Goal: Transaction & Acquisition: Subscribe to service/newsletter

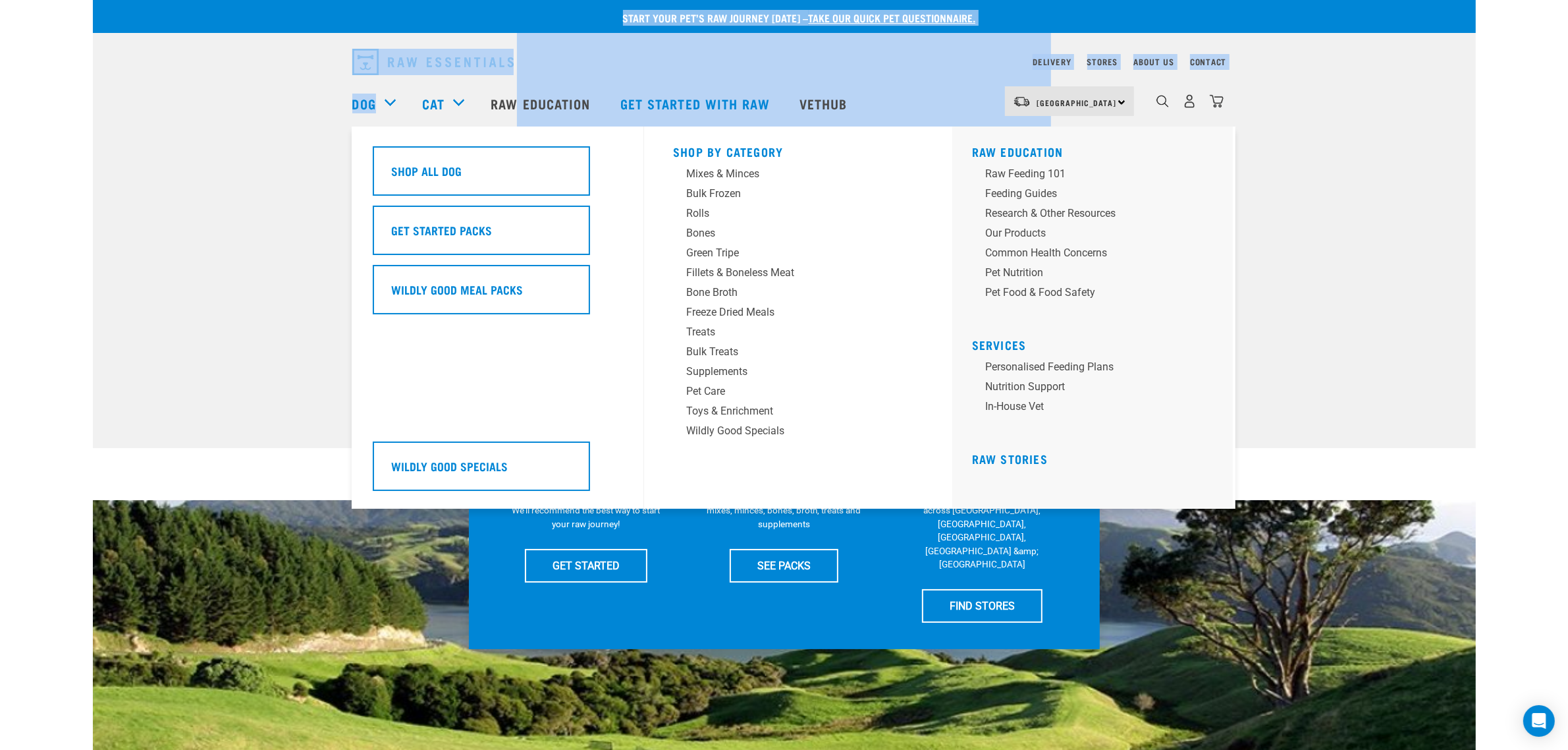
drag, startPoint x: 8, startPoint y: 495, endPoint x: 393, endPoint y: 99, distance: 552.3
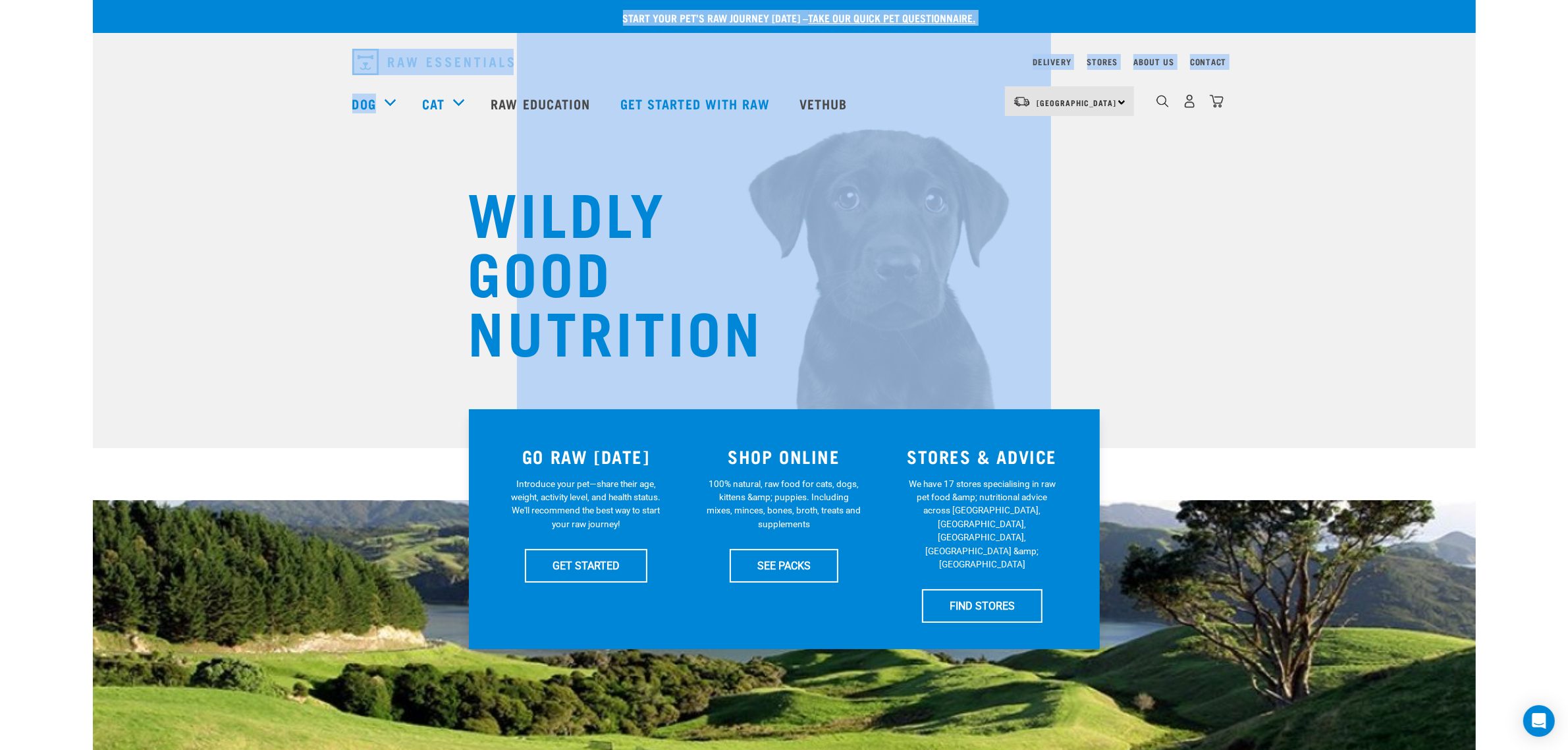
click at [280, 166] on div "WILDLY GOOD NUTRITION" at bounding box center [784, 224] width 1383 height 448
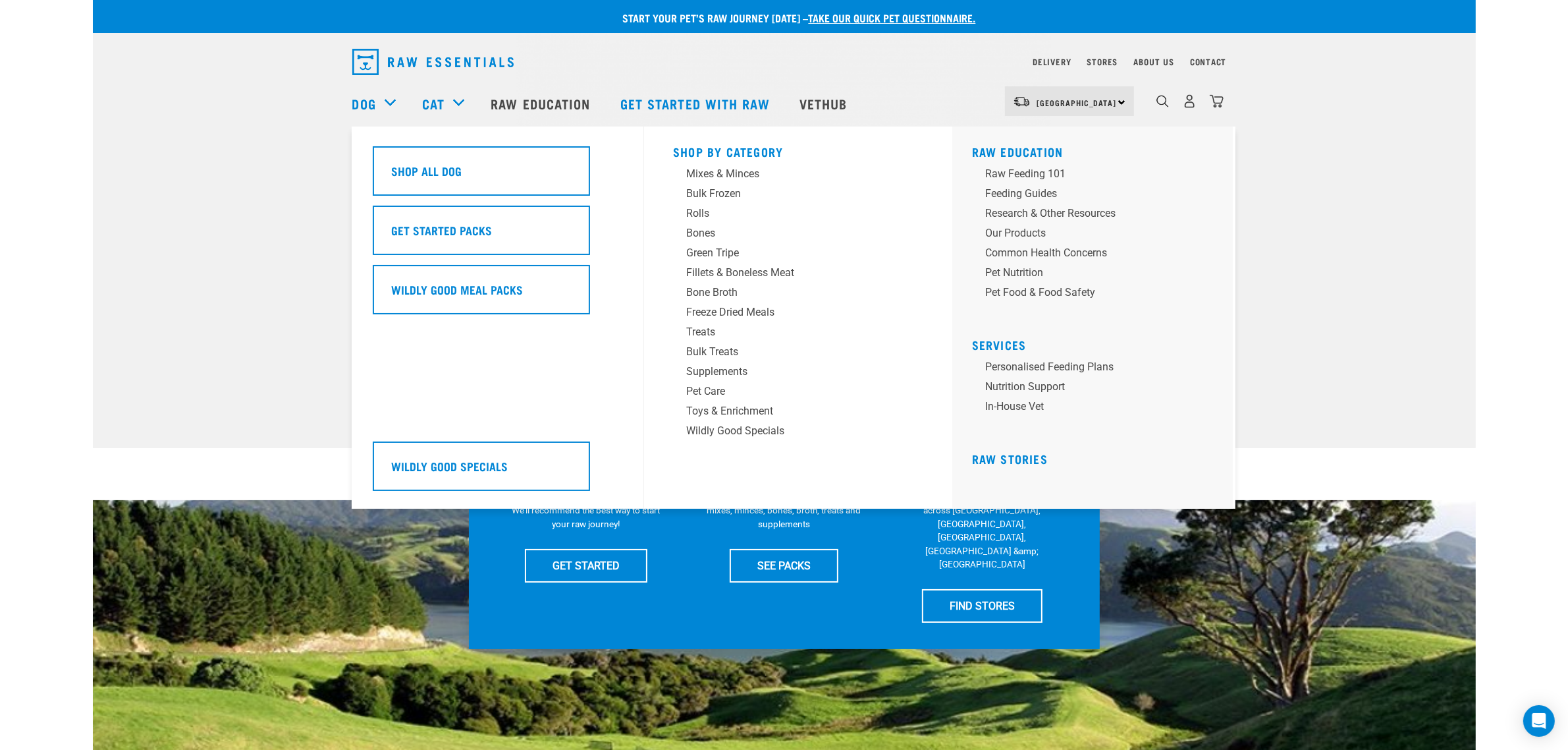
click at [388, 99] on div "Dog" at bounding box center [381, 103] width 57 height 53
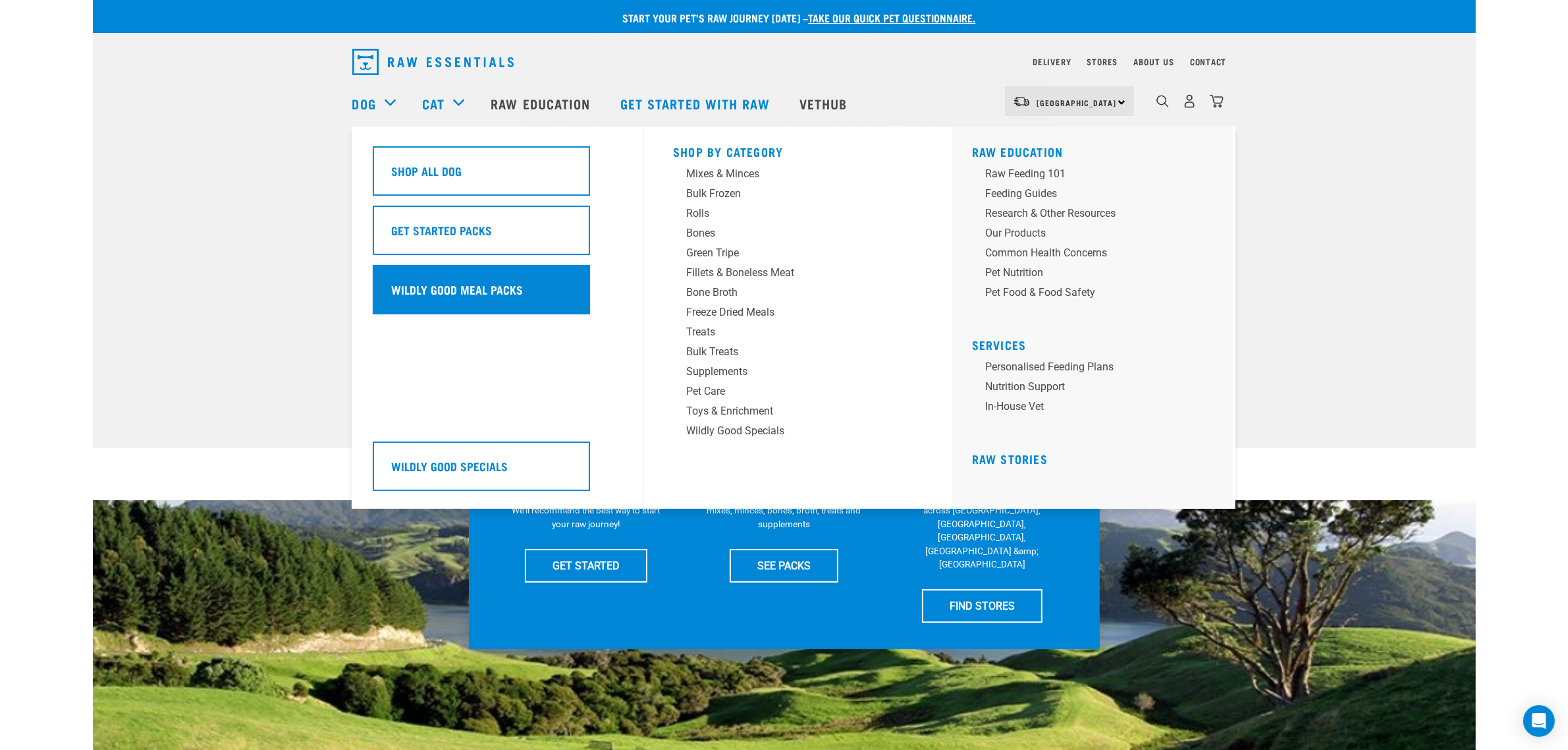
click at [475, 285] on h5 "Wildly Good Meal Packs" at bounding box center [458, 289] width 131 height 17
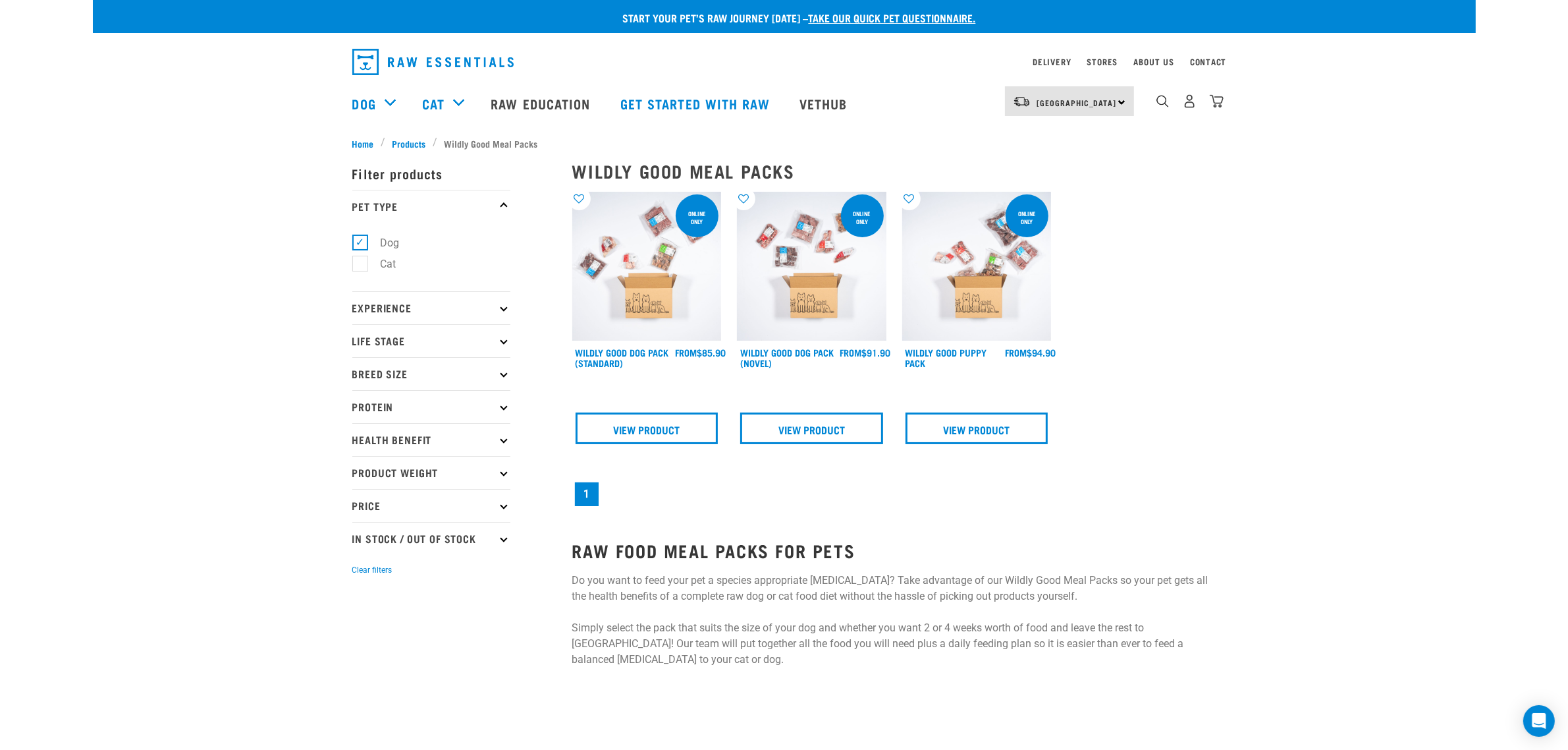
click at [647, 314] on img at bounding box center [647, 267] width 149 height 149
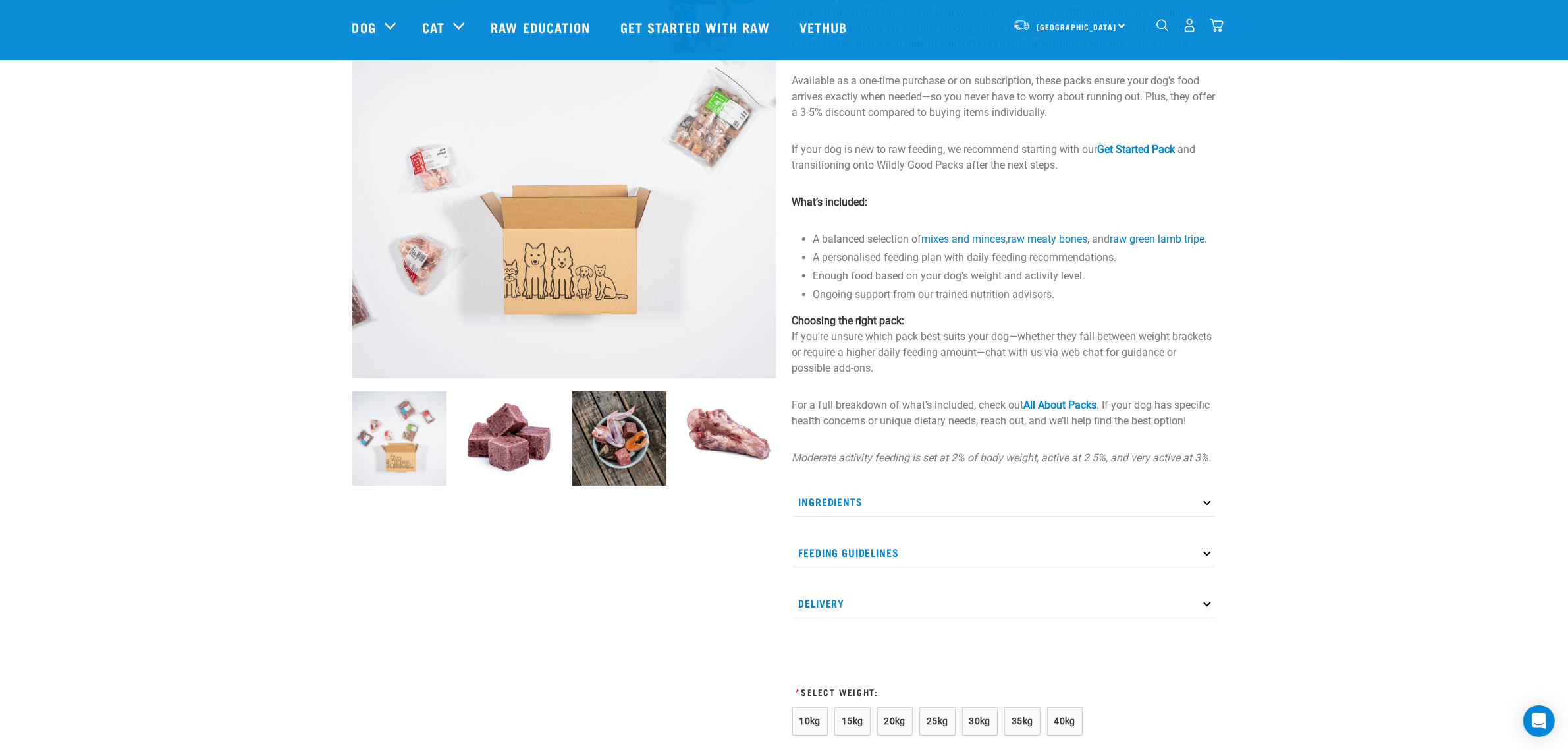
scroll to position [329, 0]
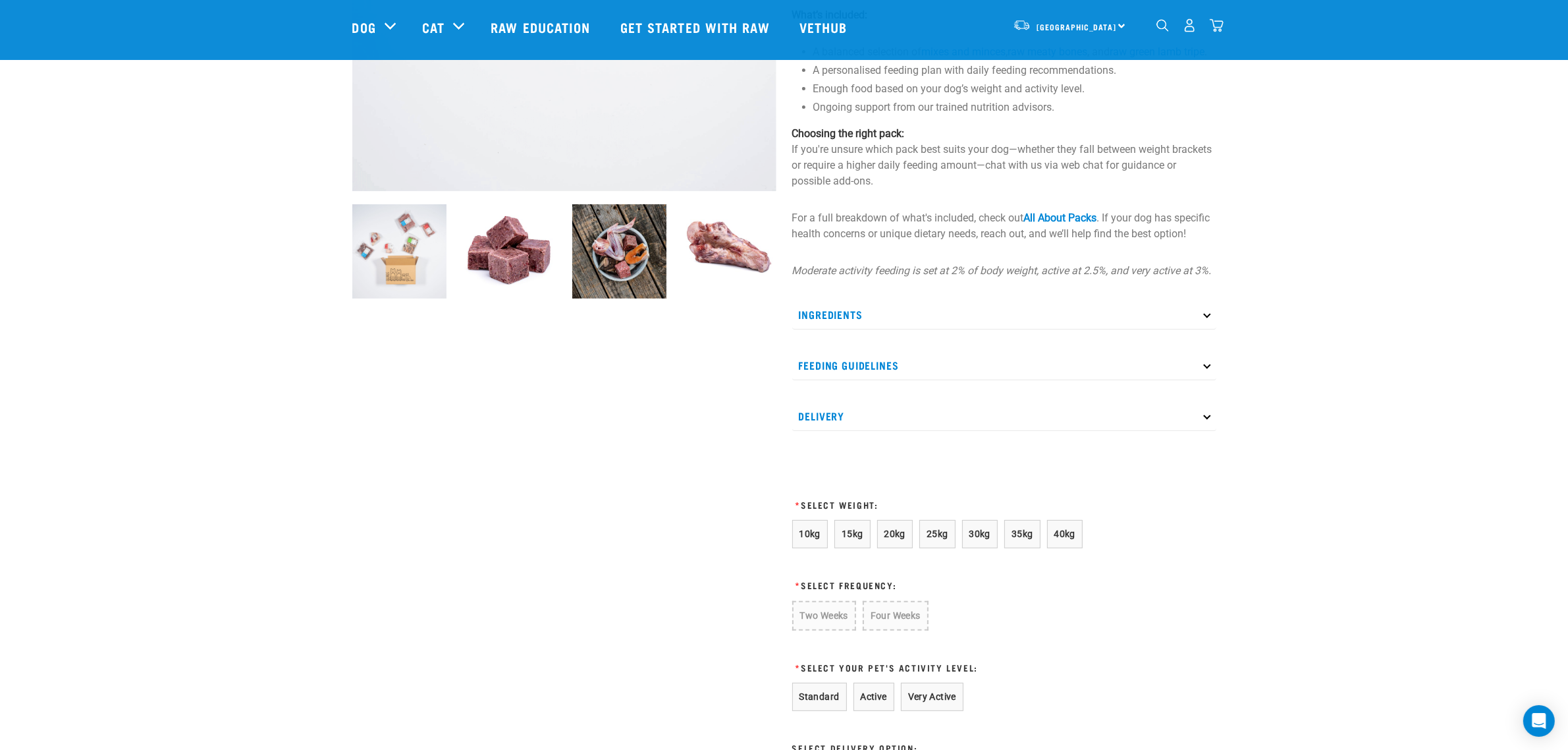
click at [871, 329] on p "Ingredients" at bounding box center [1004, 314] width 424 height 30
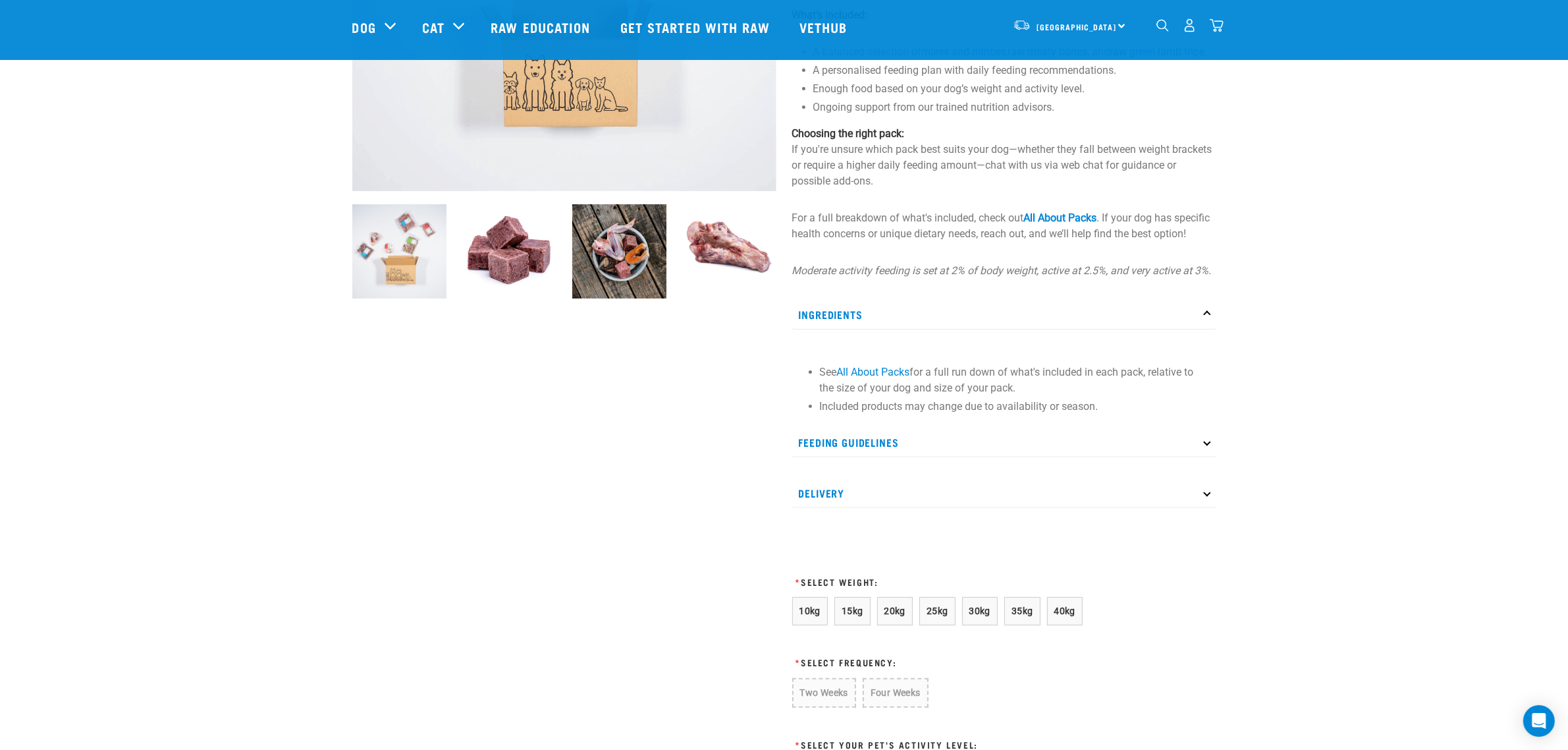
click at [871, 329] on p "Ingredients" at bounding box center [1004, 314] width 424 height 30
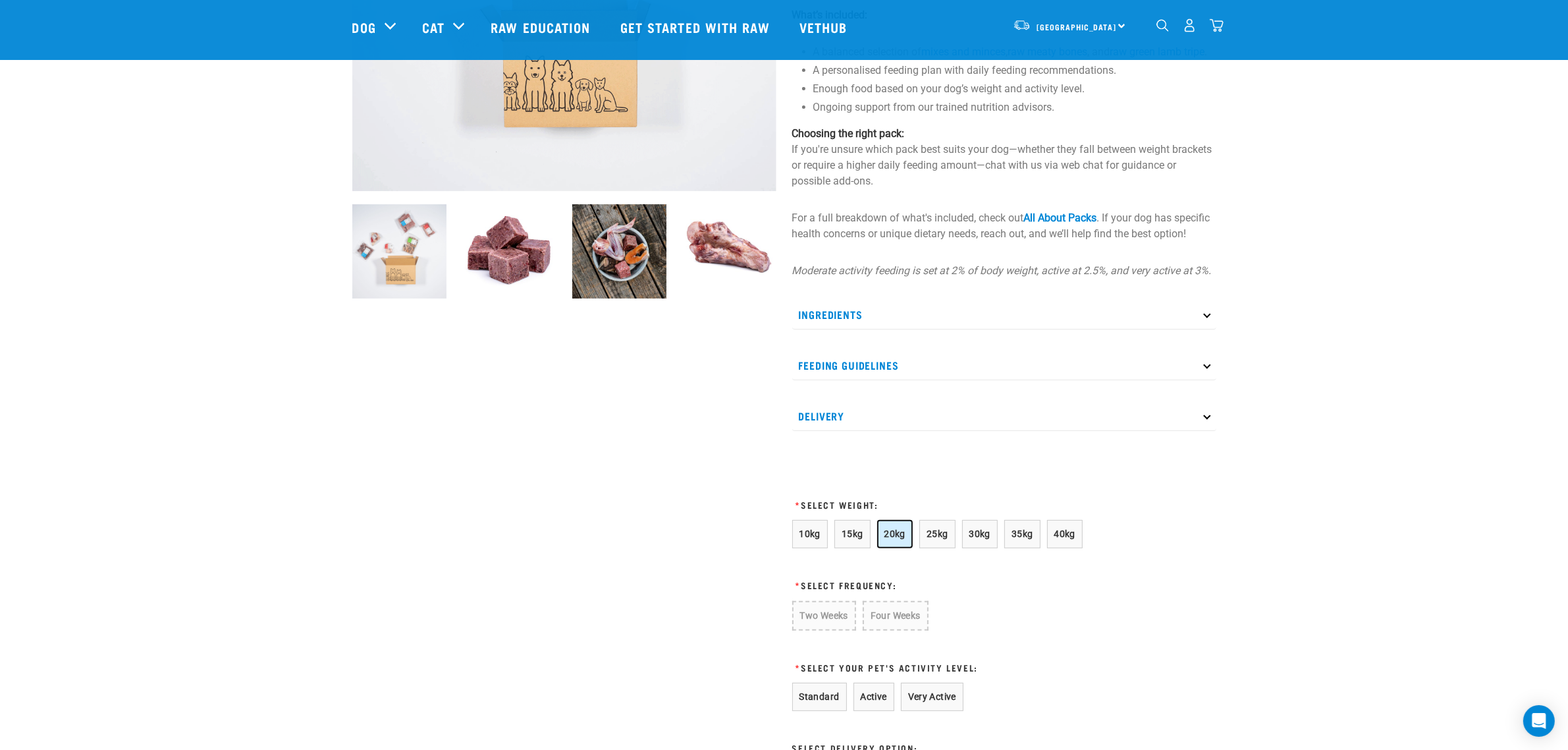
click at [890, 539] on span "20kg" at bounding box center [895, 533] width 22 height 10
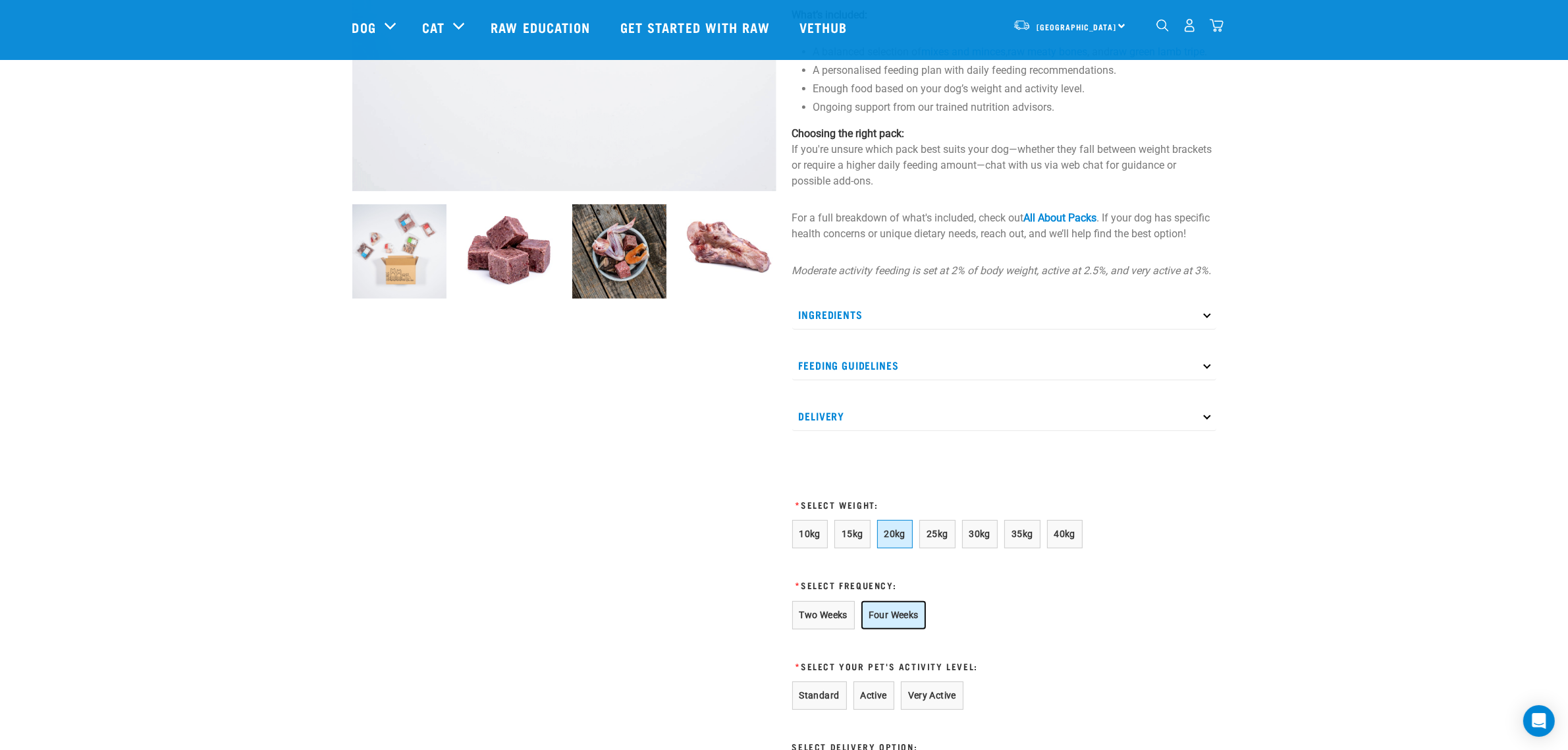
click at [899, 625] on button "Four Weeks" at bounding box center [894, 615] width 64 height 28
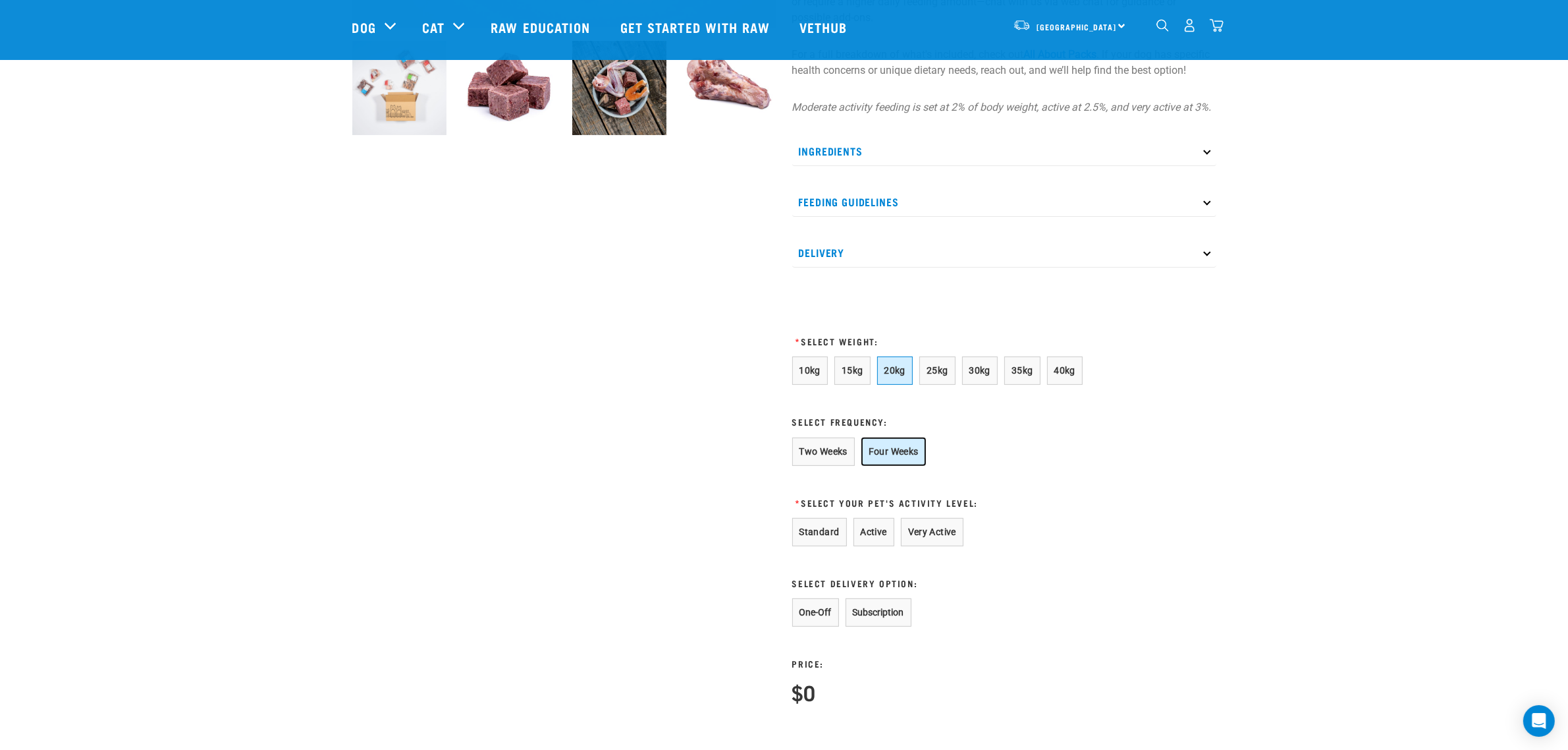
scroll to position [494, 0]
click at [926, 540] on button "Very Active" at bounding box center [933, 530] width 63 height 28
click at [884, 625] on button "Subscription" at bounding box center [878, 611] width 66 height 28
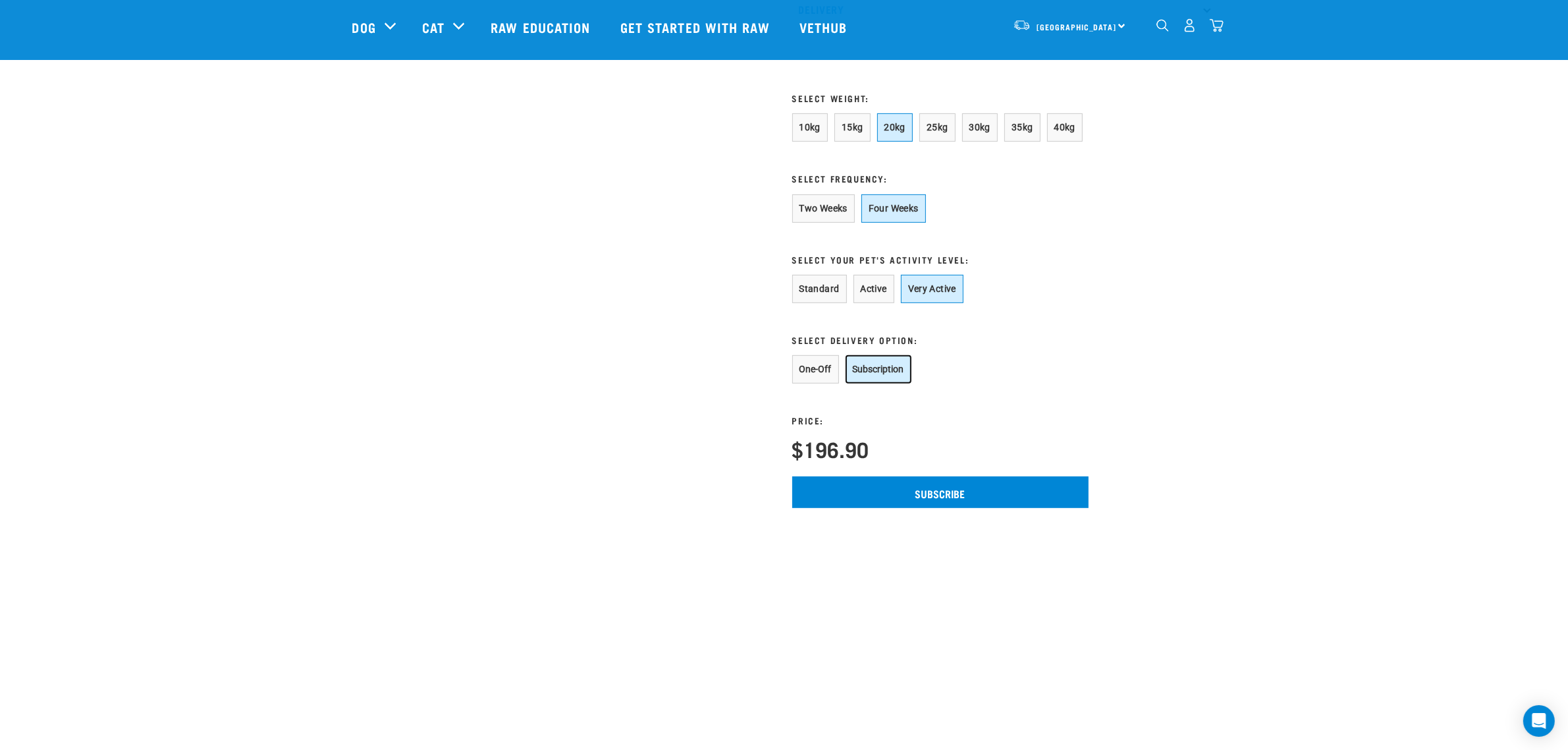
scroll to position [741, 0]
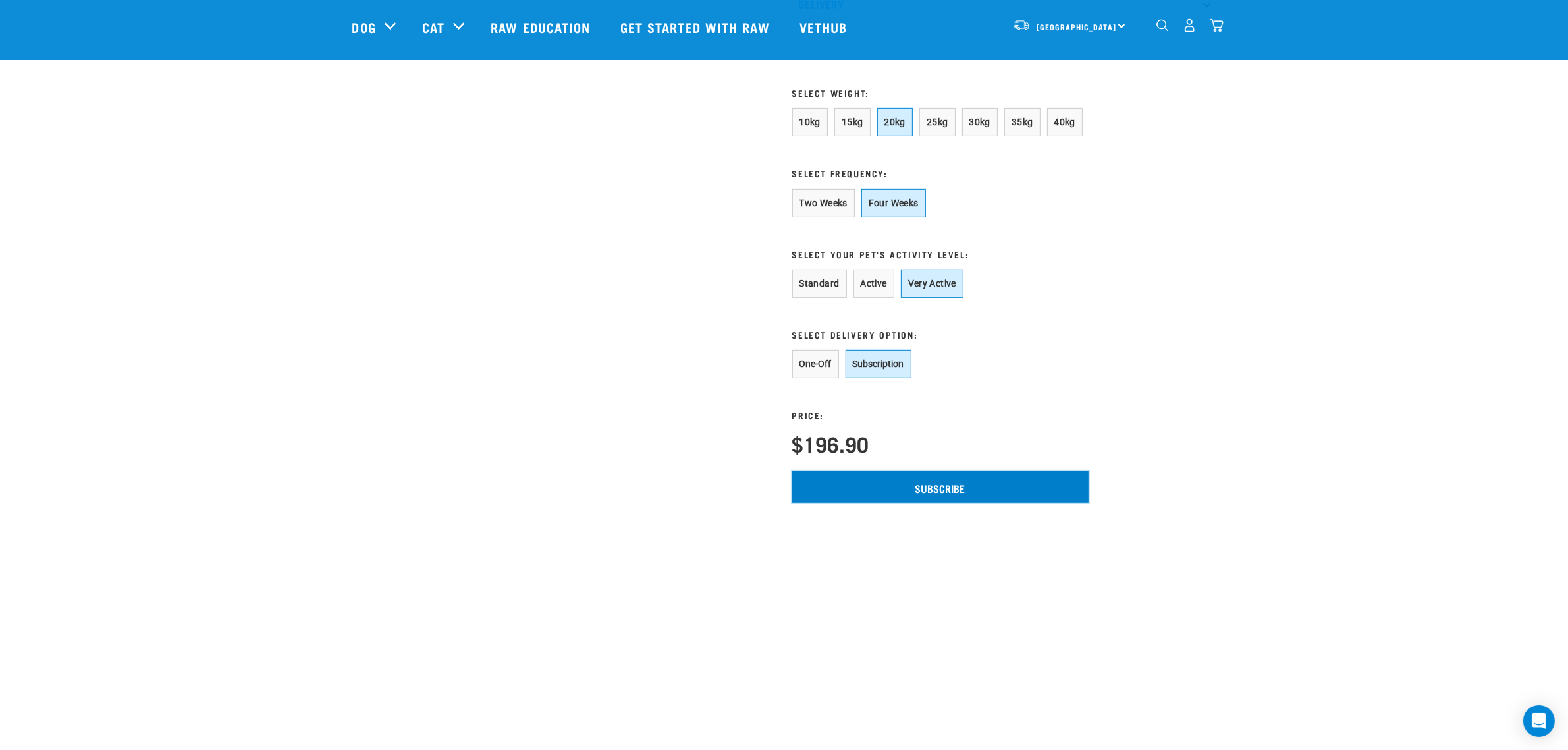
click at [939, 489] on input "Subscribe" at bounding box center [940, 487] width 296 height 31
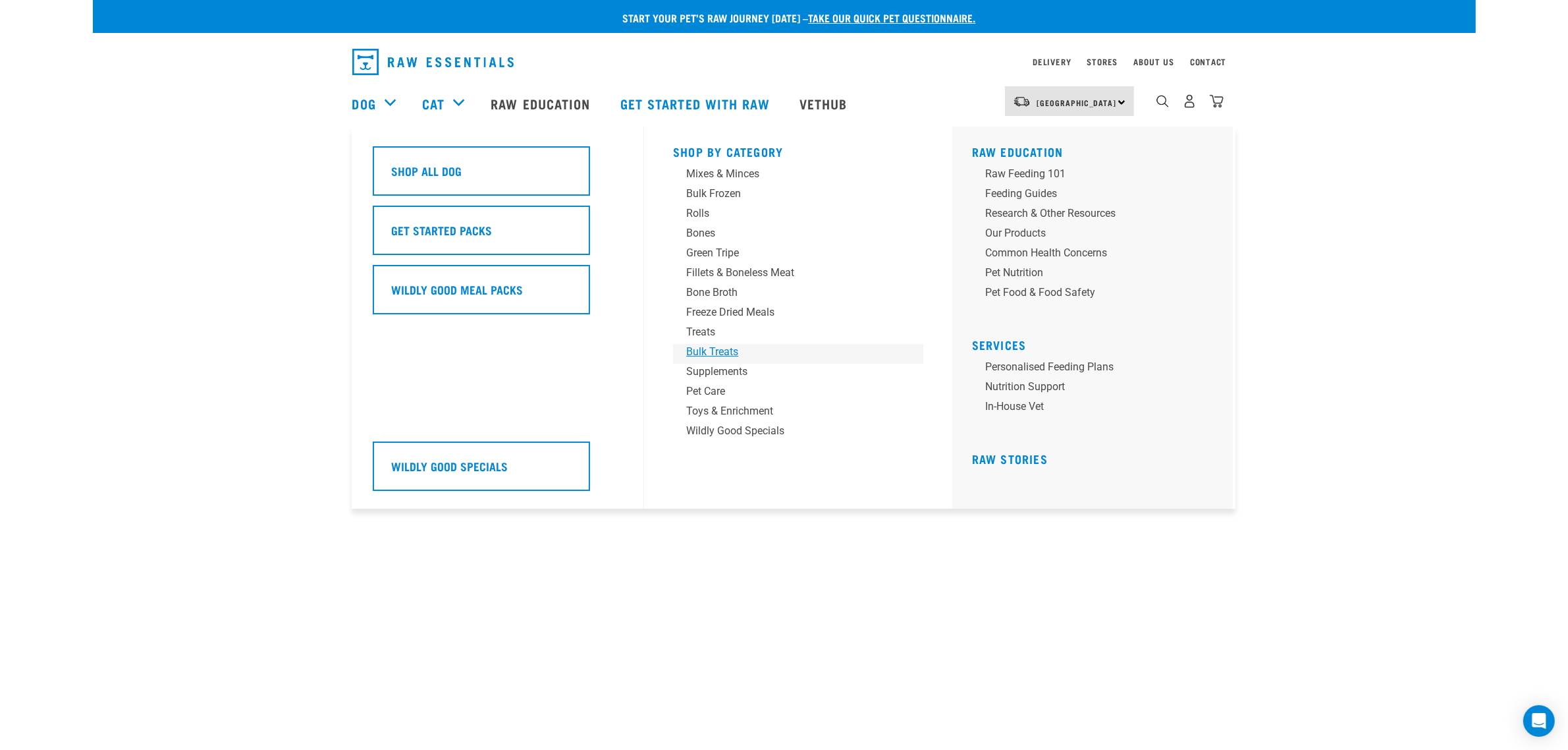
click at [724, 350] on div "Bulk Treats" at bounding box center [788, 351] width 205 height 16
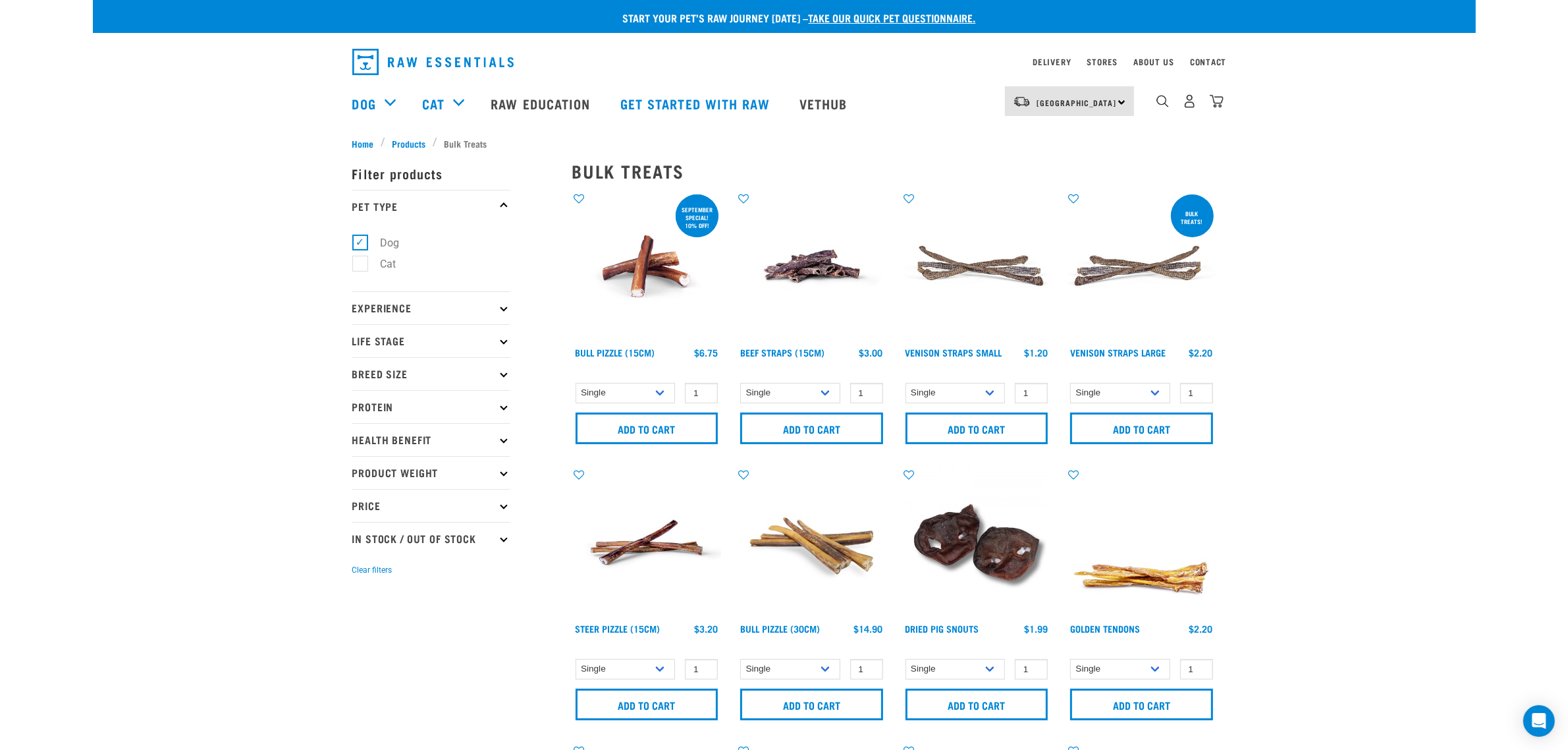
click at [609, 292] on img at bounding box center [647, 267] width 149 height 149
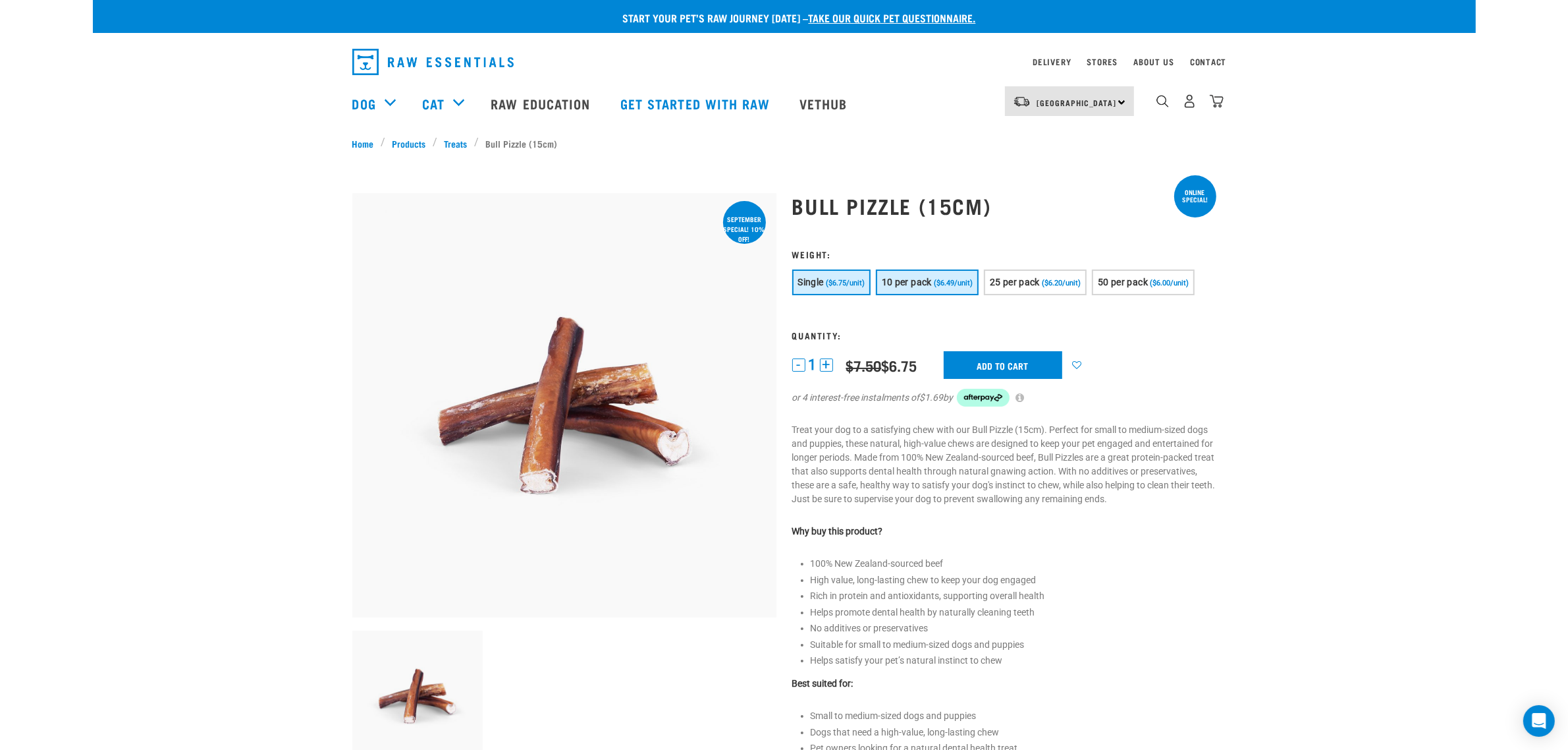
click at [919, 276] on span "10 per pack" at bounding box center [906, 282] width 50 height 10
click at [1012, 270] on button "25 per pack ($6.20/unit)" at bounding box center [1036, 282] width 103 height 25
click at [917, 278] on span "10 per pack" at bounding box center [906, 282] width 50 height 10
click at [1226, 98] on div "North Island North Island South Island Dog Shop All Dog Get Started Packs 1" at bounding box center [784, 103] width 885 height 53
click at [1222, 109] on div "North Island North Island South Island Dog Shop All Dog Get Started Packs 1" at bounding box center [784, 103] width 885 height 53
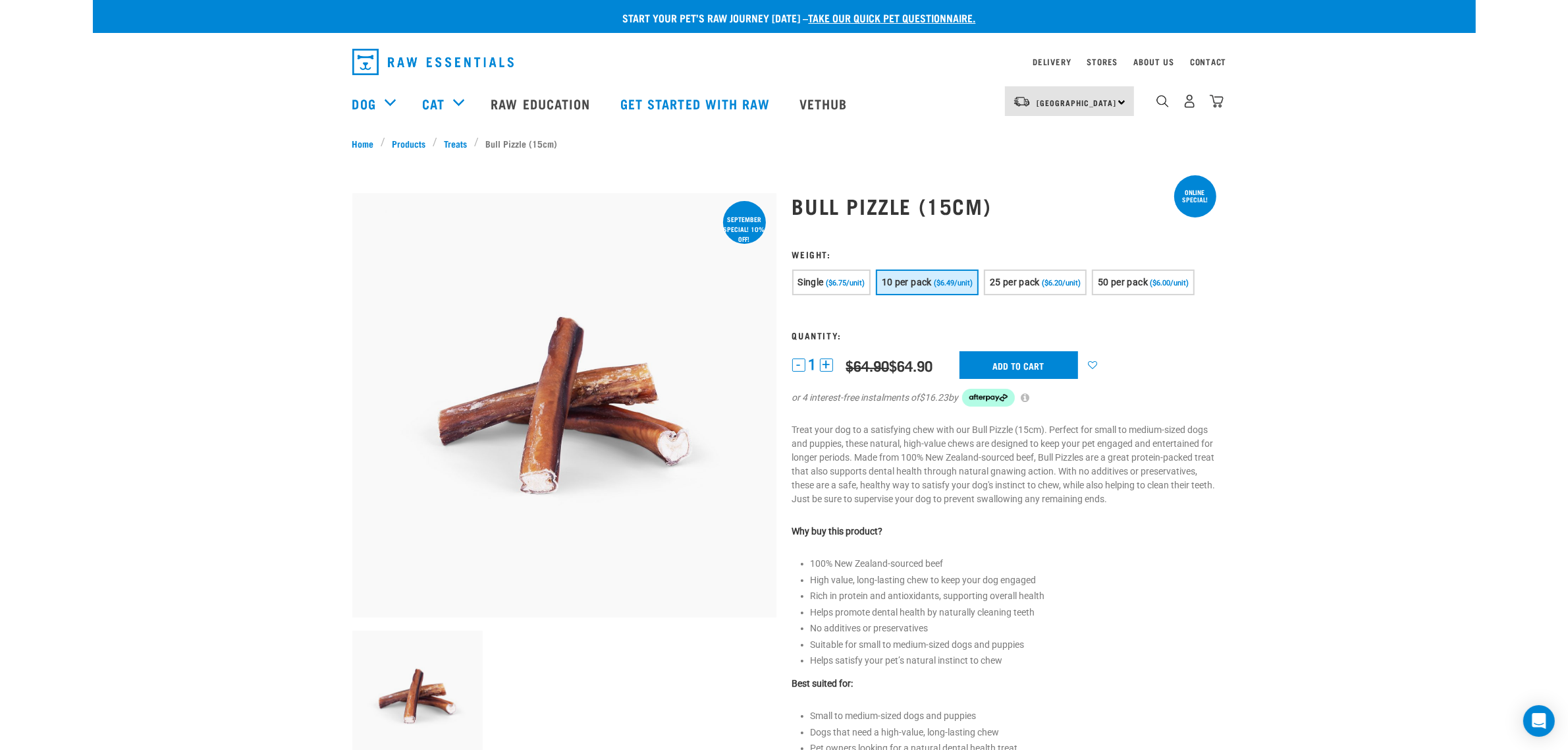
click at [1209, 101] on div "1" at bounding box center [1189, 102] width 68 height 30
click at [1217, 105] on img "dropdown navigation" at bounding box center [1216, 101] width 14 height 14
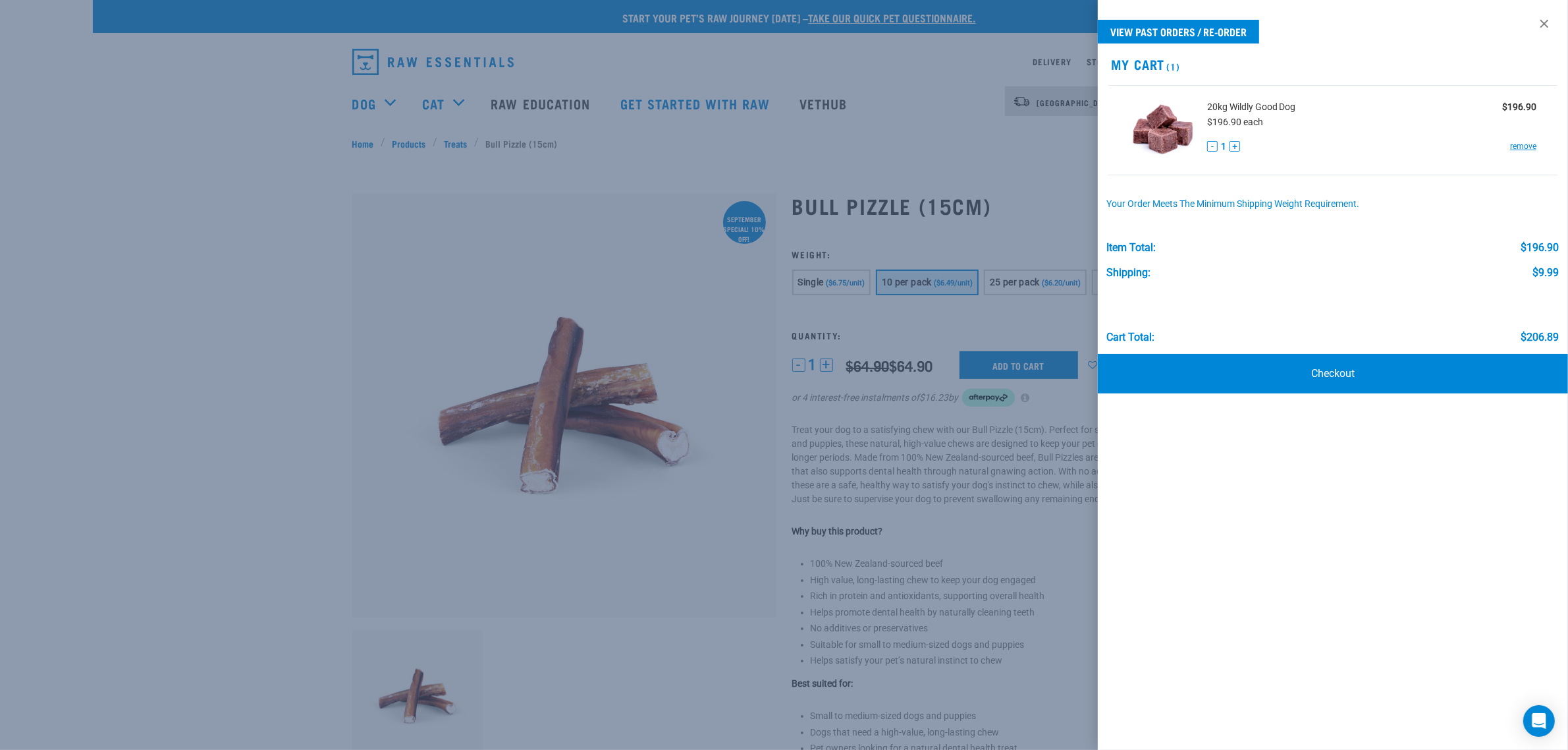
click at [983, 185] on div at bounding box center [784, 375] width 1568 height 750
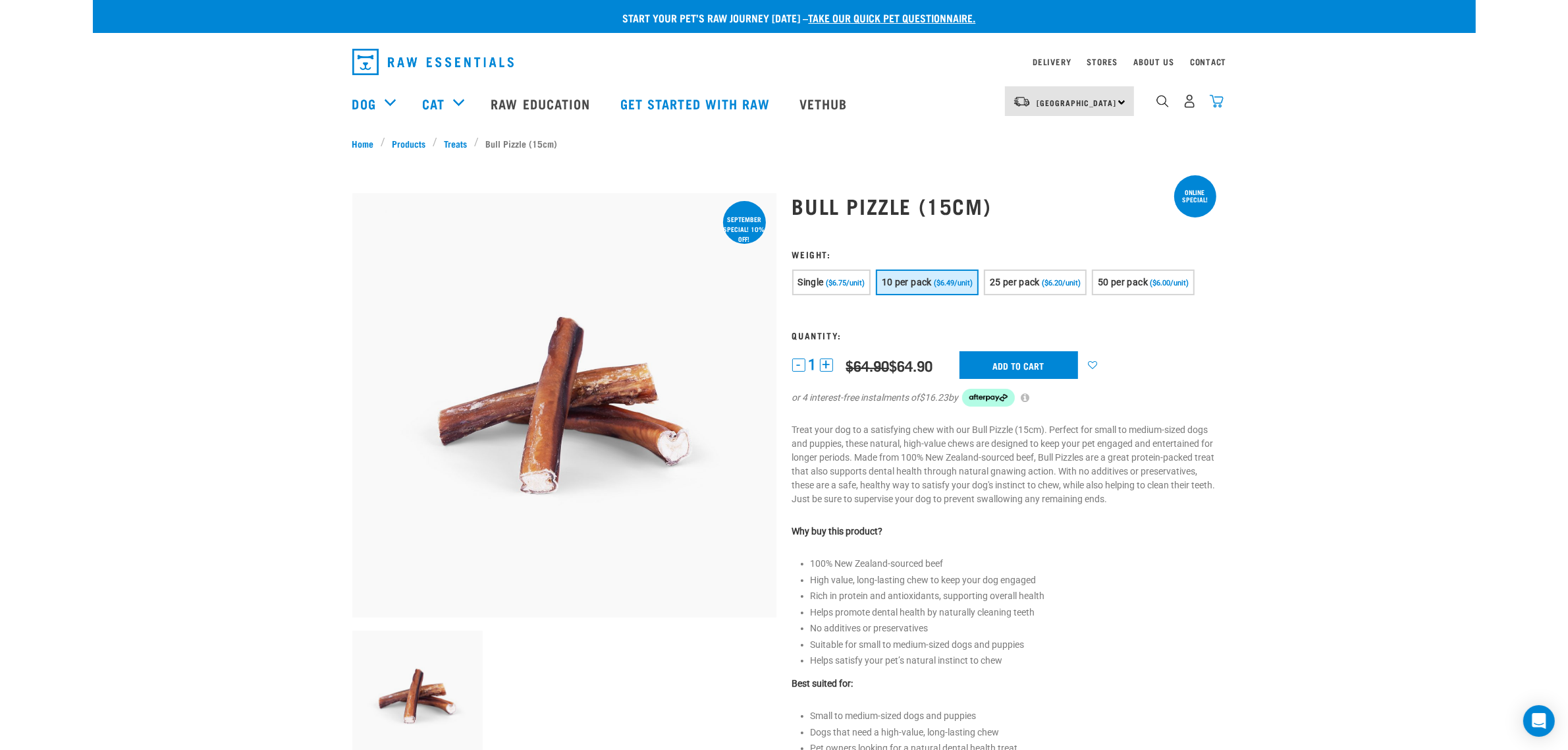
click at [1222, 107] on img "dropdown navigation" at bounding box center [1216, 101] width 14 height 14
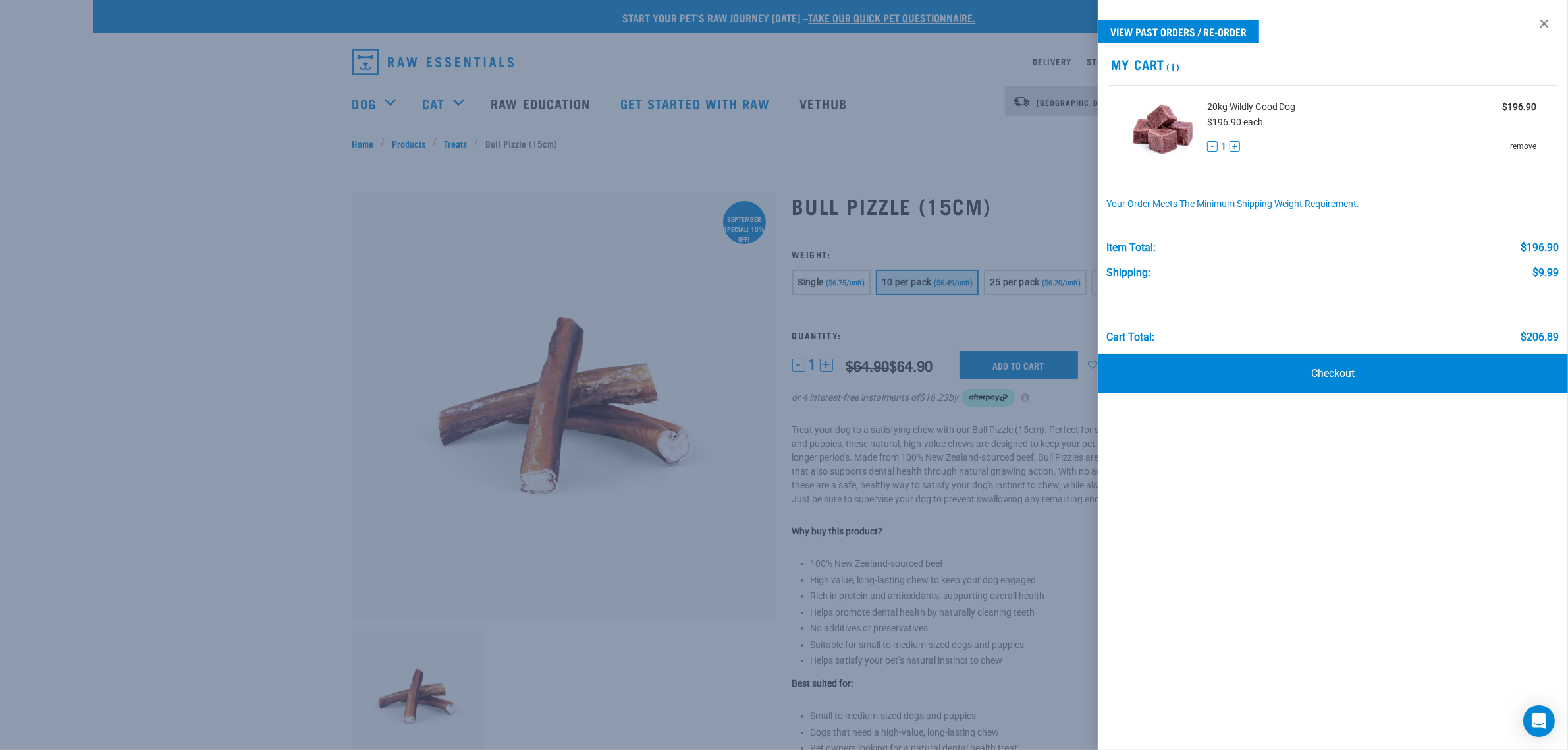
click at [1528, 145] on link "remove" at bounding box center [1522, 146] width 26 height 12
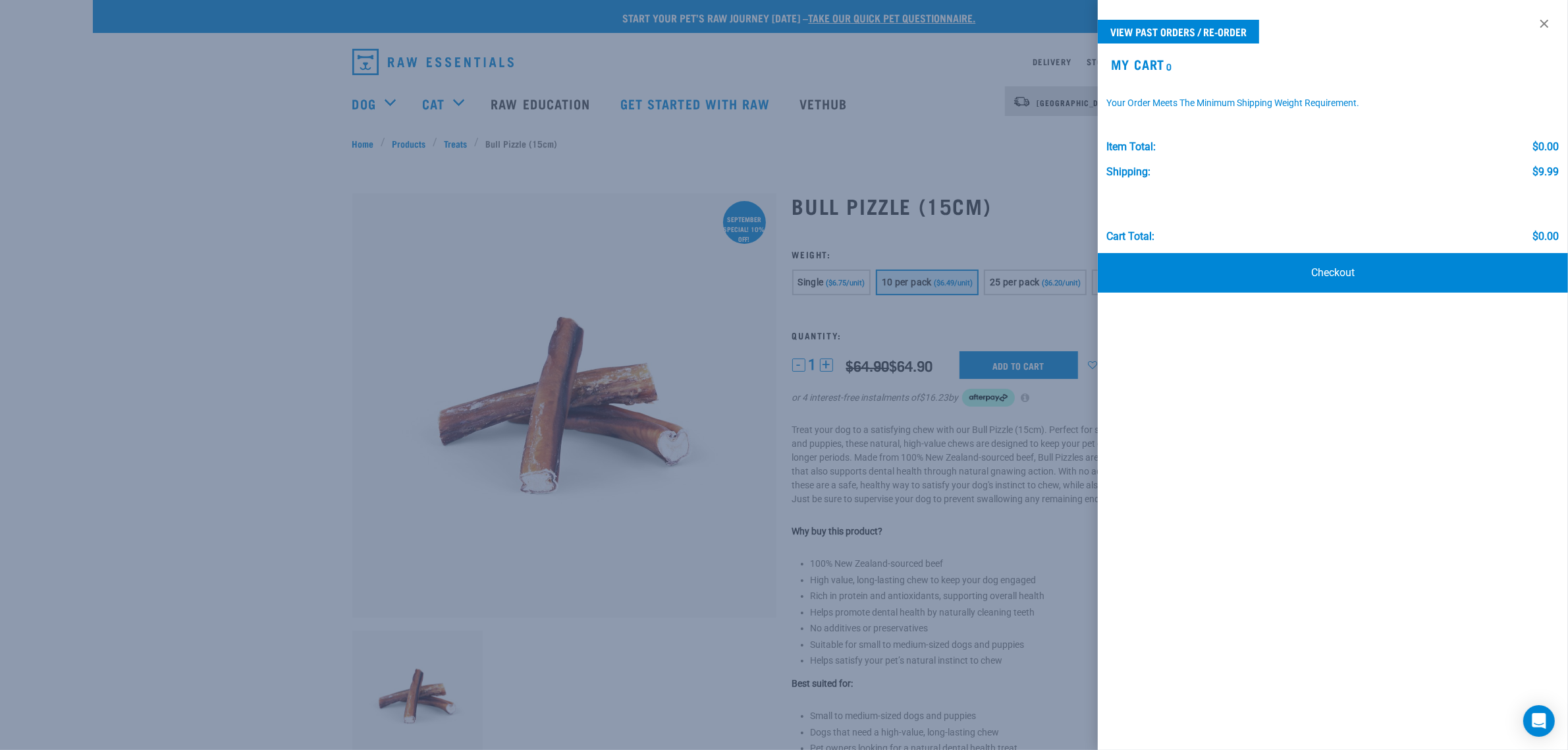
click at [69, 238] on div at bounding box center [784, 375] width 1568 height 750
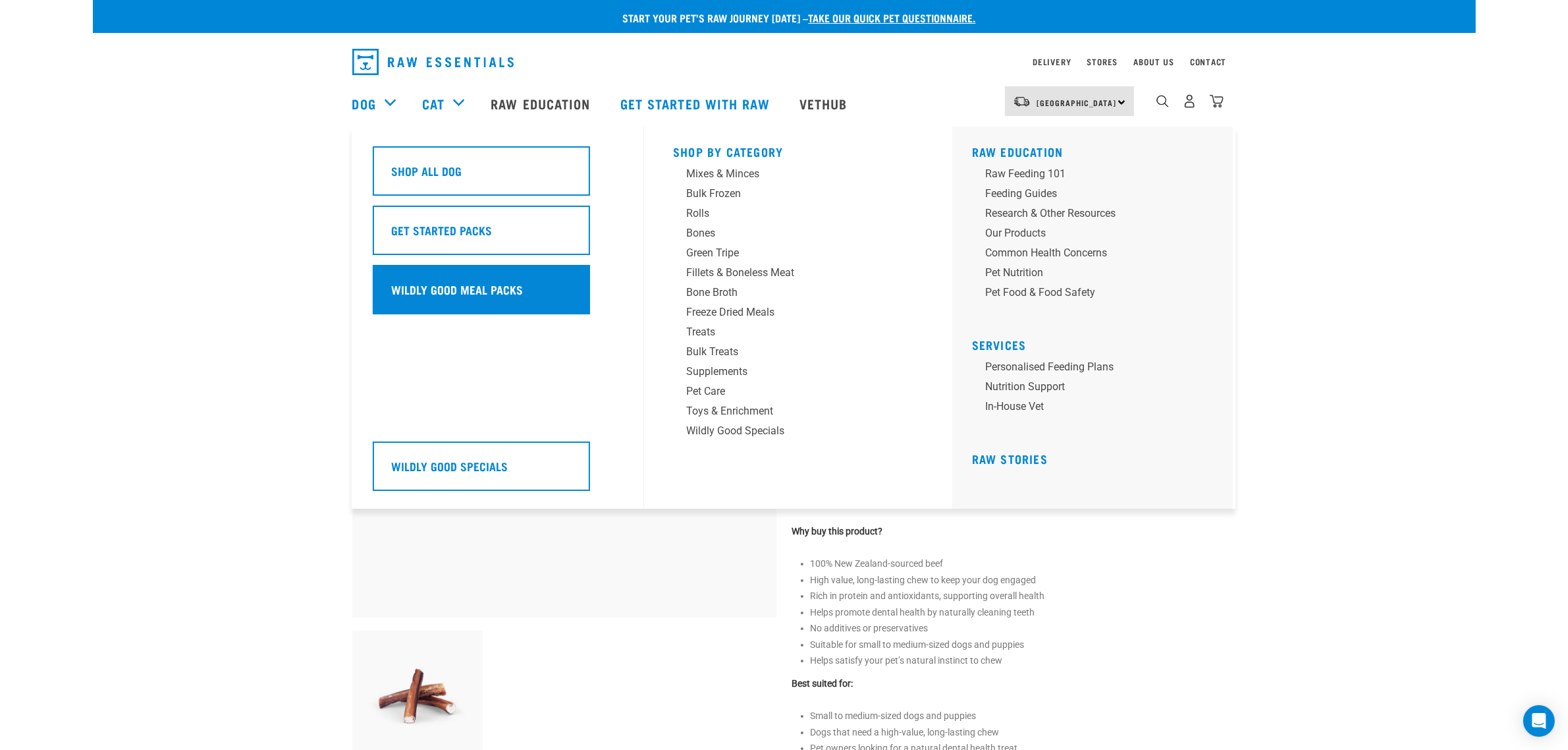
click at [451, 281] on h5 "Wildly Good Meal Packs" at bounding box center [458, 289] width 131 height 17
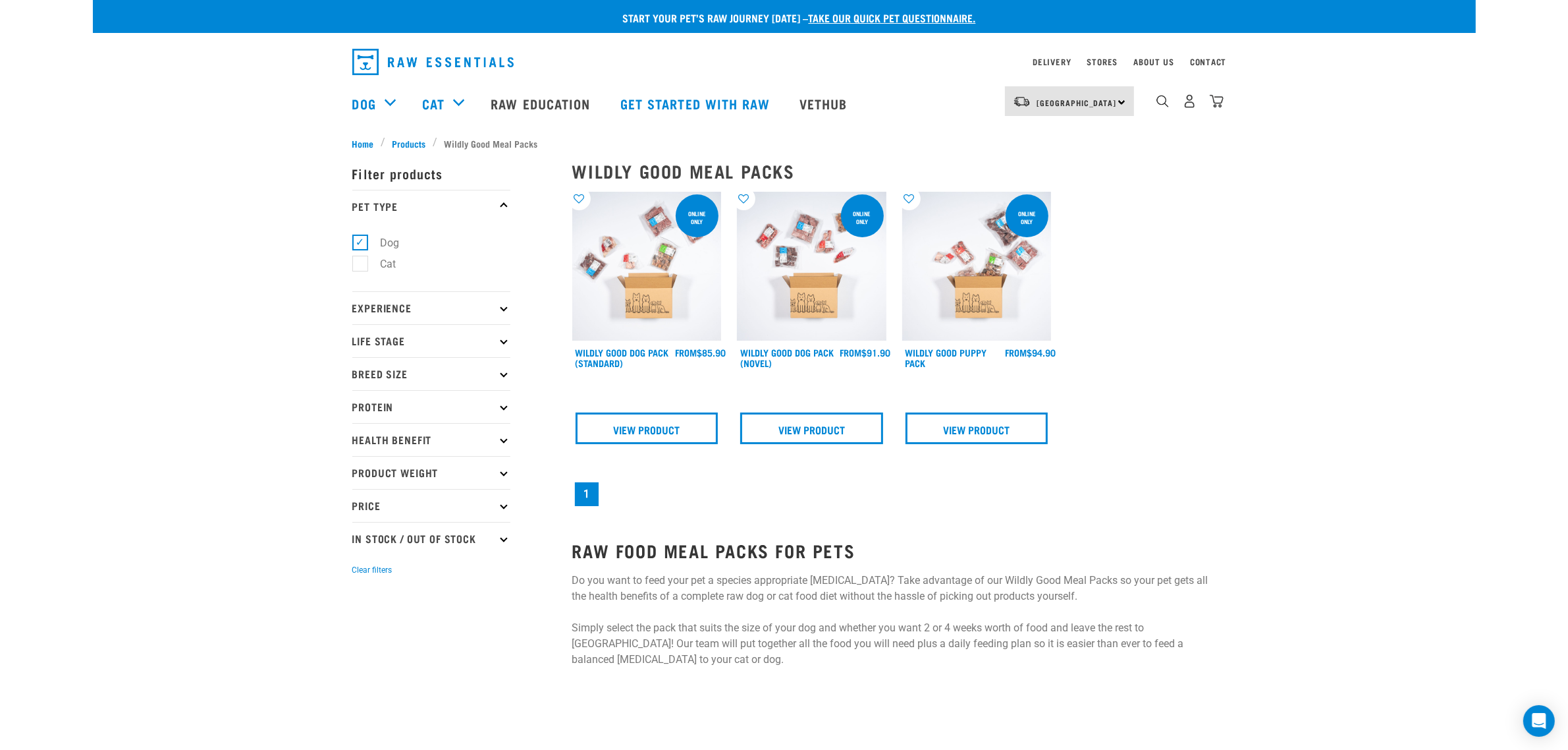
click at [631, 279] on img at bounding box center [647, 267] width 149 height 149
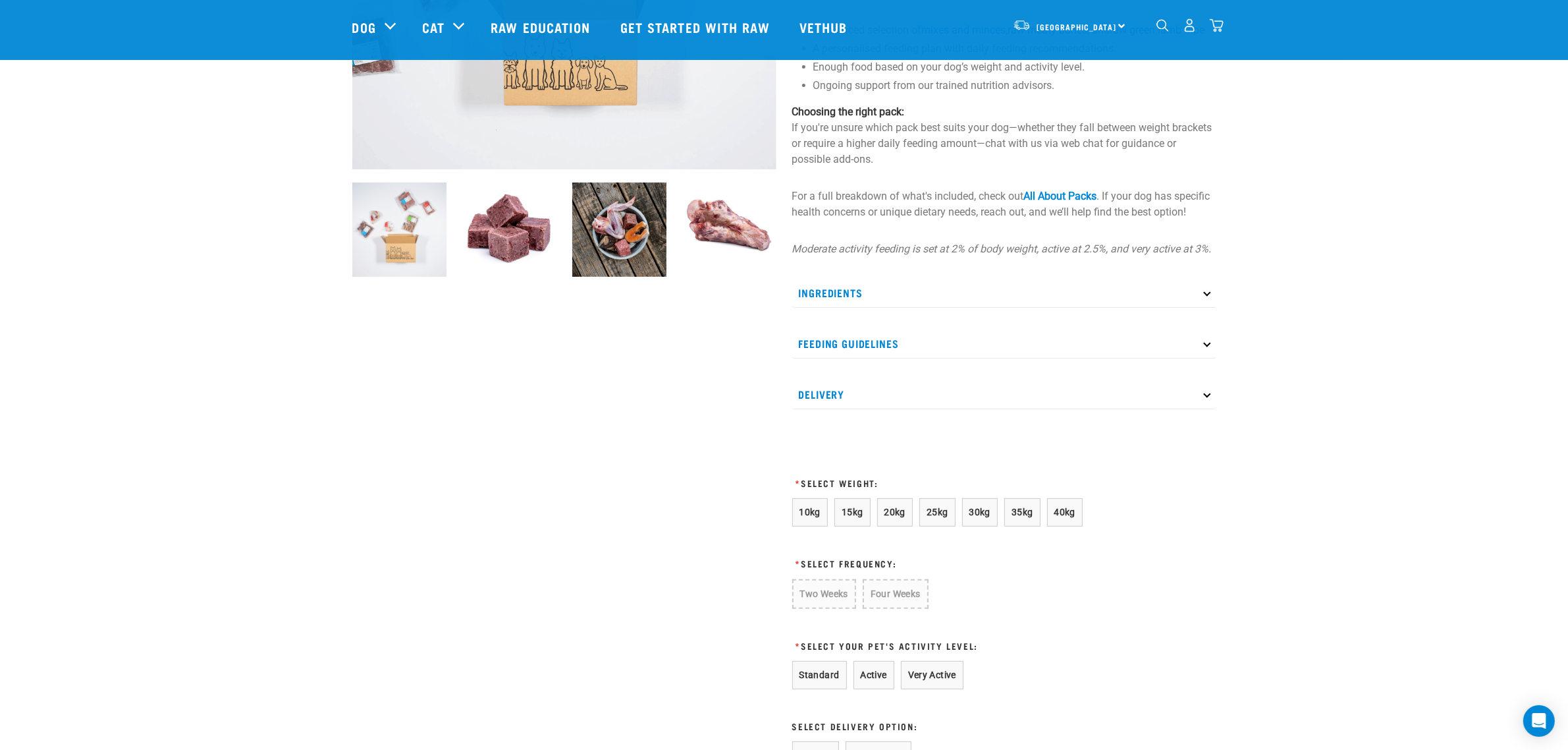
scroll to position [329, 0]
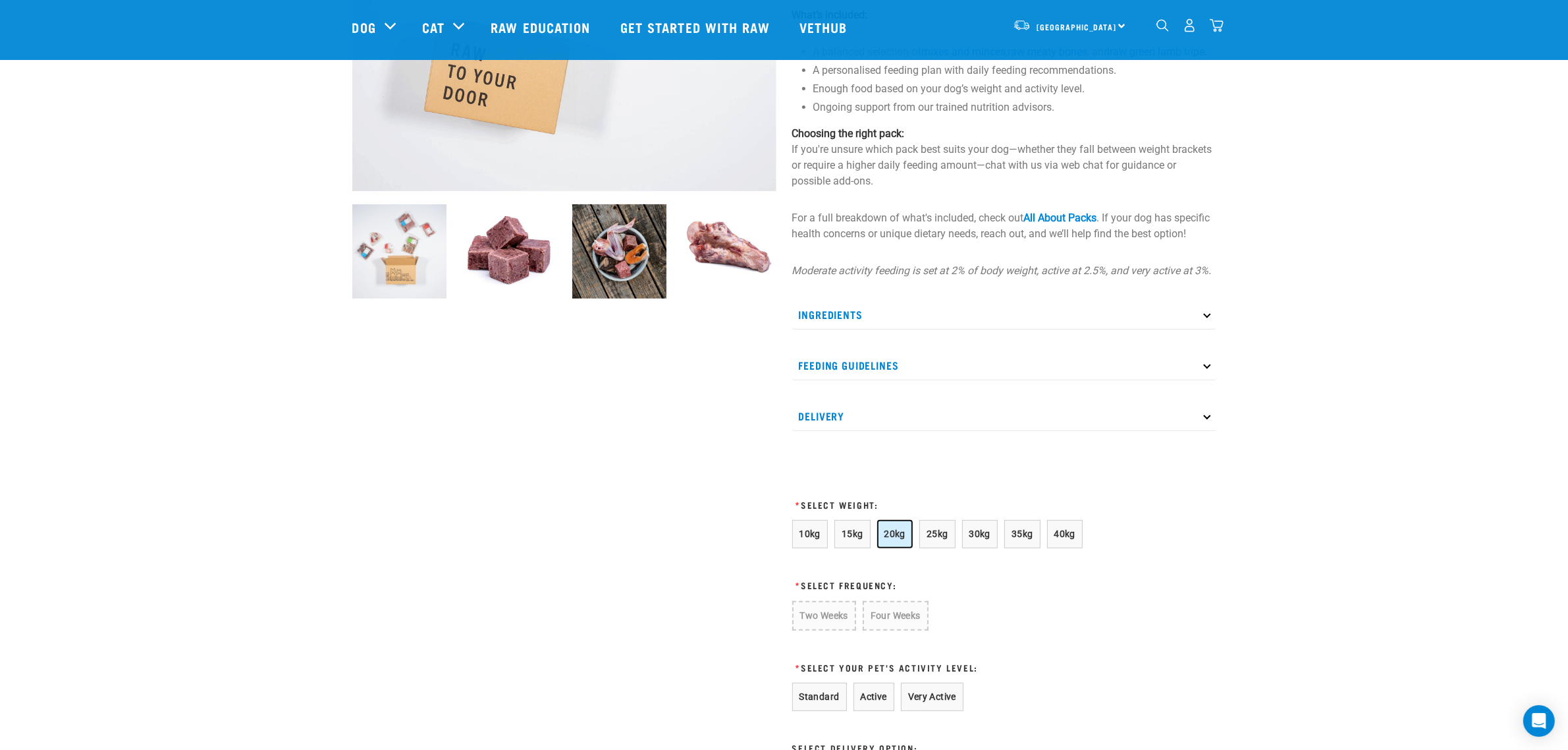
click at [900, 548] on button "20kg" at bounding box center [895, 534] width 37 height 28
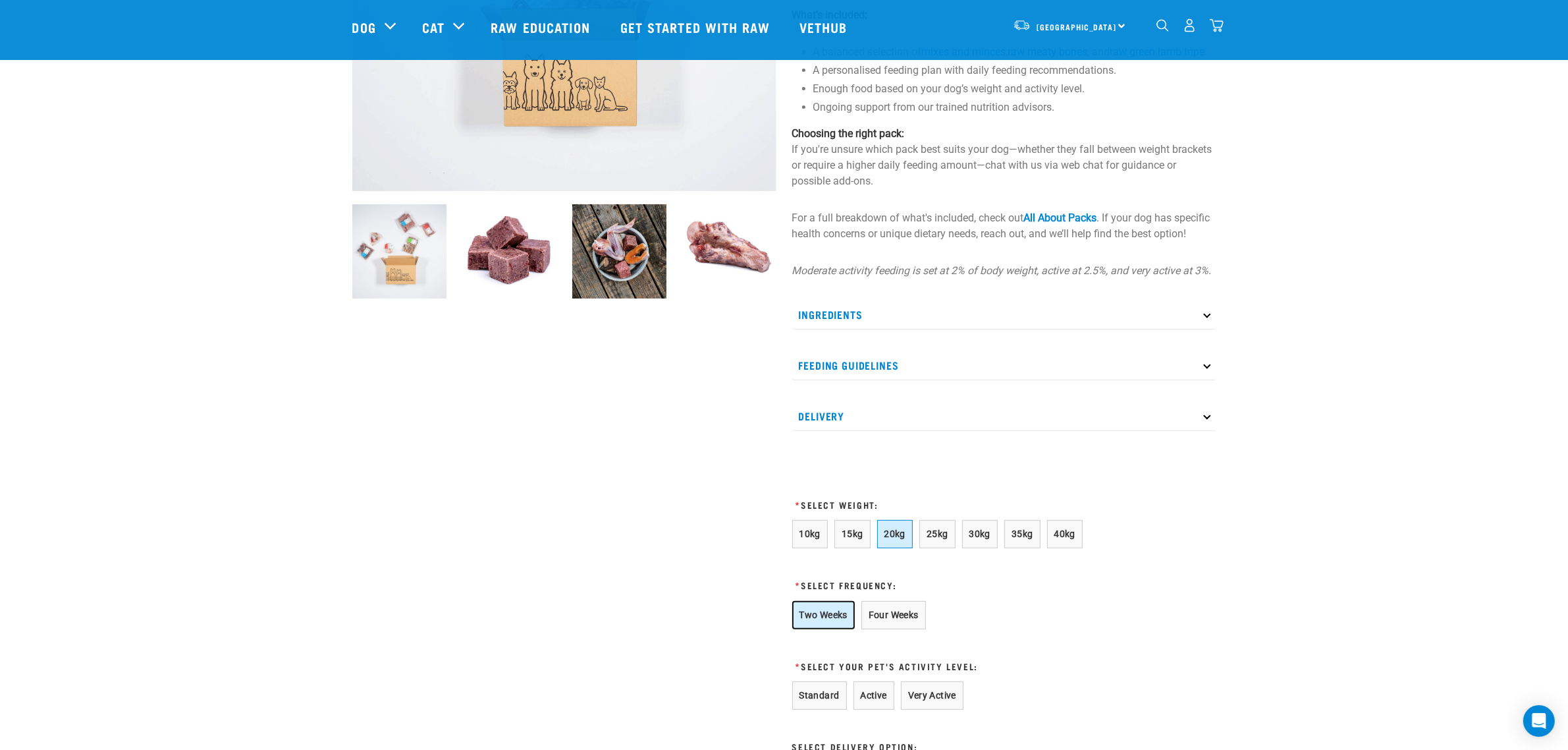
click at [833, 627] on button "Two Weeks" at bounding box center [824, 615] width 63 height 28
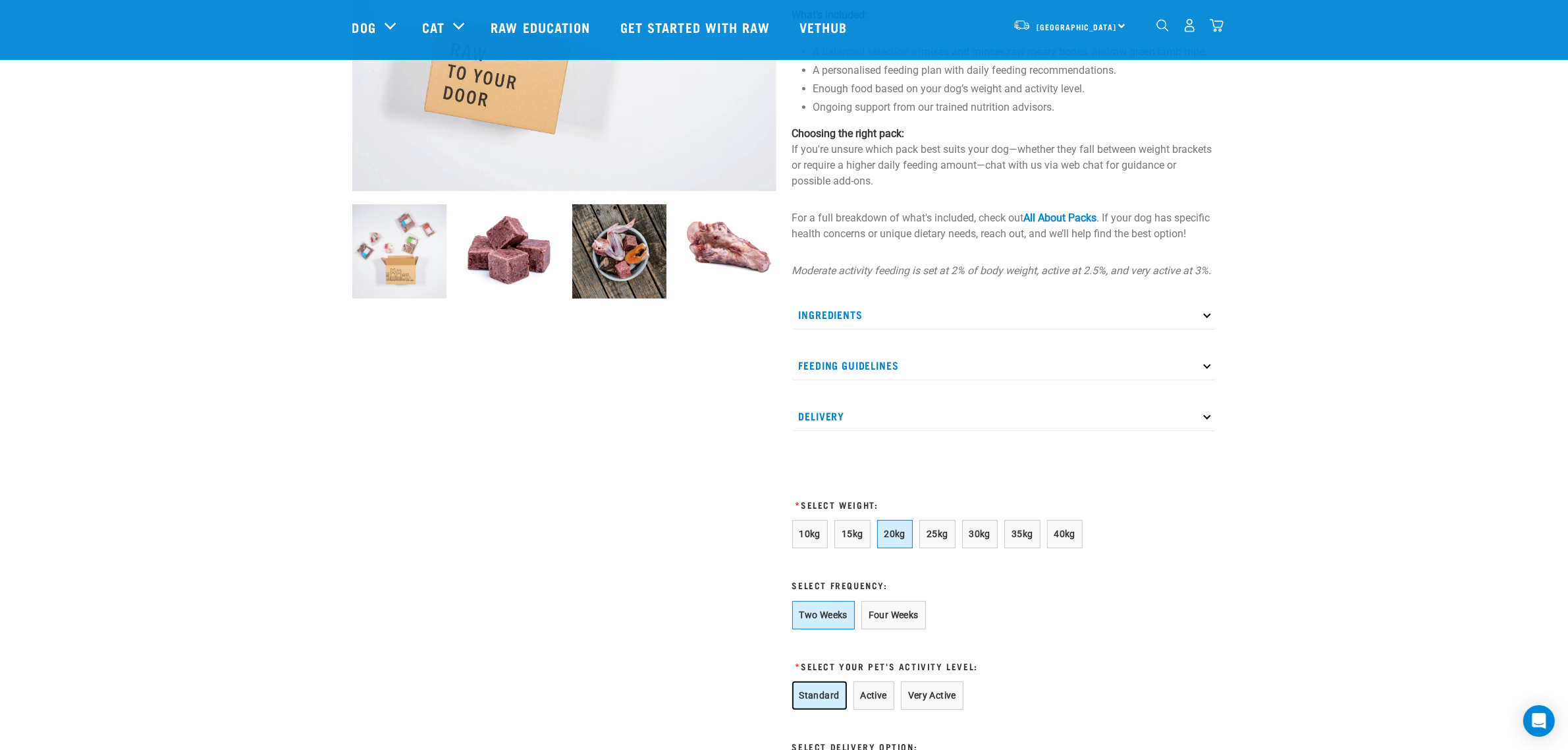
click at [818, 710] on button "Standard" at bounding box center [819, 695] width 55 height 28
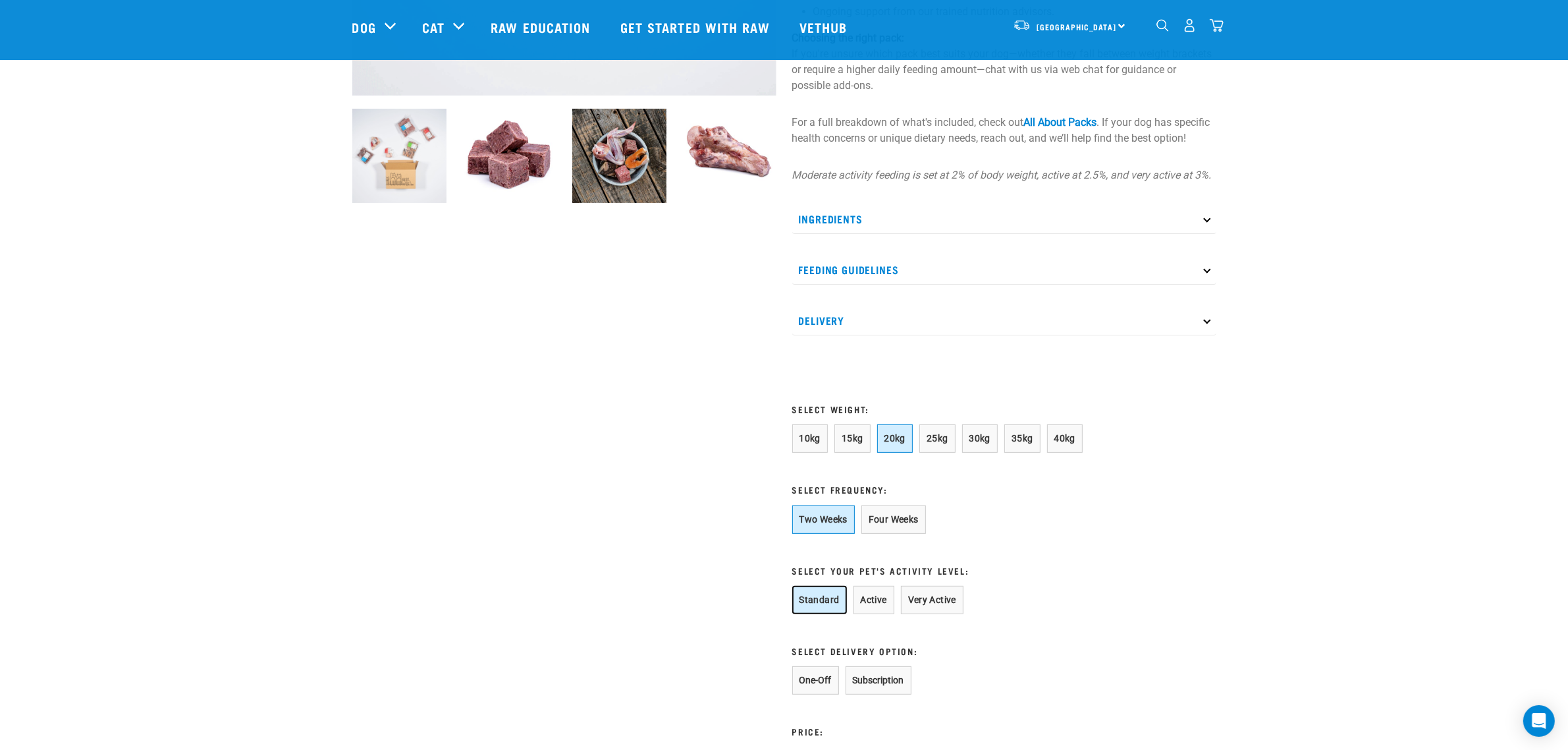
scroll to position [577, 0]
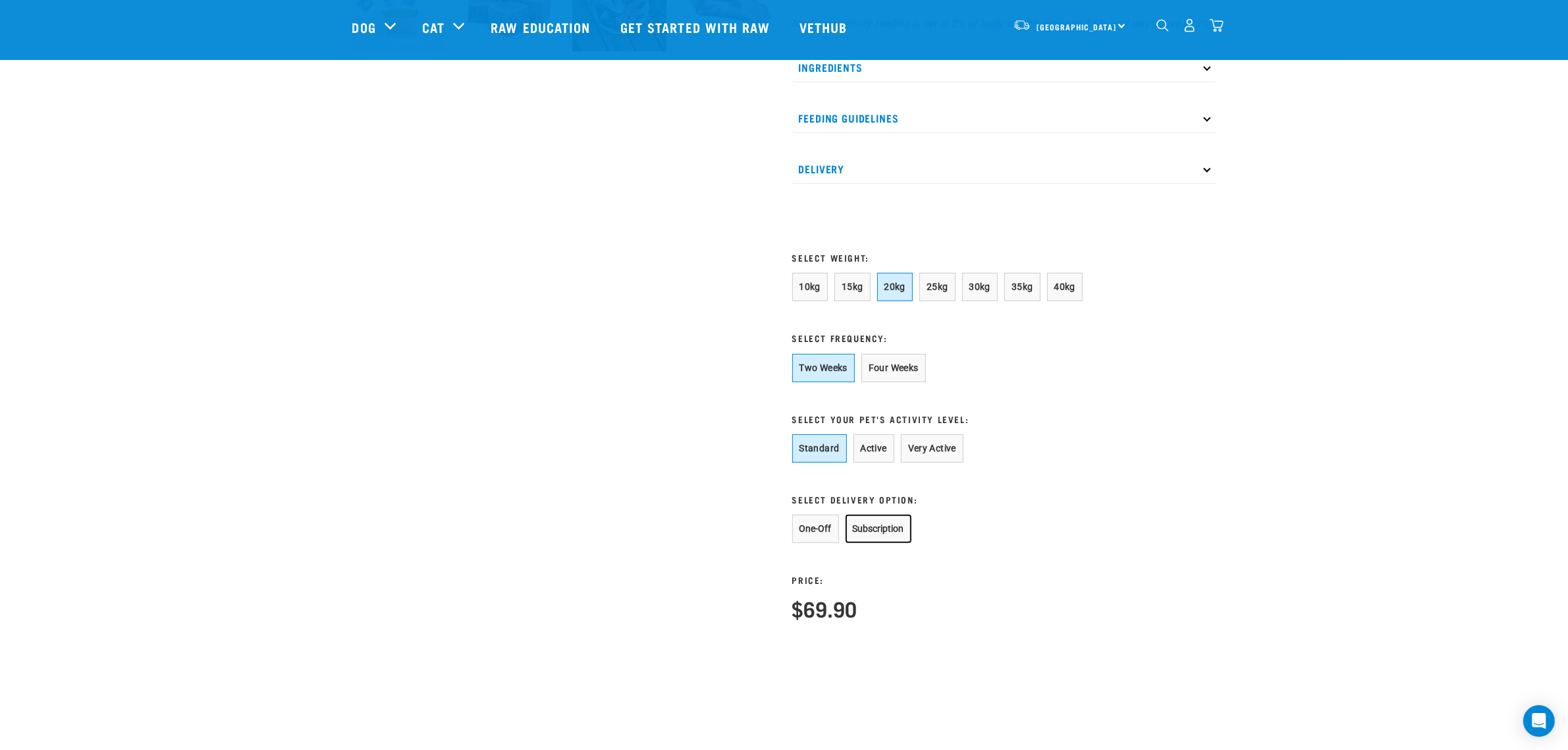
click at [889, 543] on button "Subscription" at bounding box center [878, 529] width 66 height 28
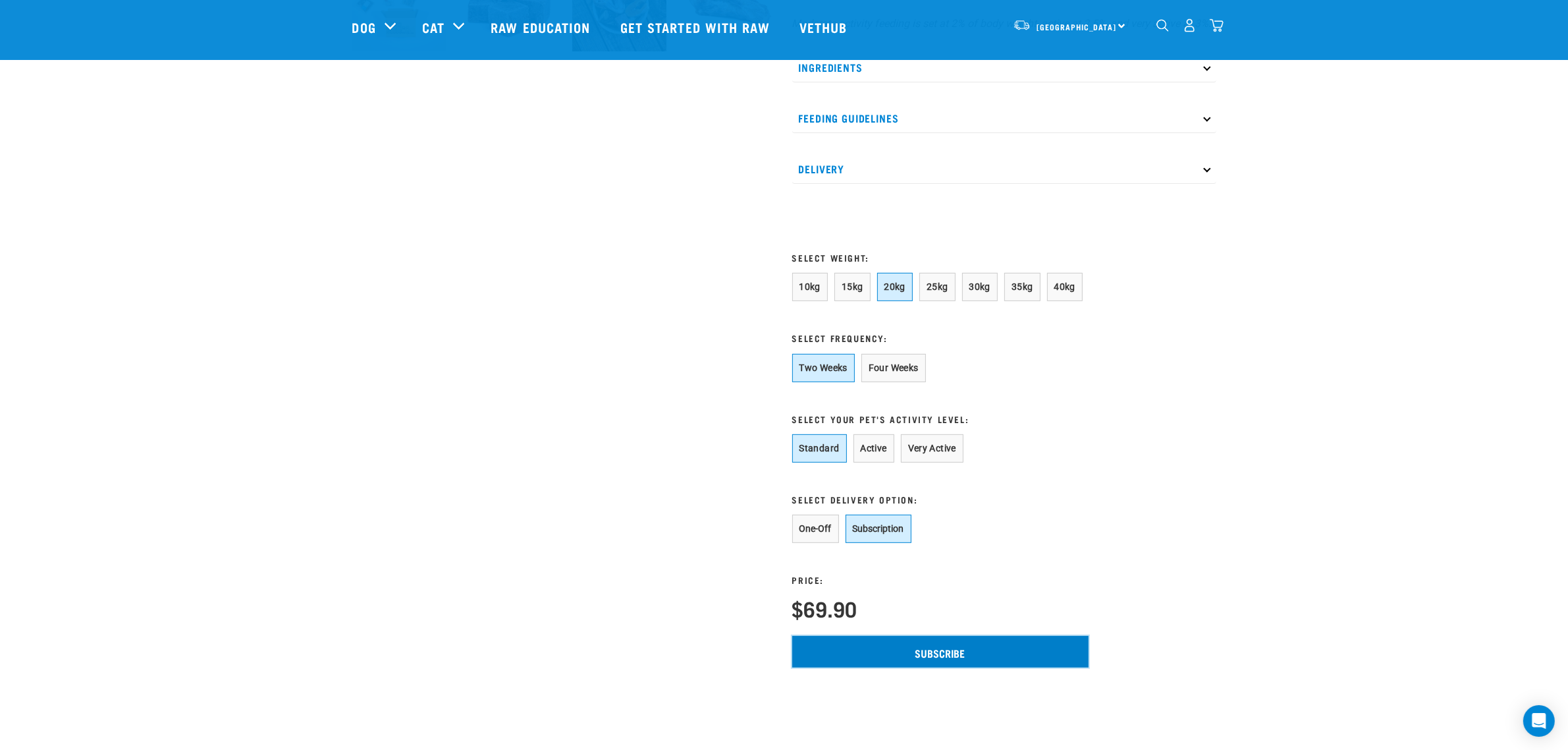
click at [853, 666] on input "Subscribe" at bounding box center [940, 651] width 296 height 31
click at [1219, 31] on img "dropdown navigation" at bounding box center [1216, 25] width 14 height 14
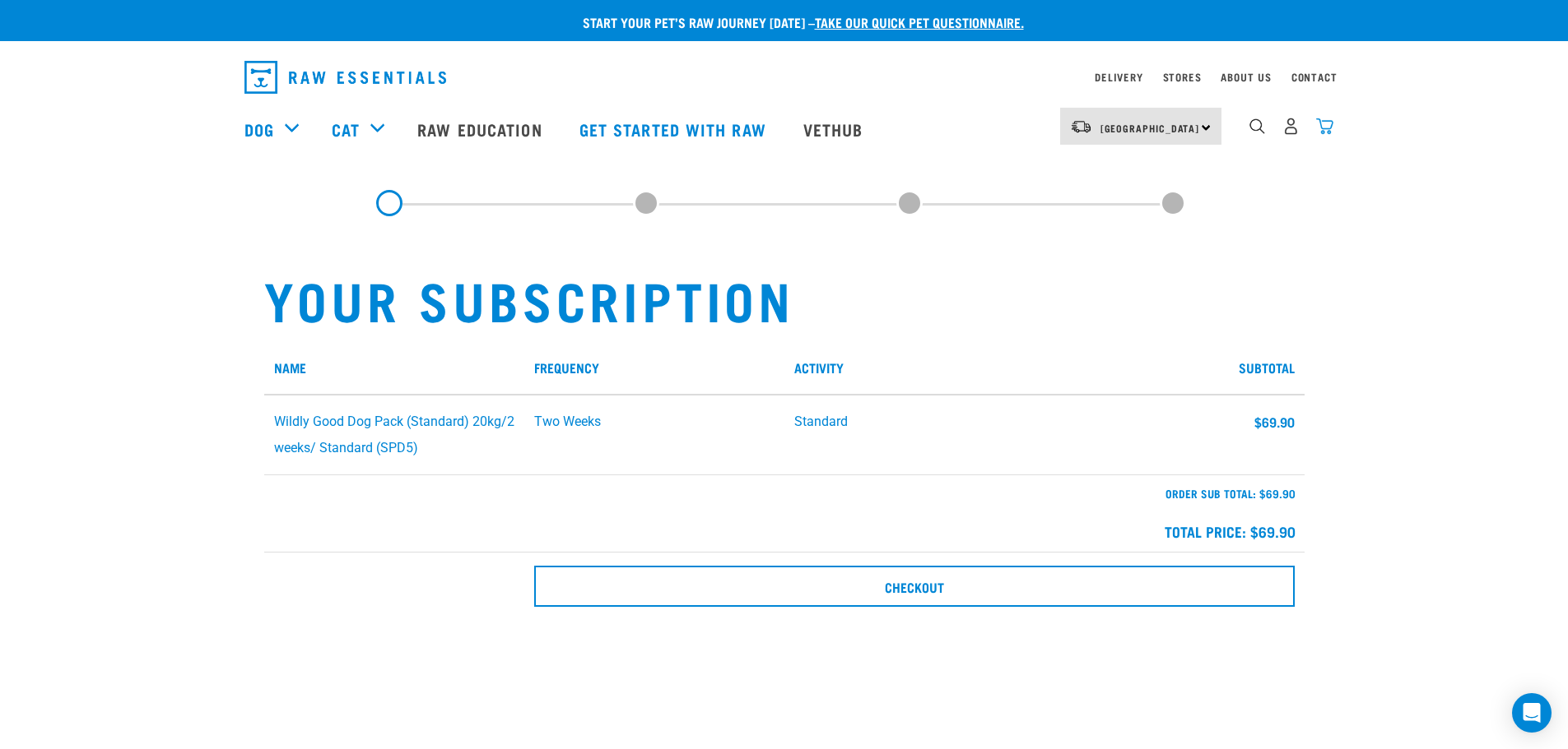
click at [1334, 129] on img "dropdown navigation" at bounding box center [1324, 126] width 18 height 18
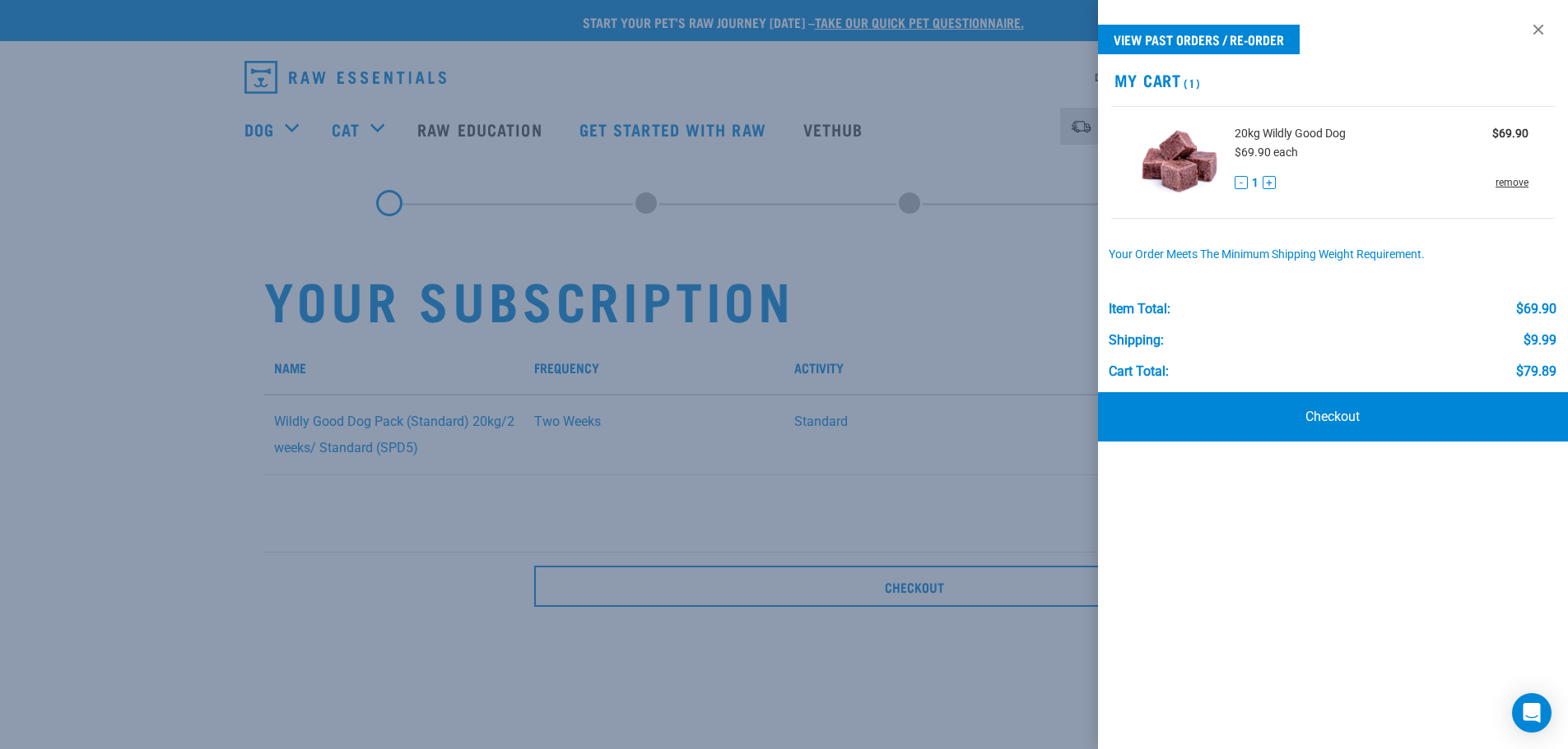
click at [1519, 185] on link "remove" at bounding box center [1512, 183] width 33 height 15
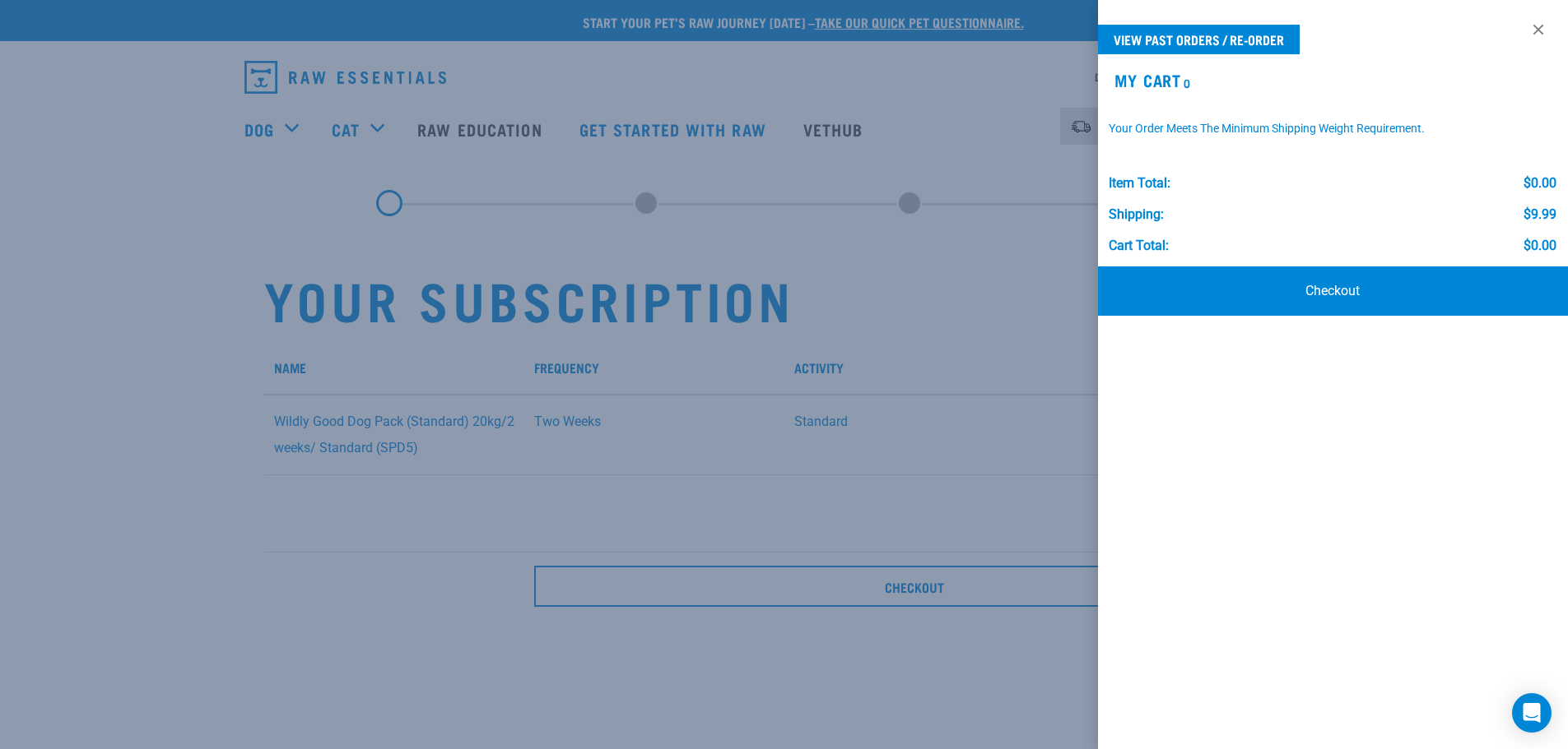
drag, startPoint x: 284, startPoint y: 152, endPoint x: 147, endPoint y: 203, distance: 146.2
click at [269, 161] on div at bounding box center [784, 374] width 1568 height 749
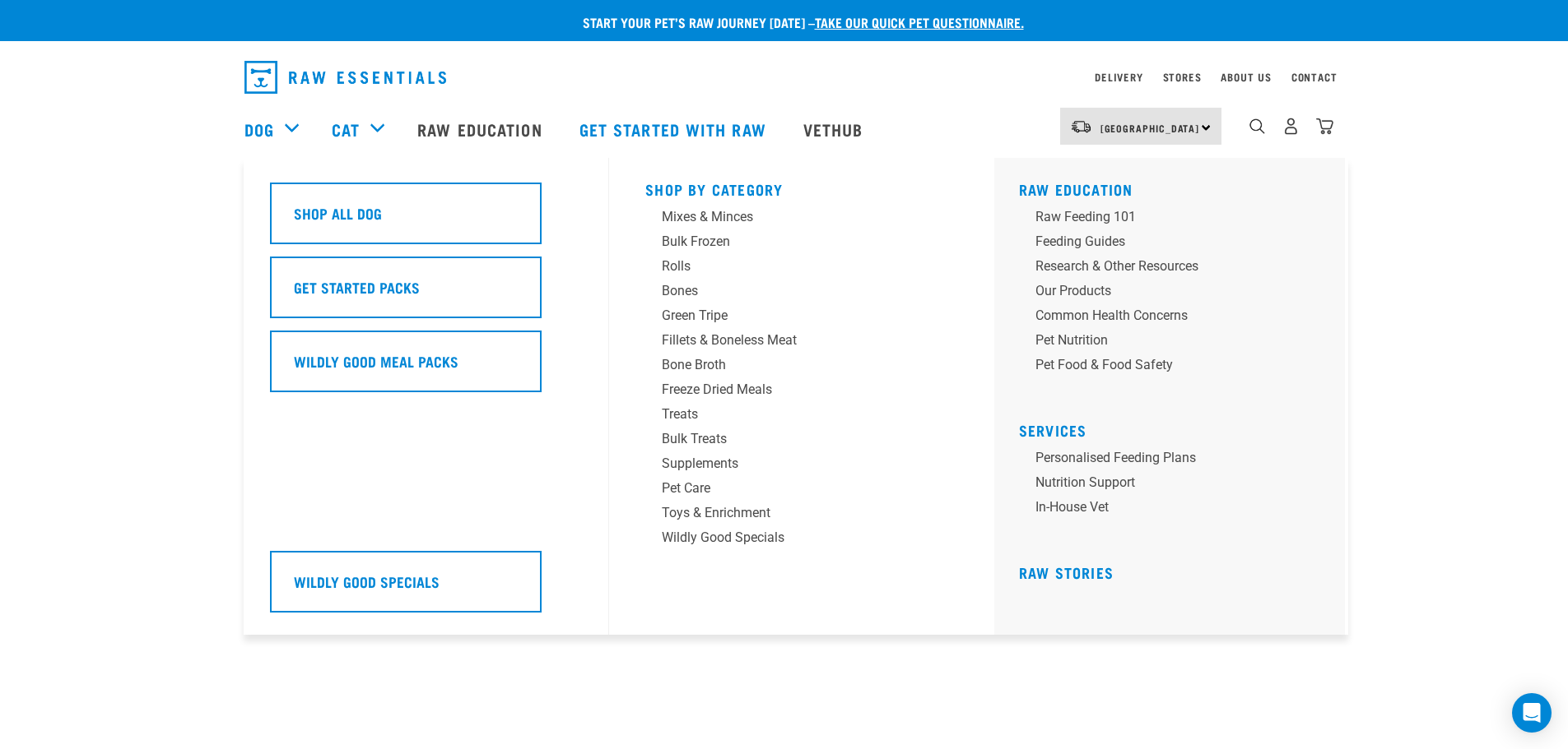
click at [311, 124] on div "Dog" at bounding box center [280, 129] width 71 height 66
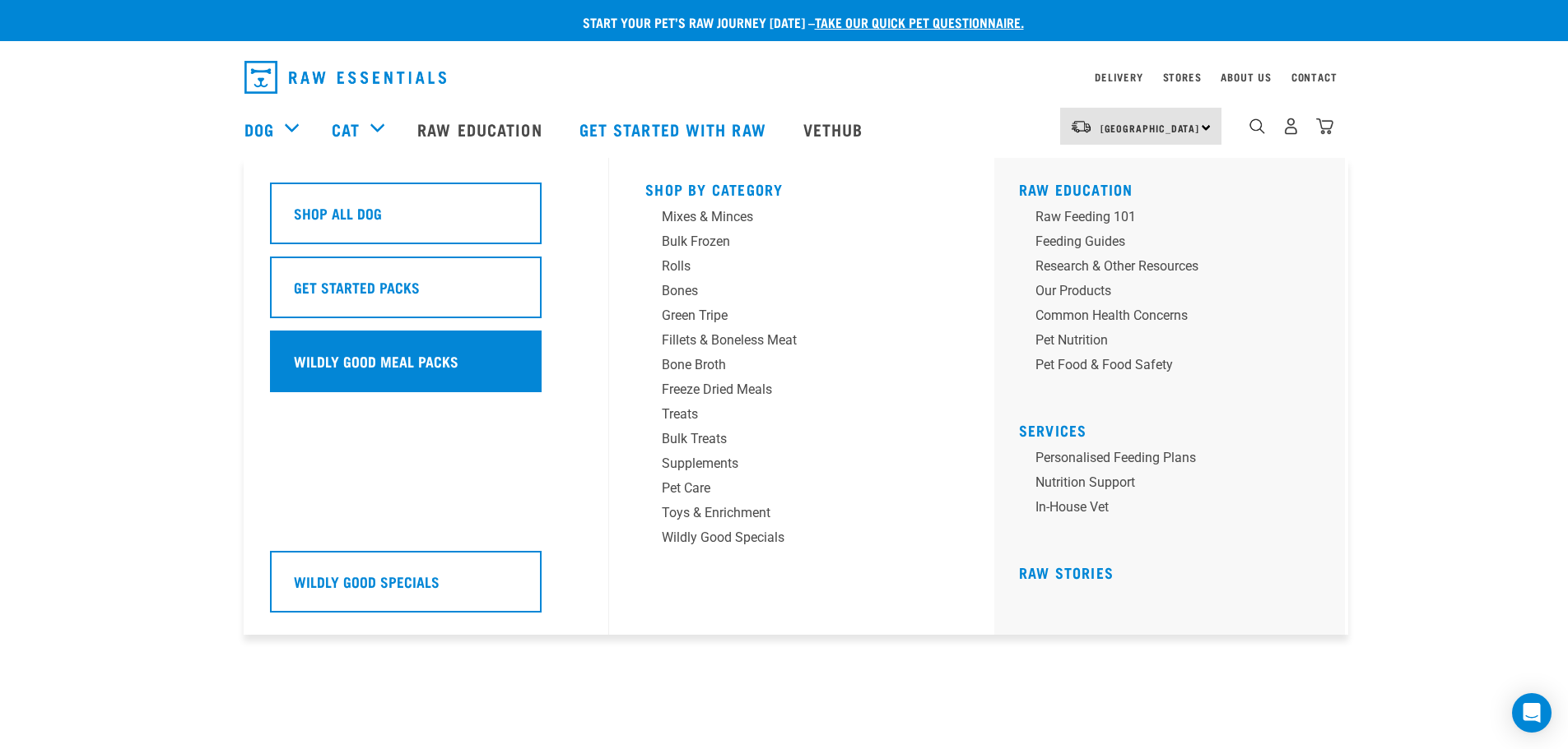
click at [334, 342] on div "Wildly Good Meal Packs" at bounding box center [405, 362] width 272 height 62
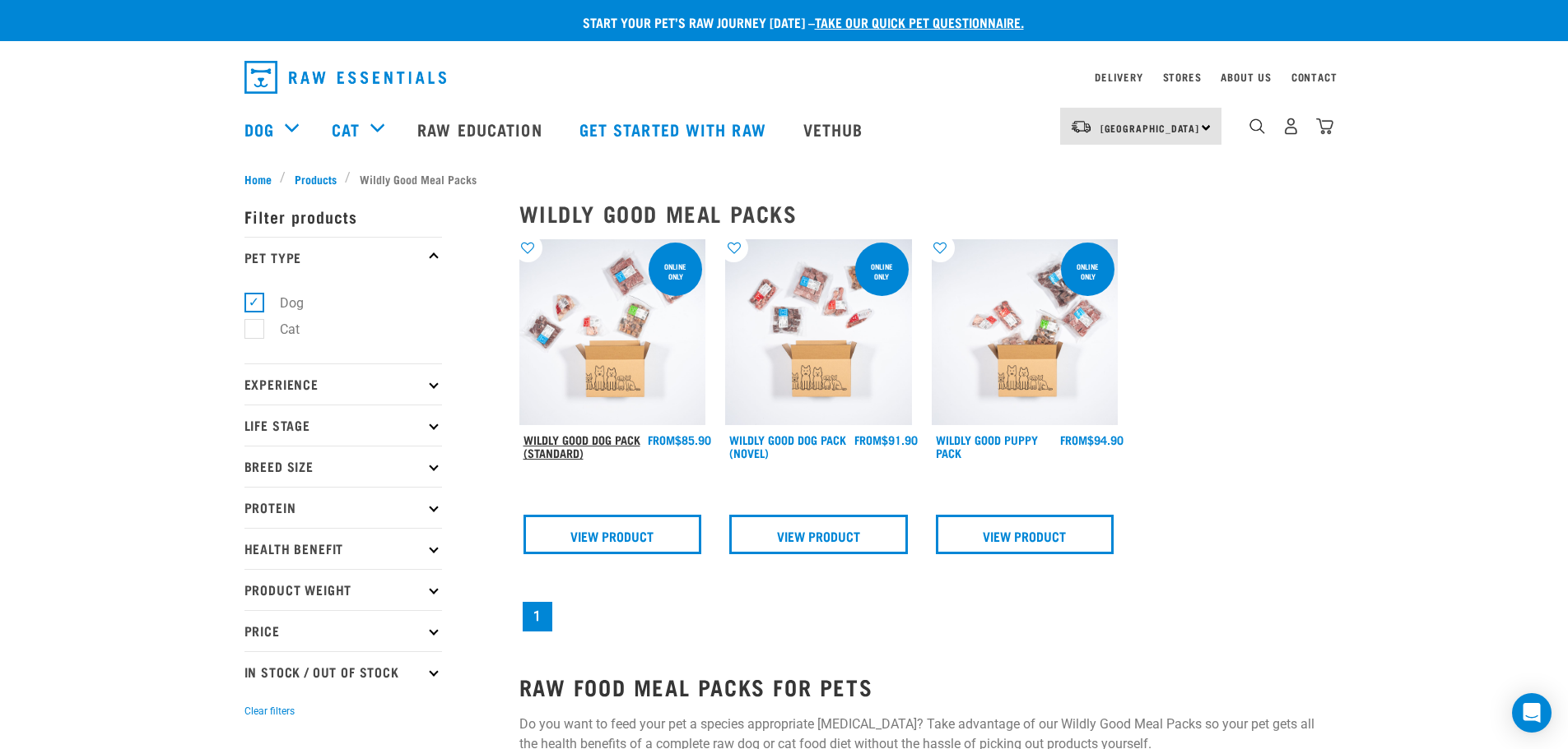
click at [587, 446] on link "Wildly Good Dog Pack (Standard)" at bounding box center [581, 446] width 117 height 19
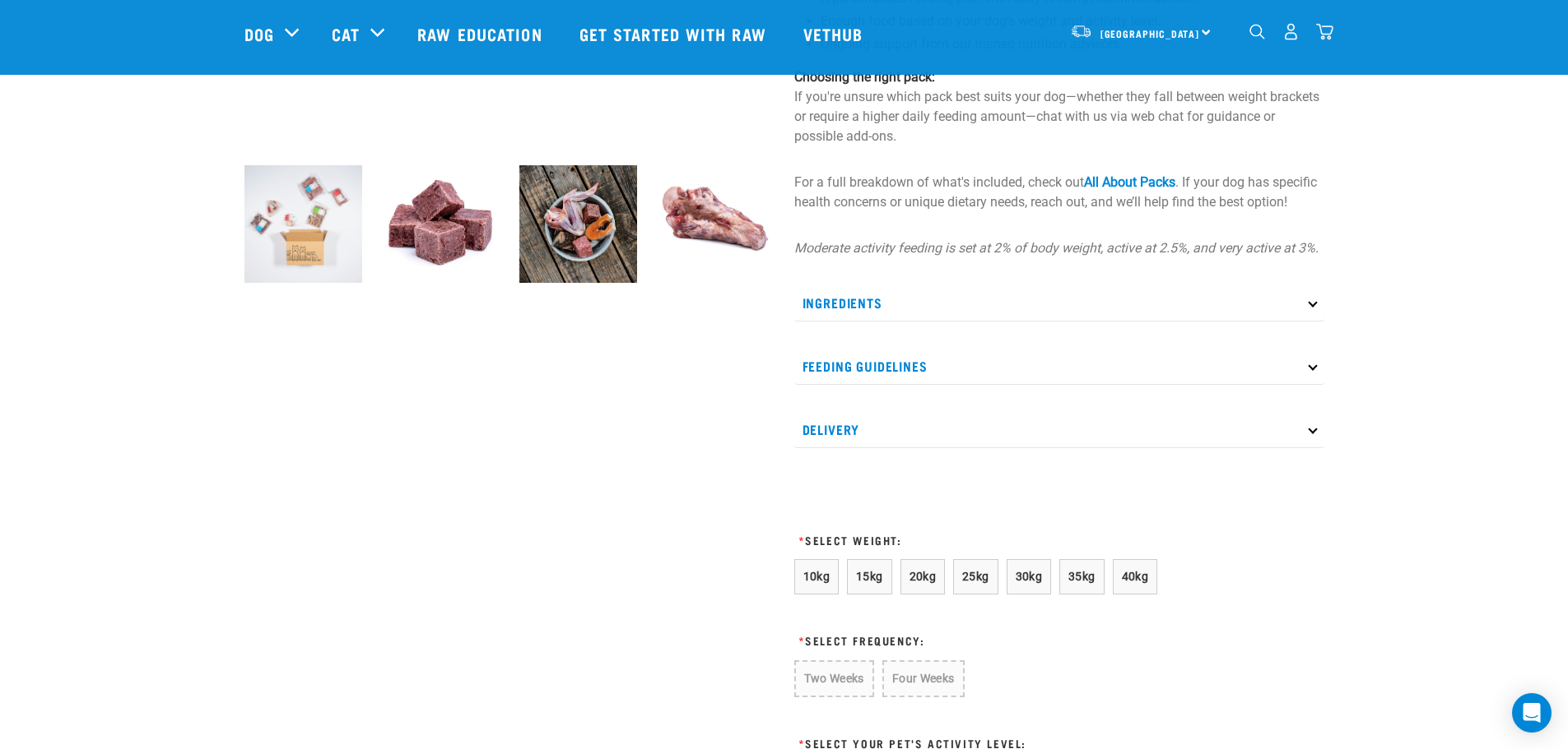
scroll to position [823, 0]
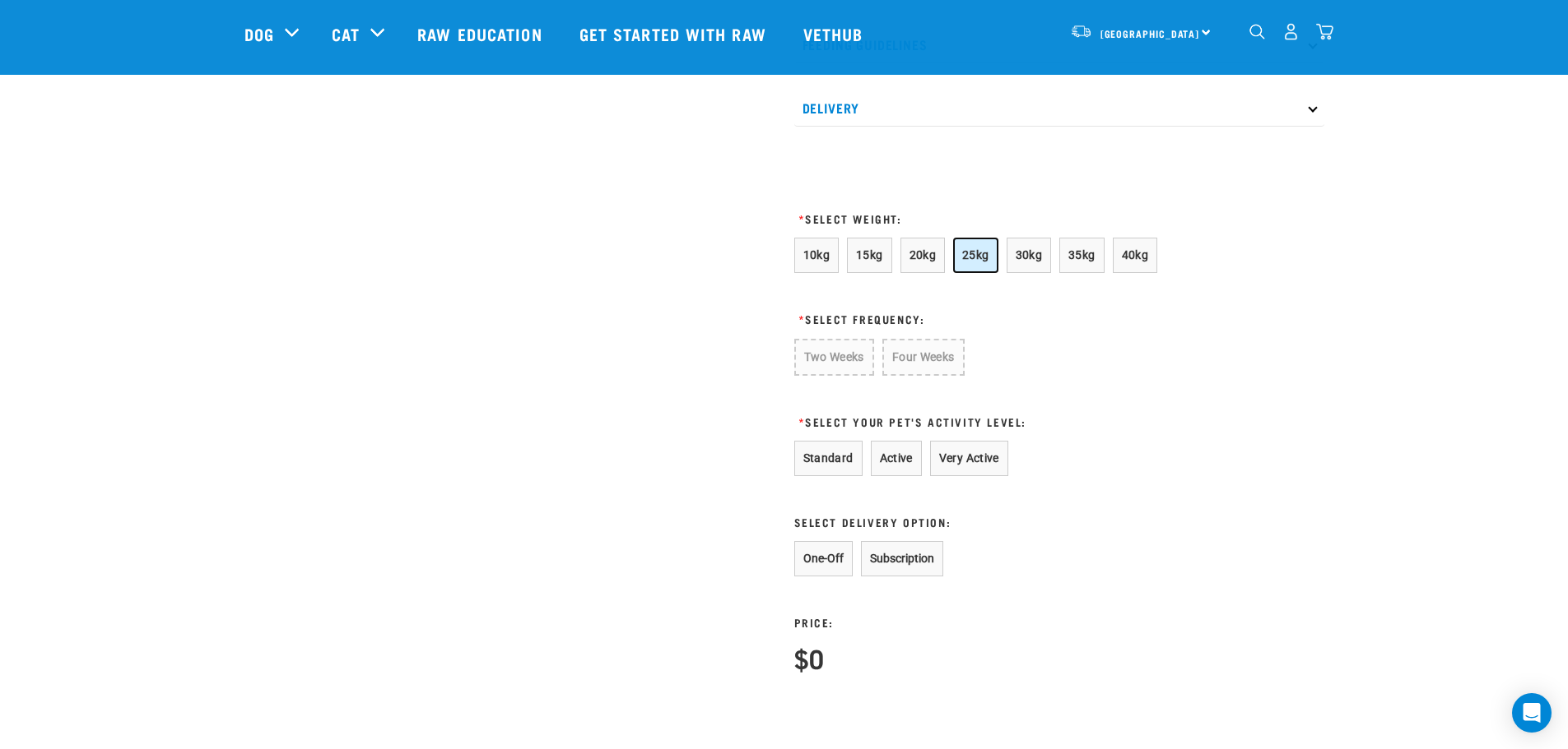
click at [975, 264] on button "25kg" at bounding box center [975, 256] width 46 height 35
click at [910, 374] on button "Four Weeks" at bounding box center [921, 356] width 80 height 35
click at [987, 470] on button "Very Active" at bounding box center [970, 457] width 78 height 35
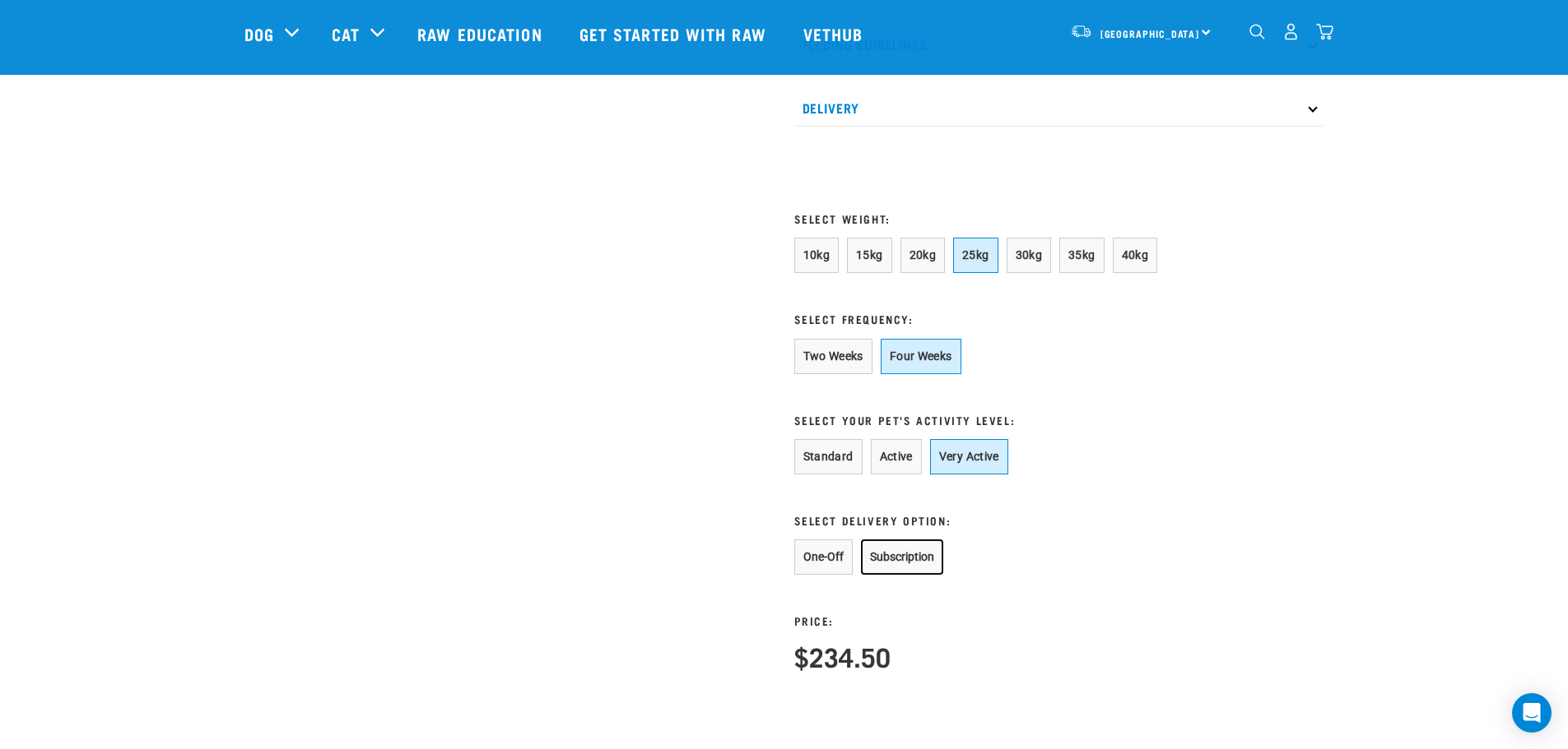
click at [881, 575] on button "Subscription" at bounding box center [903, 558] width 82 height 35
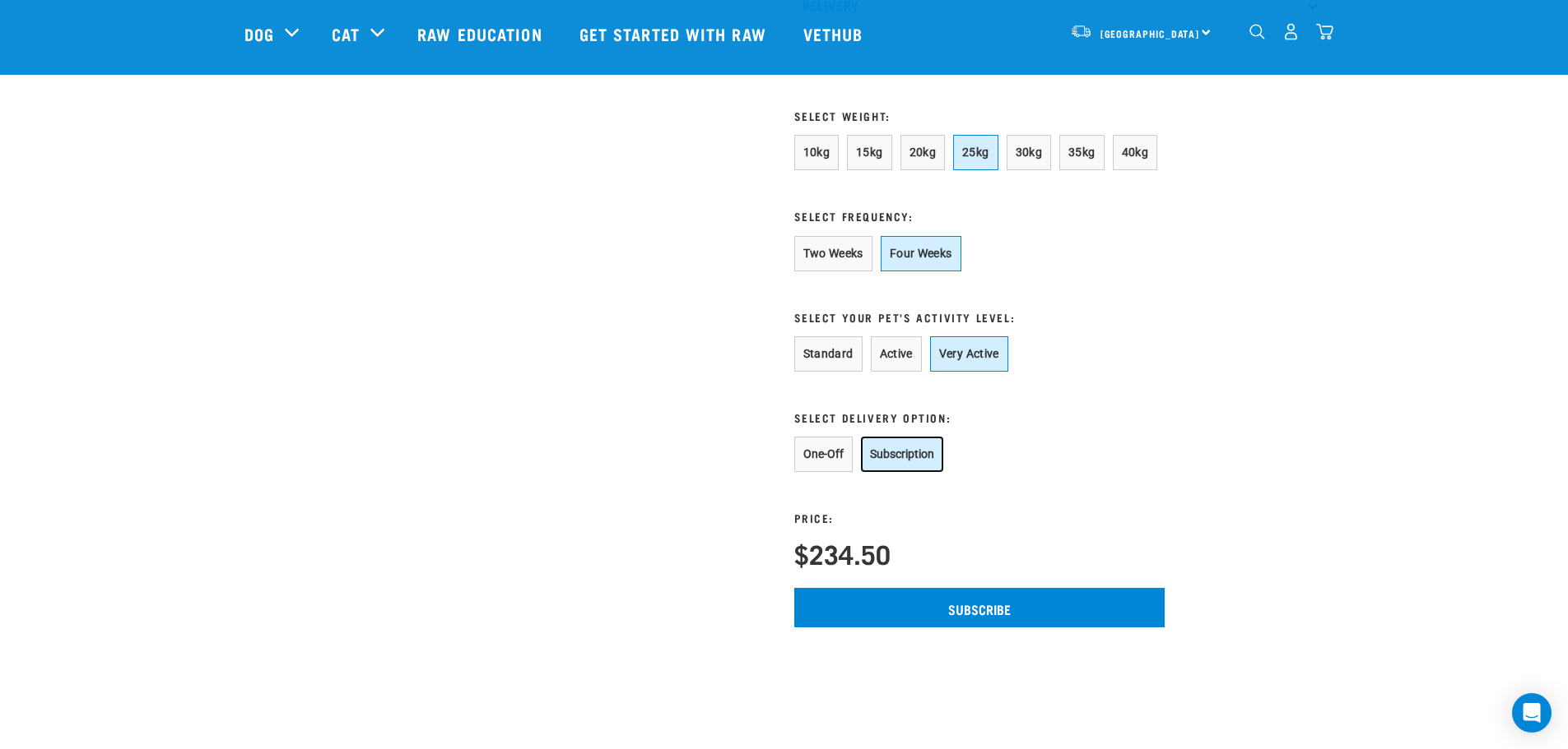
scroll to position [1152, 0]
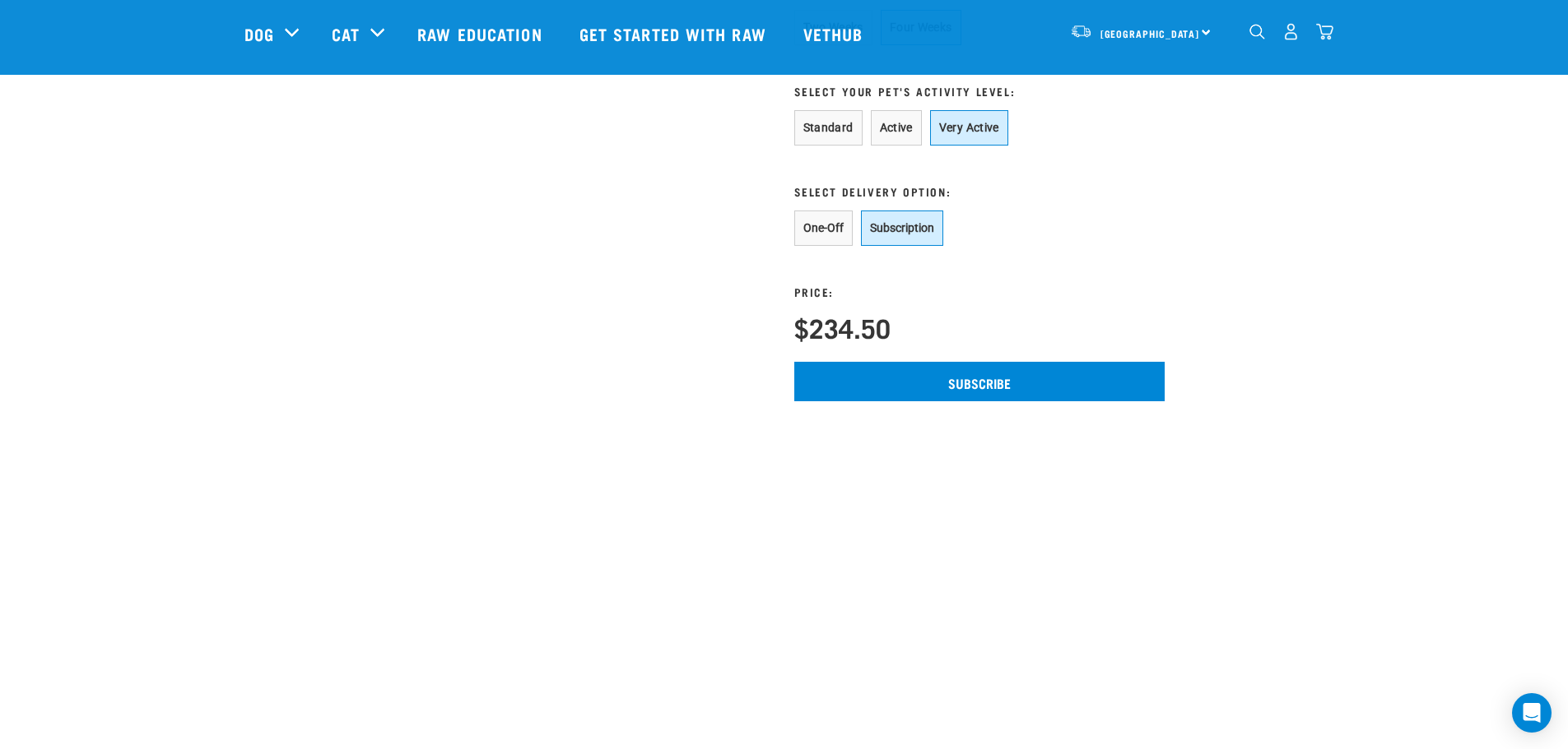
click at [961, 375] on form "10kg 15kg 20kg 25kg 30kg 35kg 40kg * Select Frequency: Two Weeks Four Weeks * S…" at bounding box center [979, 155] width 371 height 492
click at [963, 401] on input "Subscribe" at bounding box center [979, 381] width 371 height 39
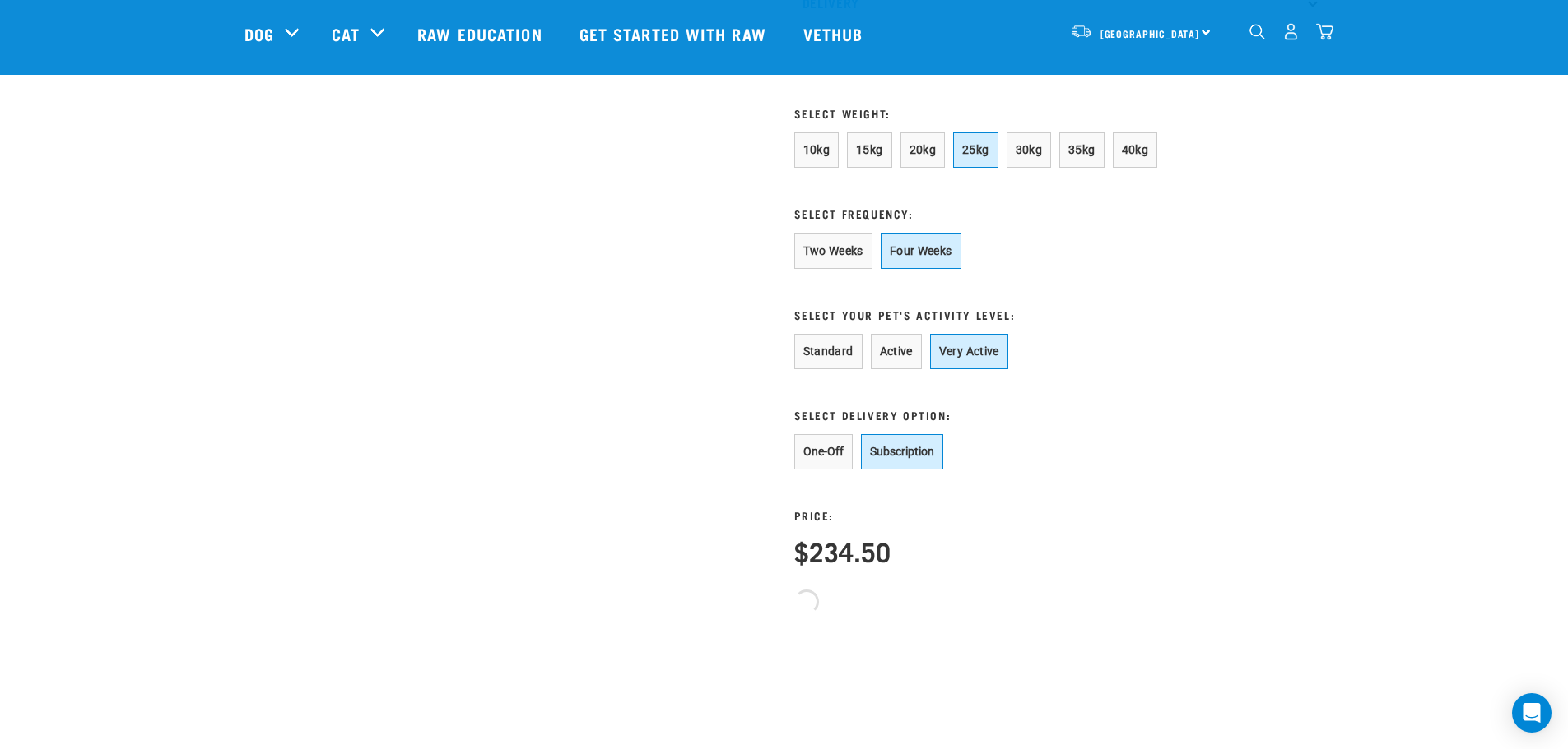
scroll to position [905, 0]
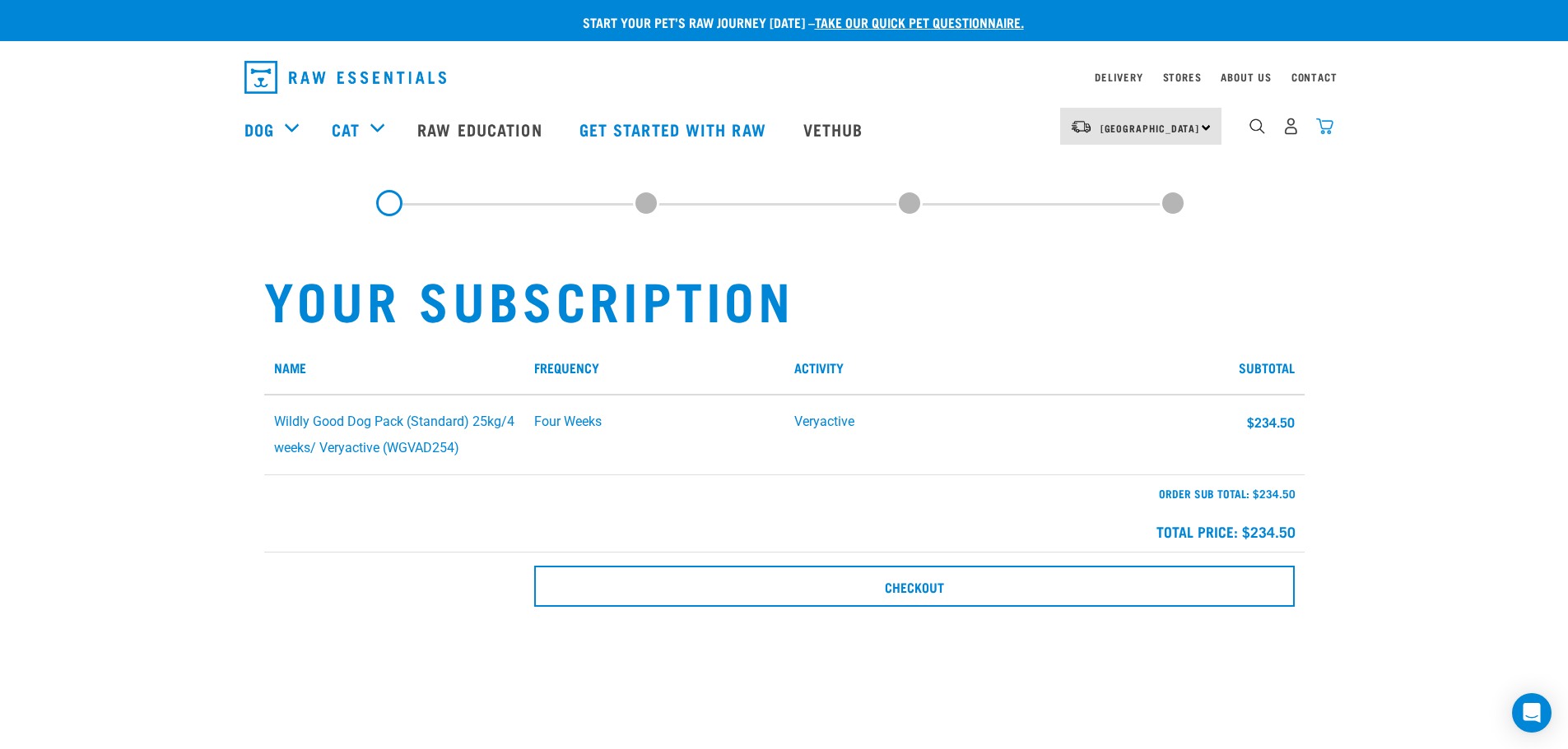
click at [1325, 135] on img "dropdown navigation" at bounding box center [1324, 126] width 18 height 18
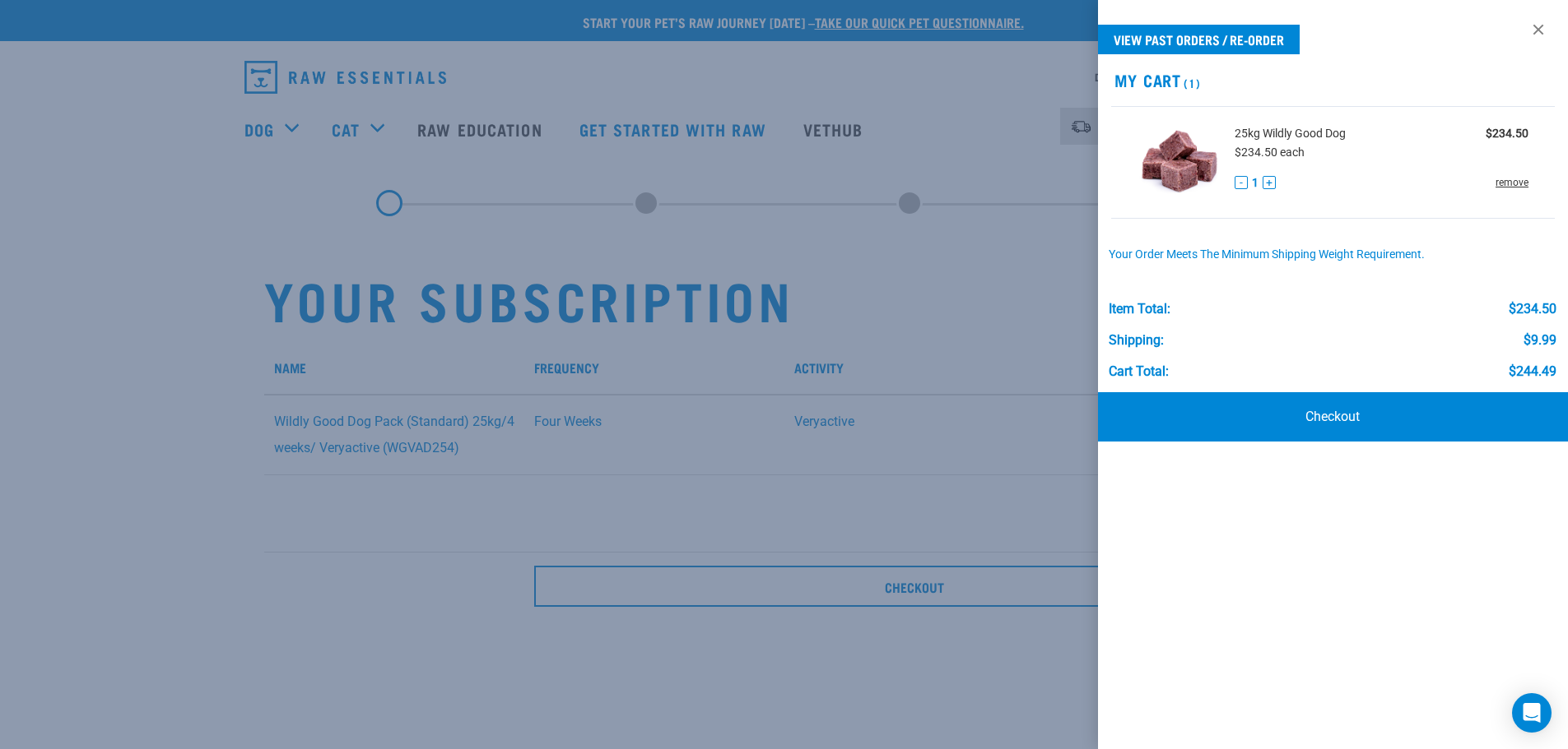
click at [1517, 182] on link "remove" at bounding box center [1512, 183] width 33 height 15
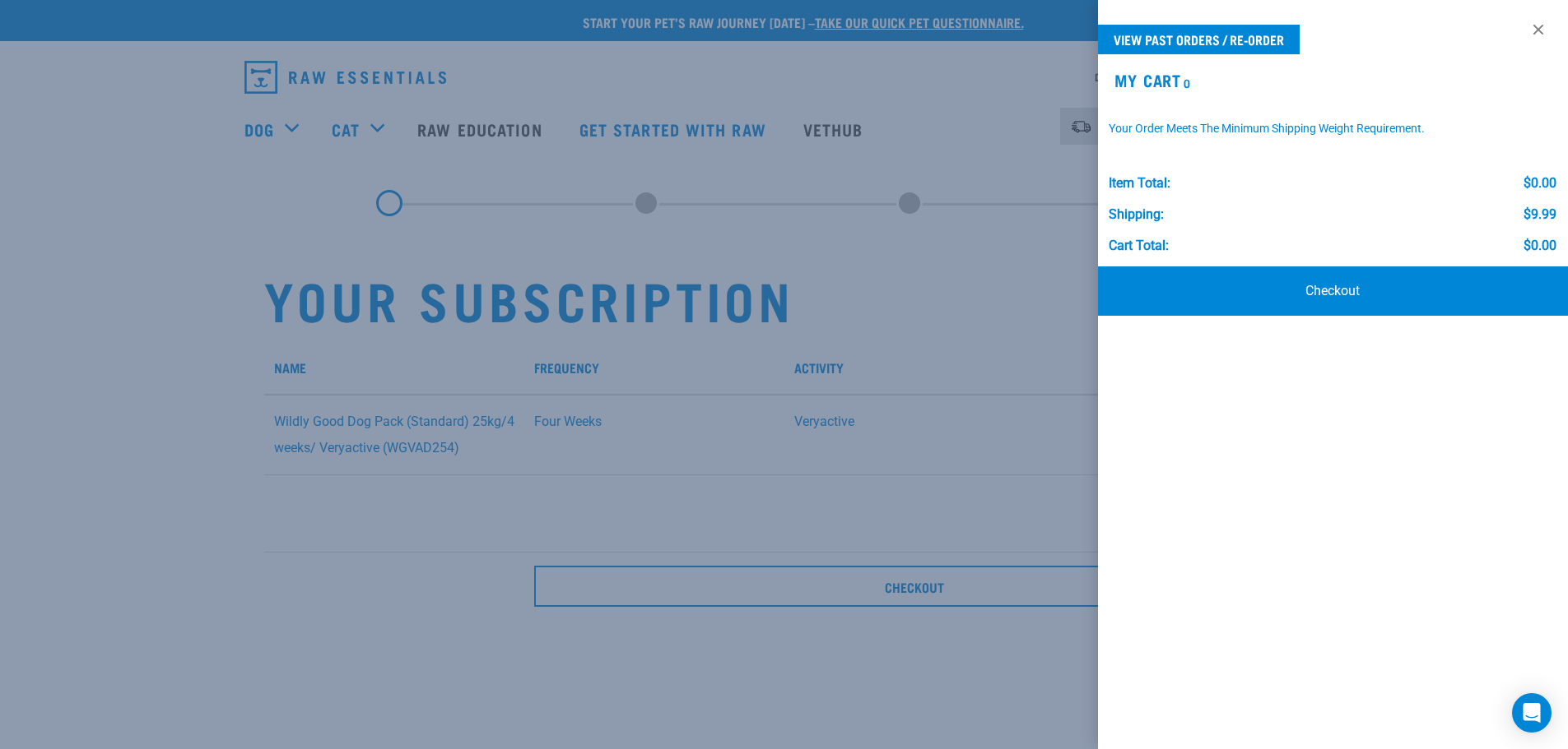
click at [175, 241] on div at bounding box center [784, 374] width 1568 height 749
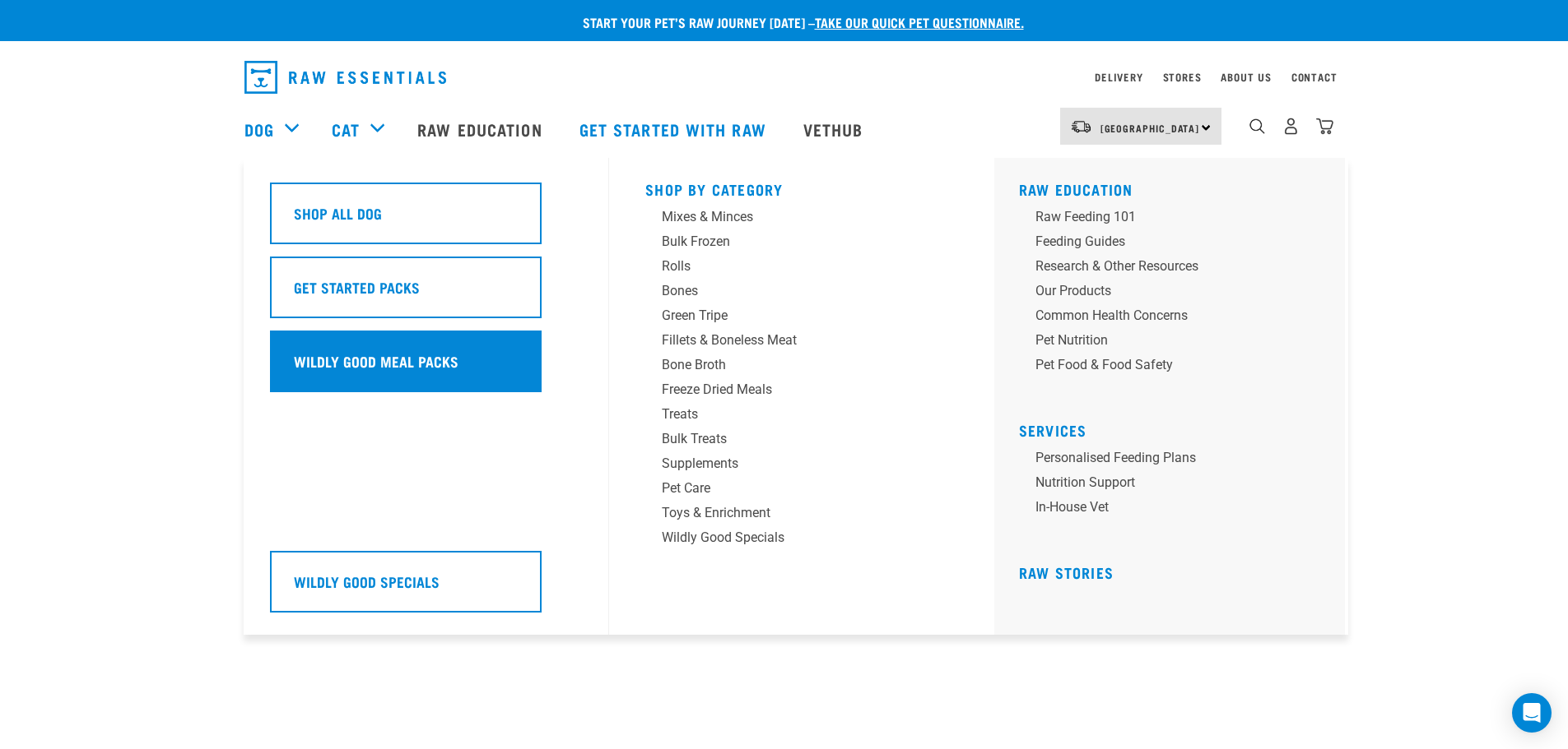
click at [364, 357] on h5 "Wildly Good Meal Packs" at bounding box center [376, 361] width 164 height 21
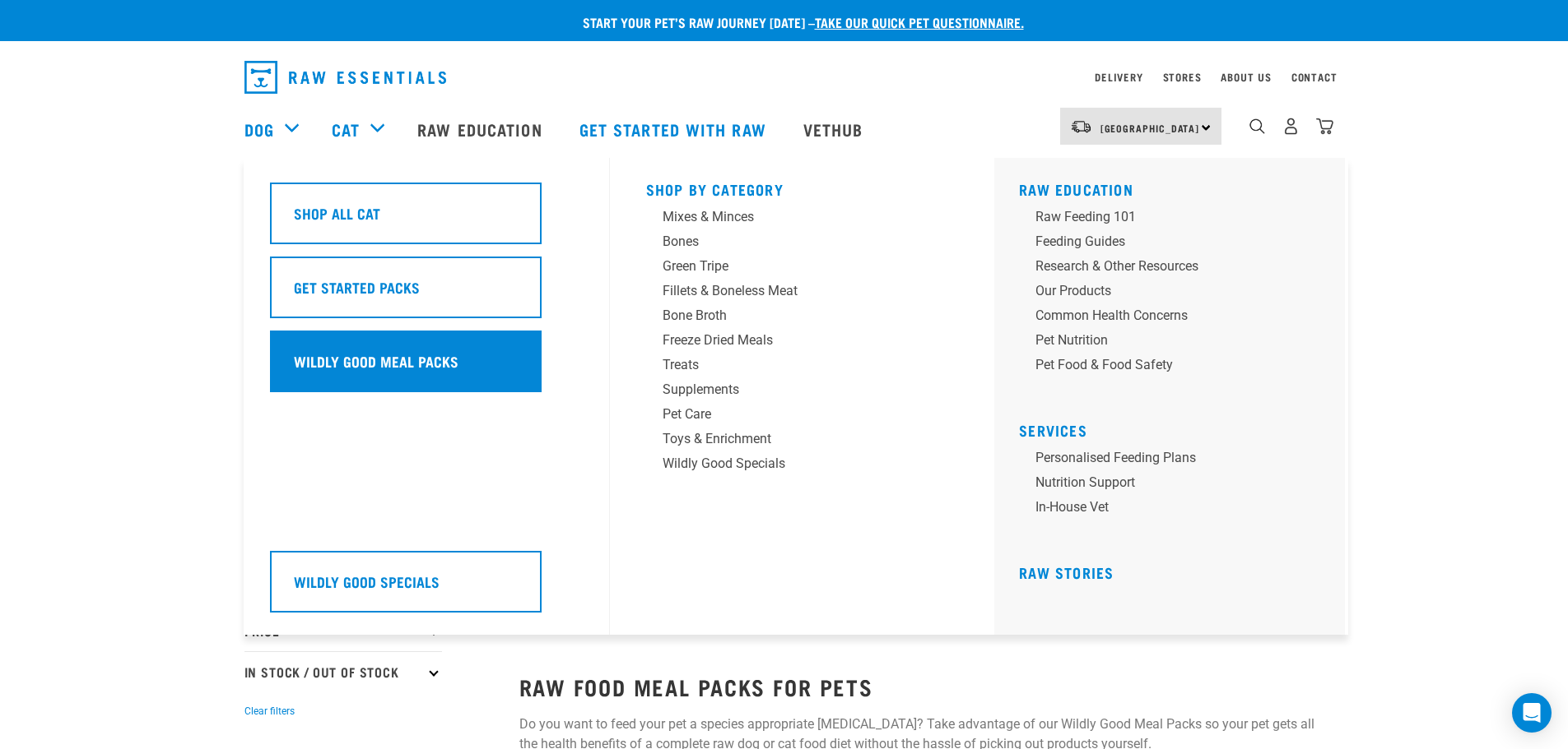
click at [353, 349] on div "Wildly Good Meal Packs" at bounding box center [405, 362] width 272 height 62
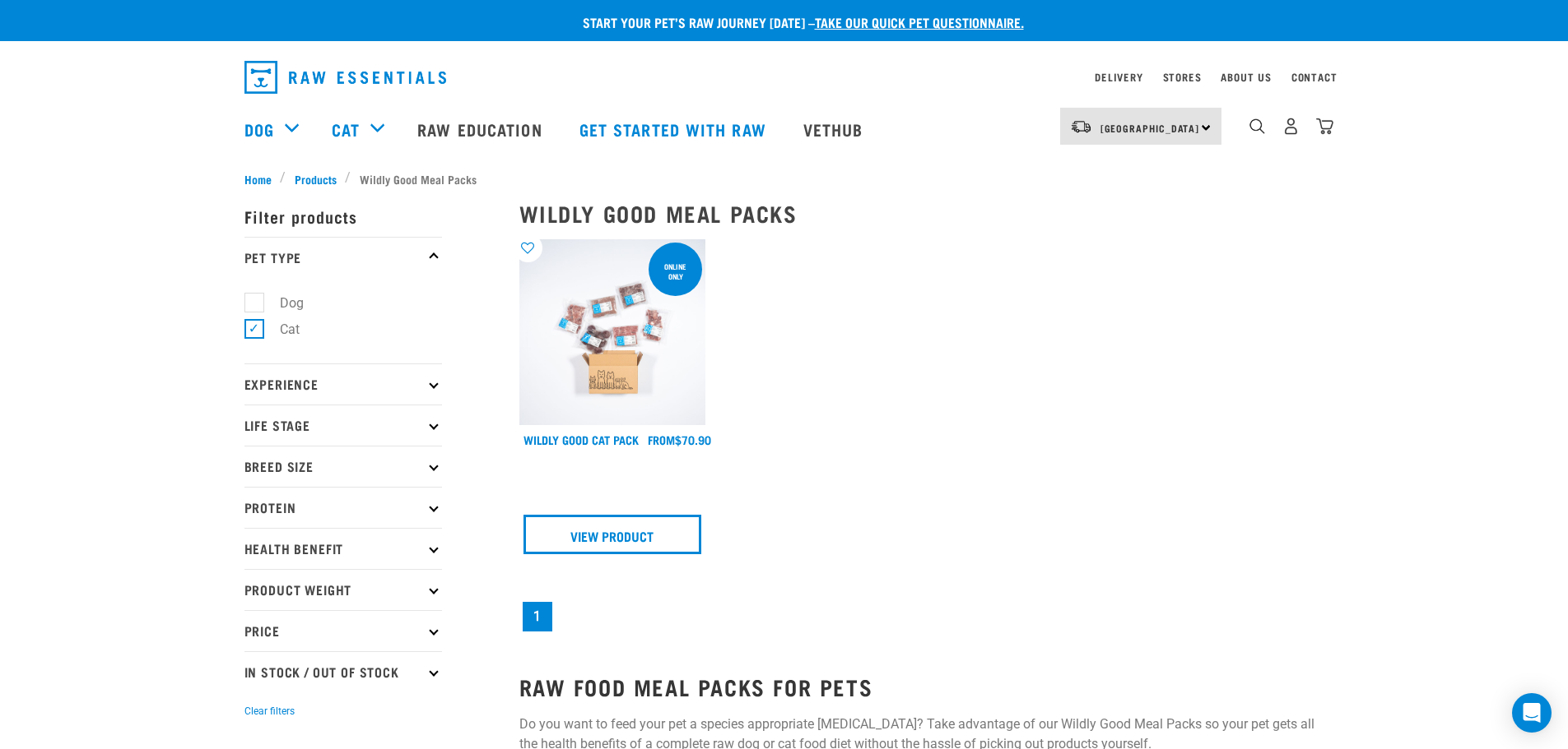
click at [585, 358] on img at bounding box center [613, 333] width 187 height 187
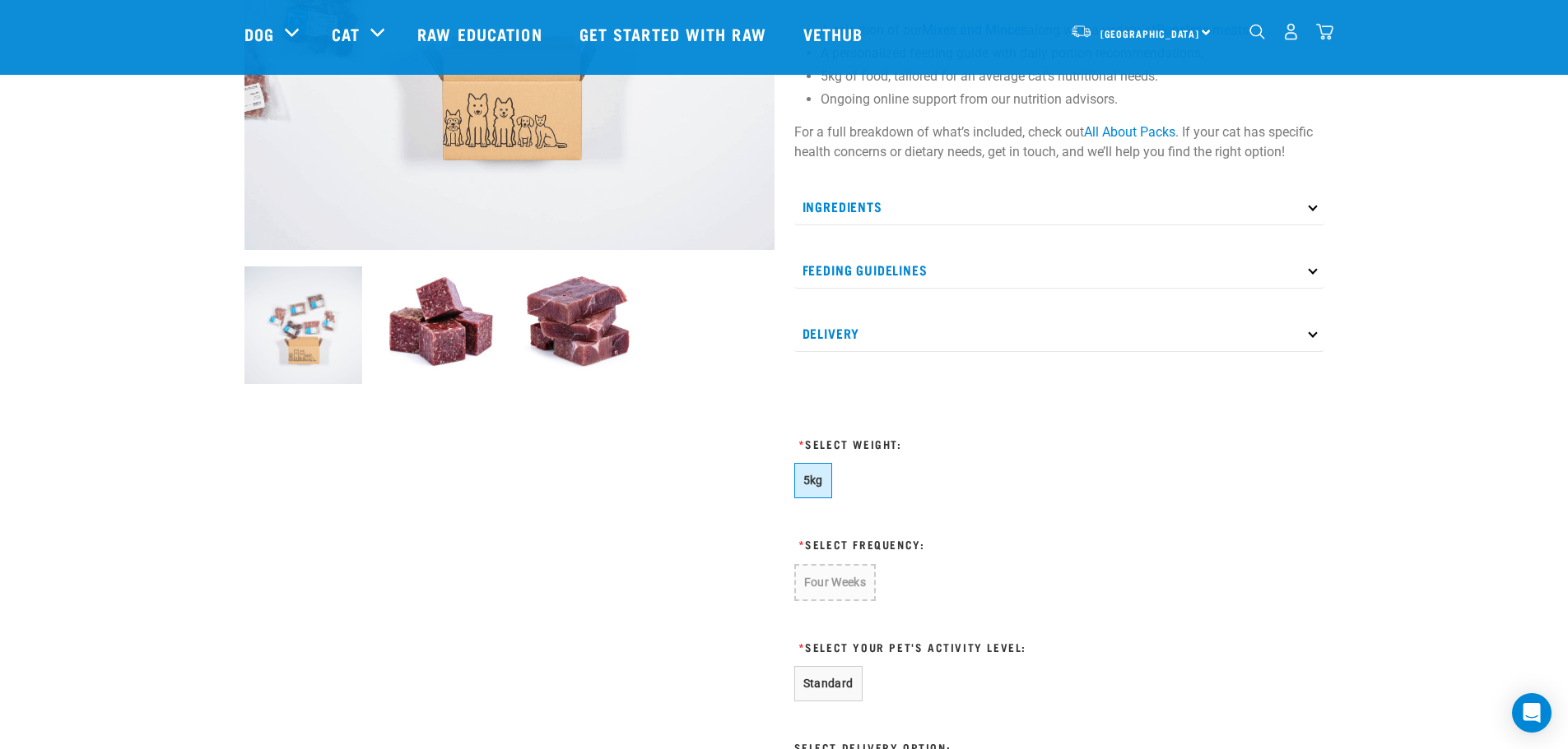
scroll to position [411, 0]
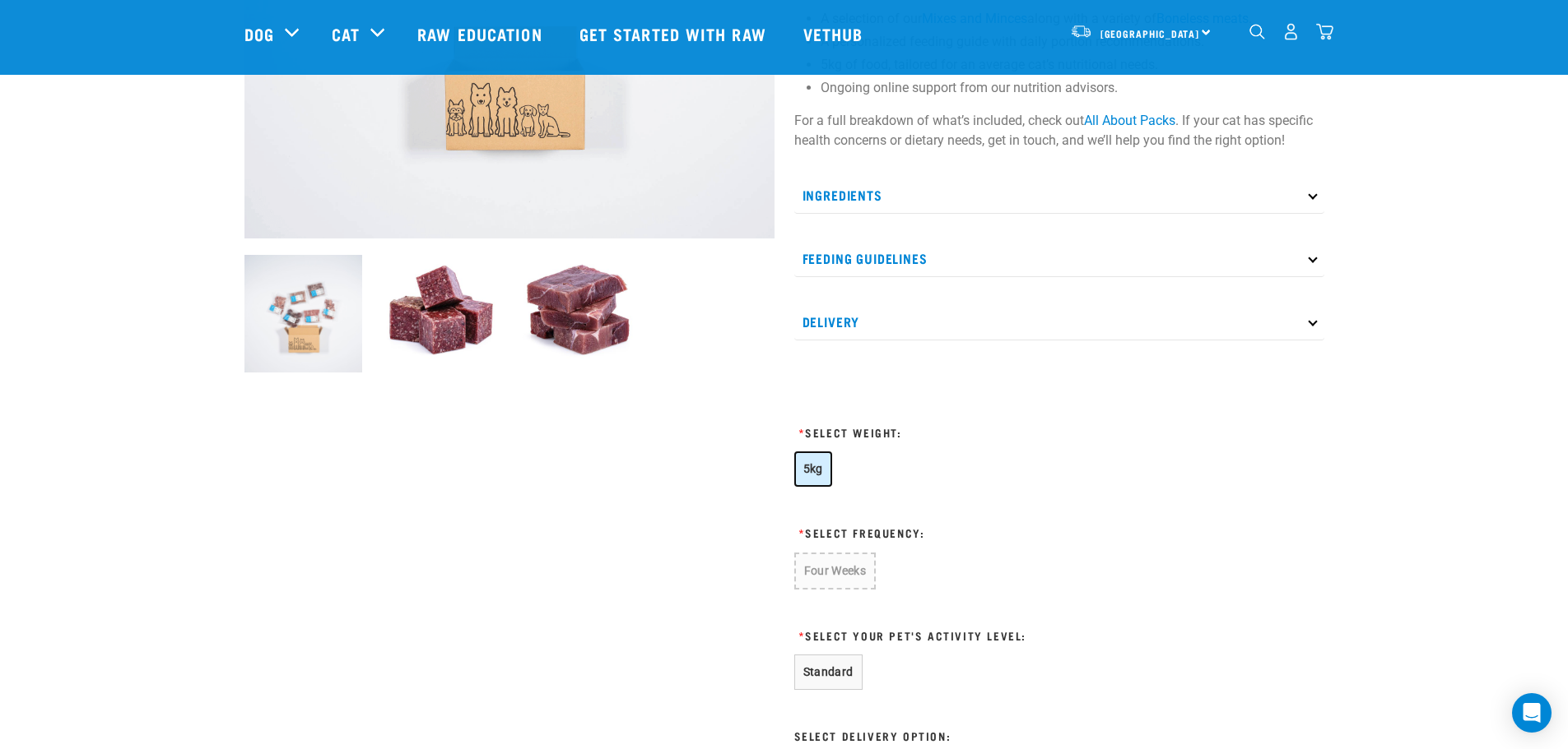
click at [812, 459] on button "5kg" at bounding box center [813, 469] width 38 height 35
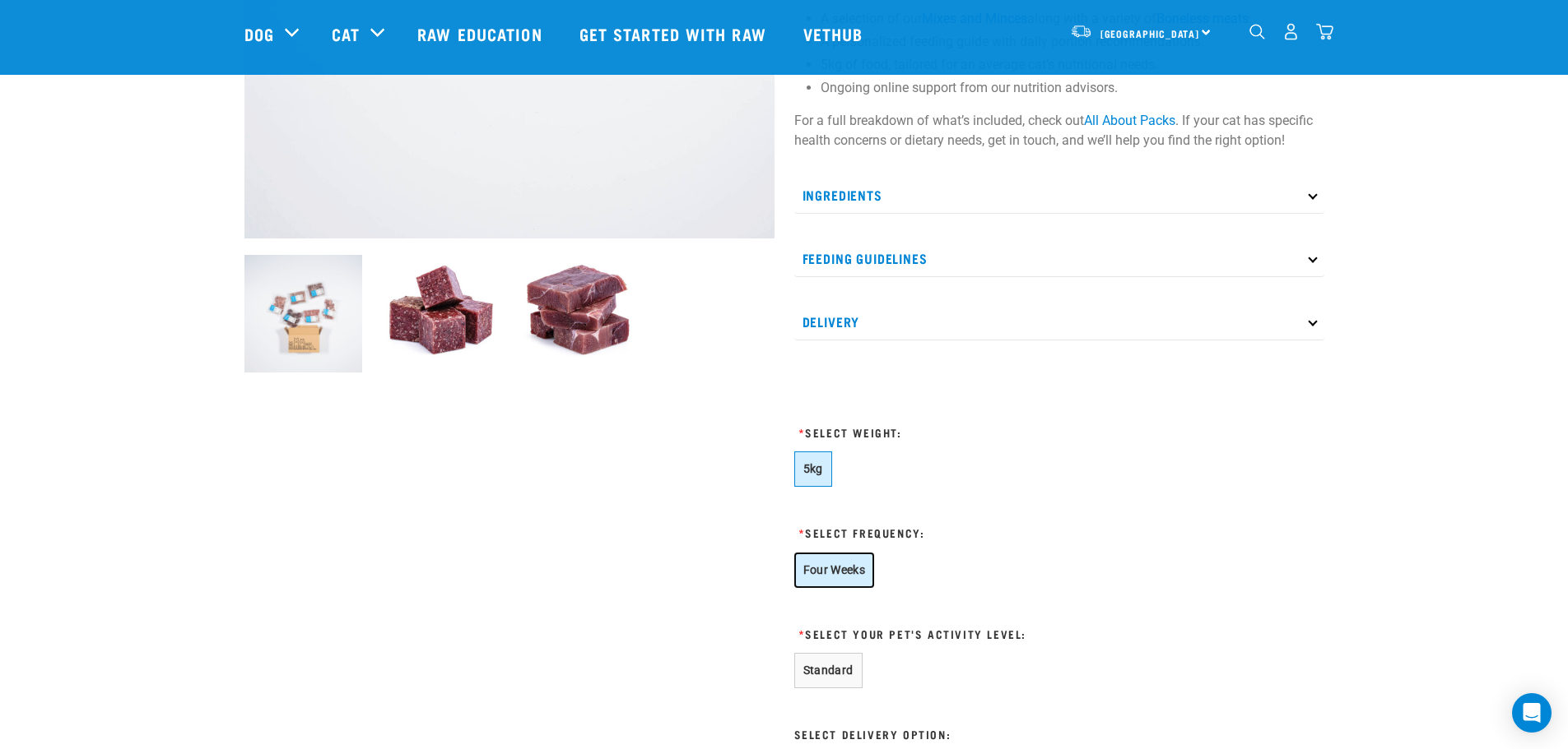
click at [805, 579] on button "Four Weeks" at bounding box center [834, 571] width 80 height 35
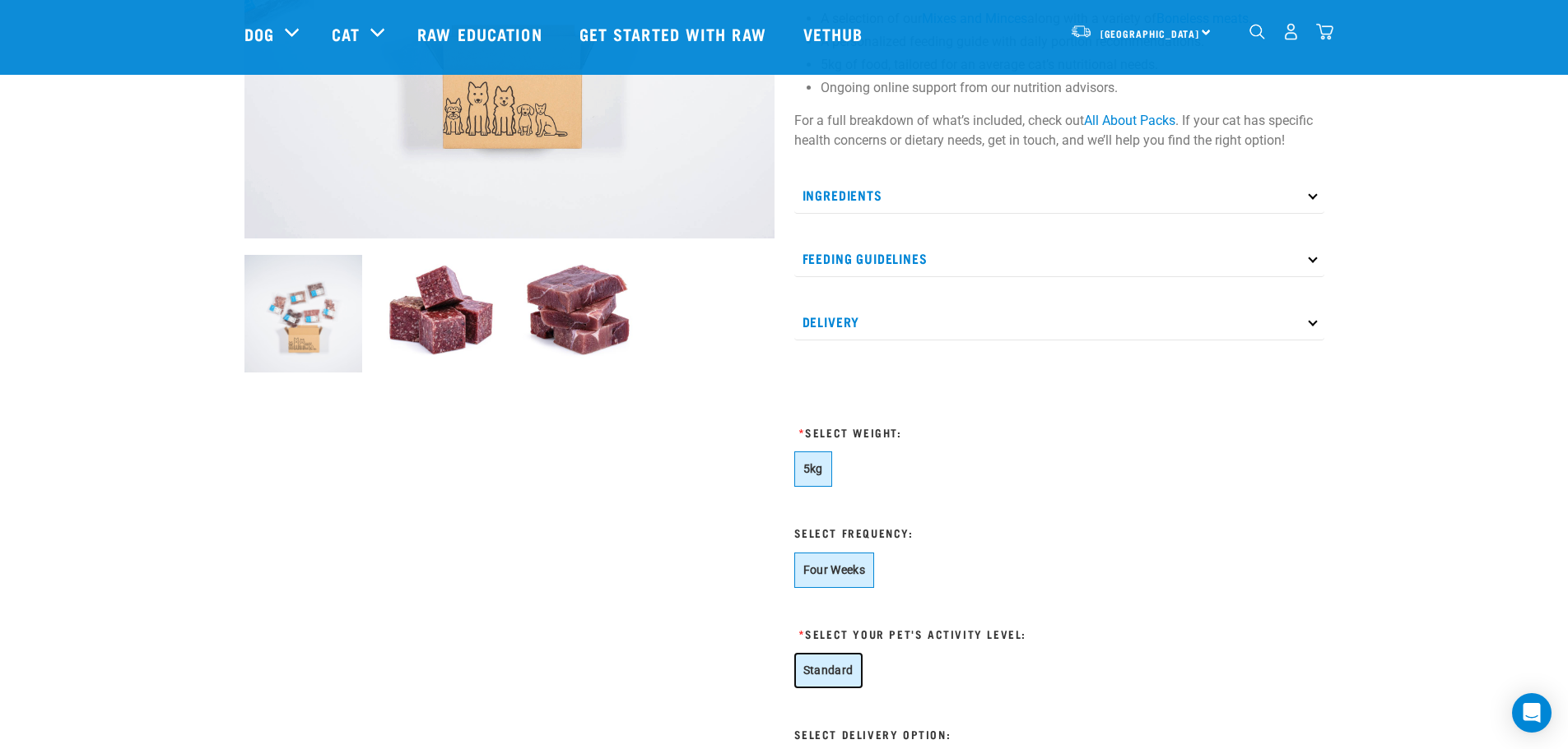
click at [833, 673] on button "Standard" at bounding box center [828, 671] width 68 height 35
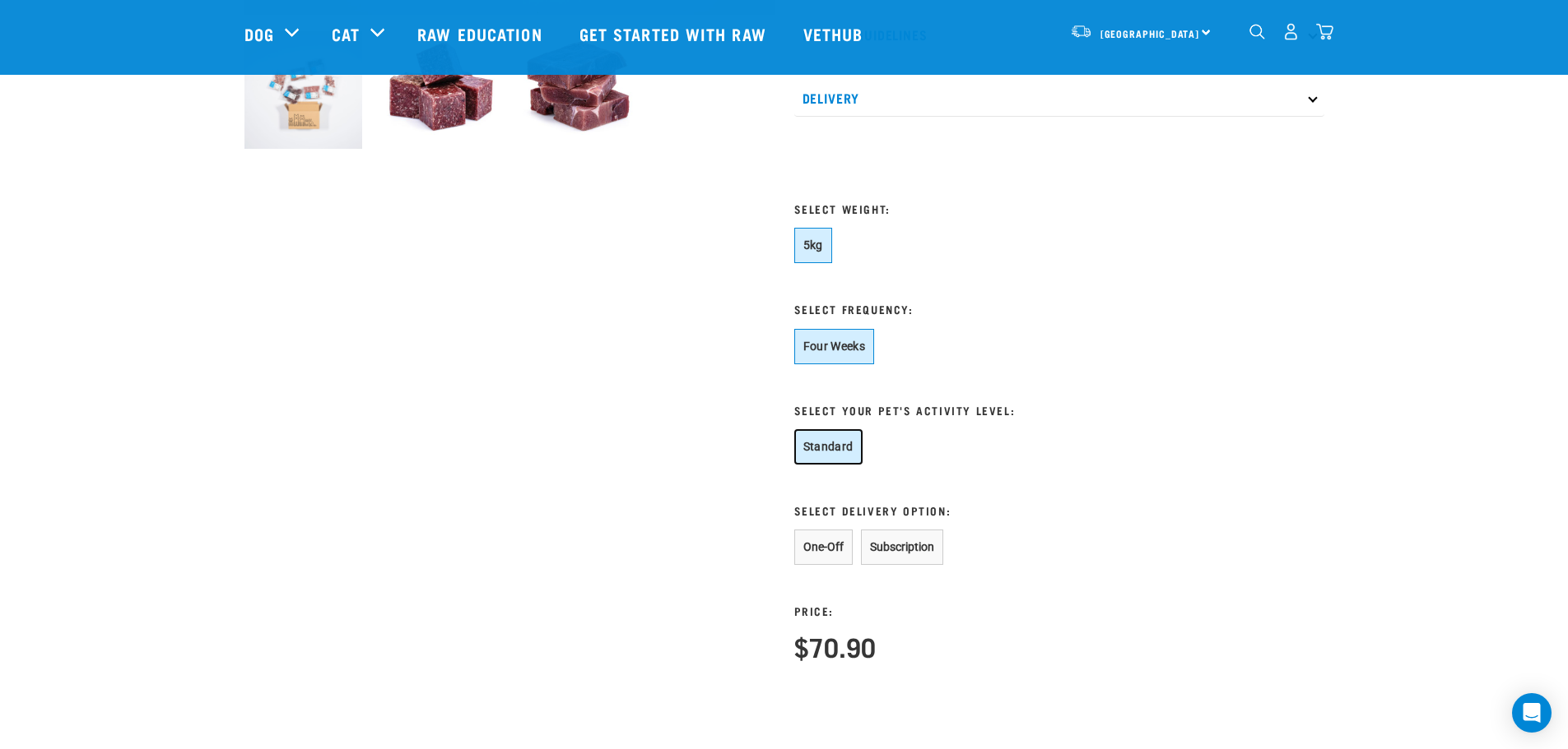
scroll to position [659, 0]
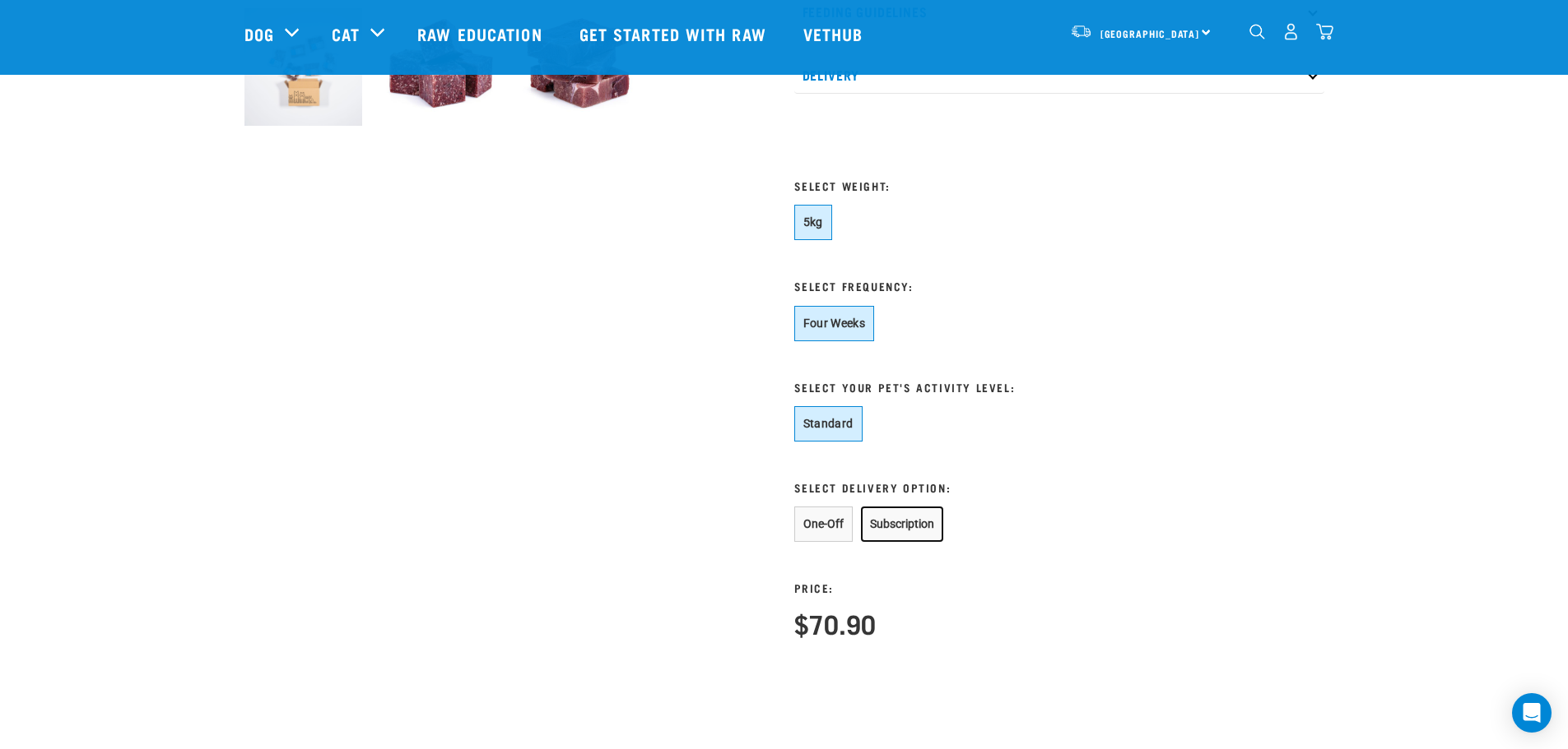
click at [882, 534] on button "Subscription" at bounding box center [903, 524] width 82 height 35
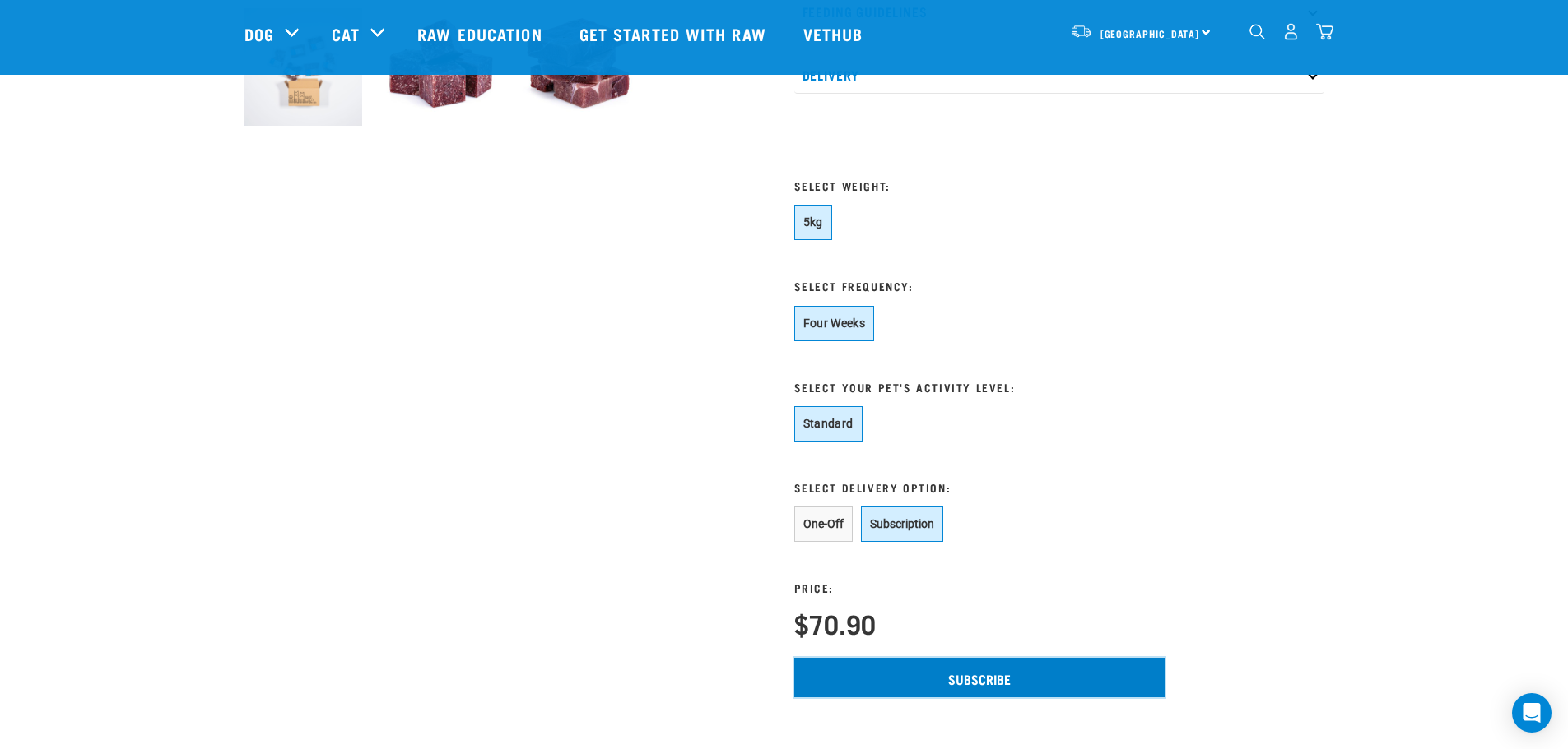
click at [922, 668] on input "Subscribe" at bounding box center [979, 678] width 371 height 39
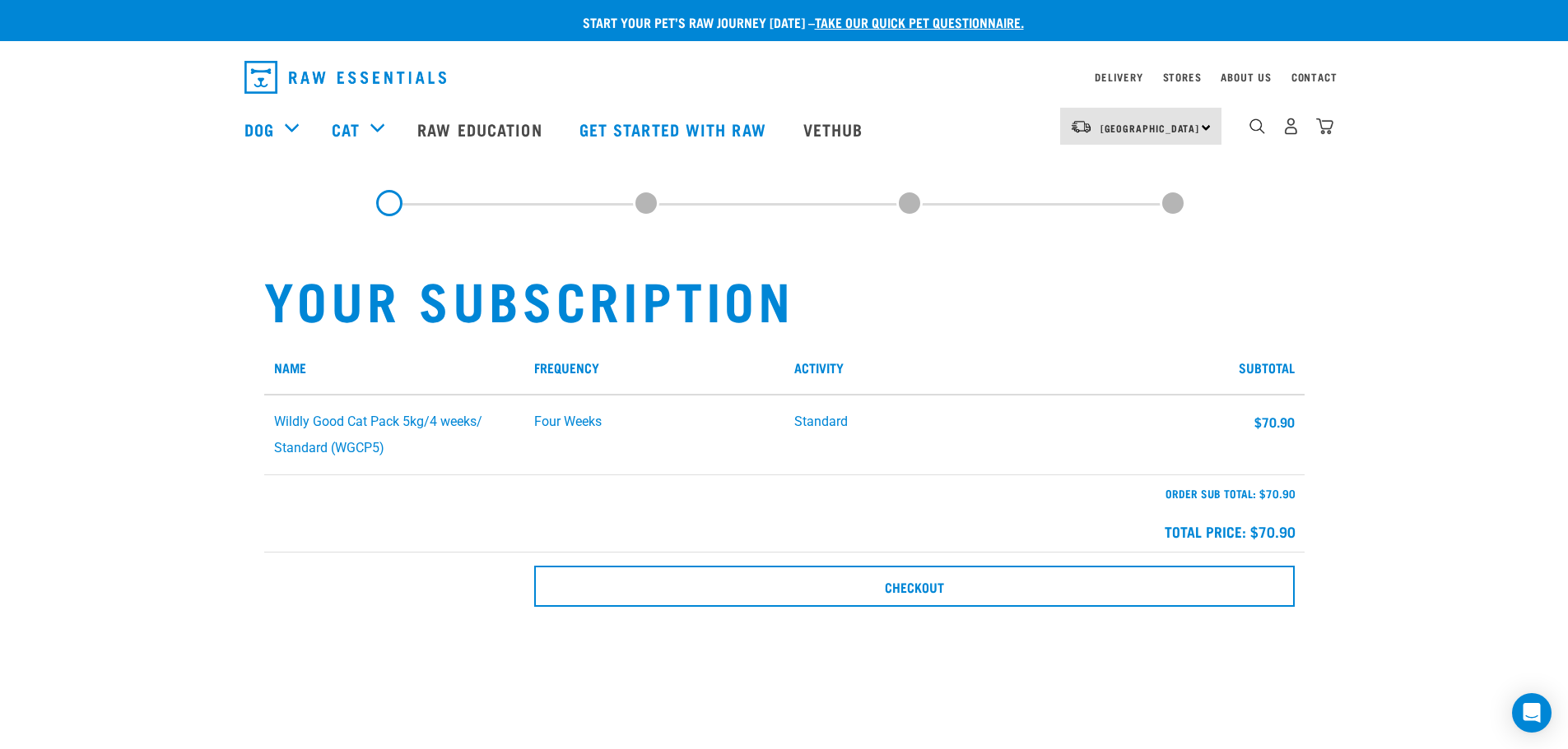
click at [1334, 129] on img "dropdown navigation" at bounding box center [1324, 126] width 18 height 18
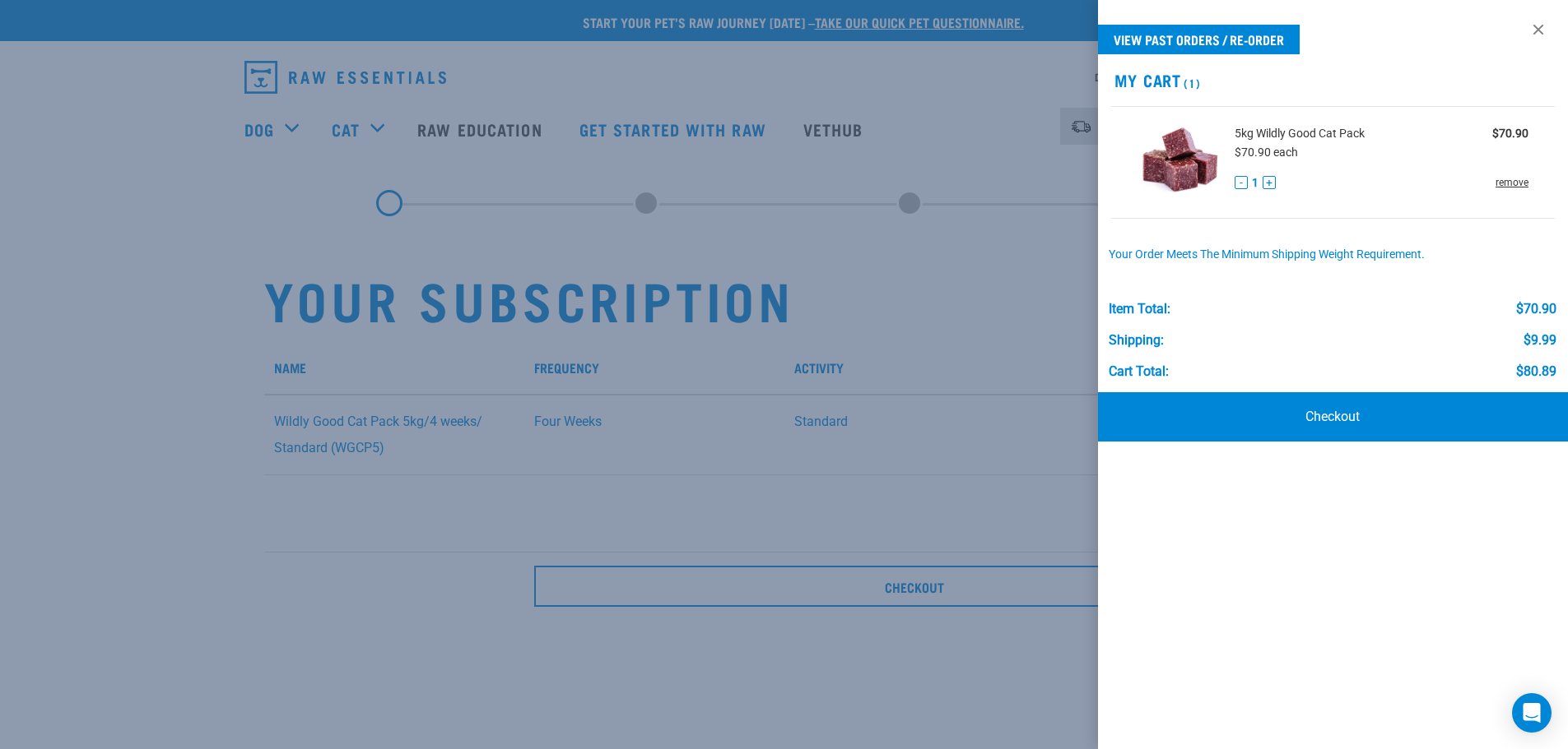
click at [1520, 183] on link "remove" at bounding box center [1512, 183] width 33 height 15
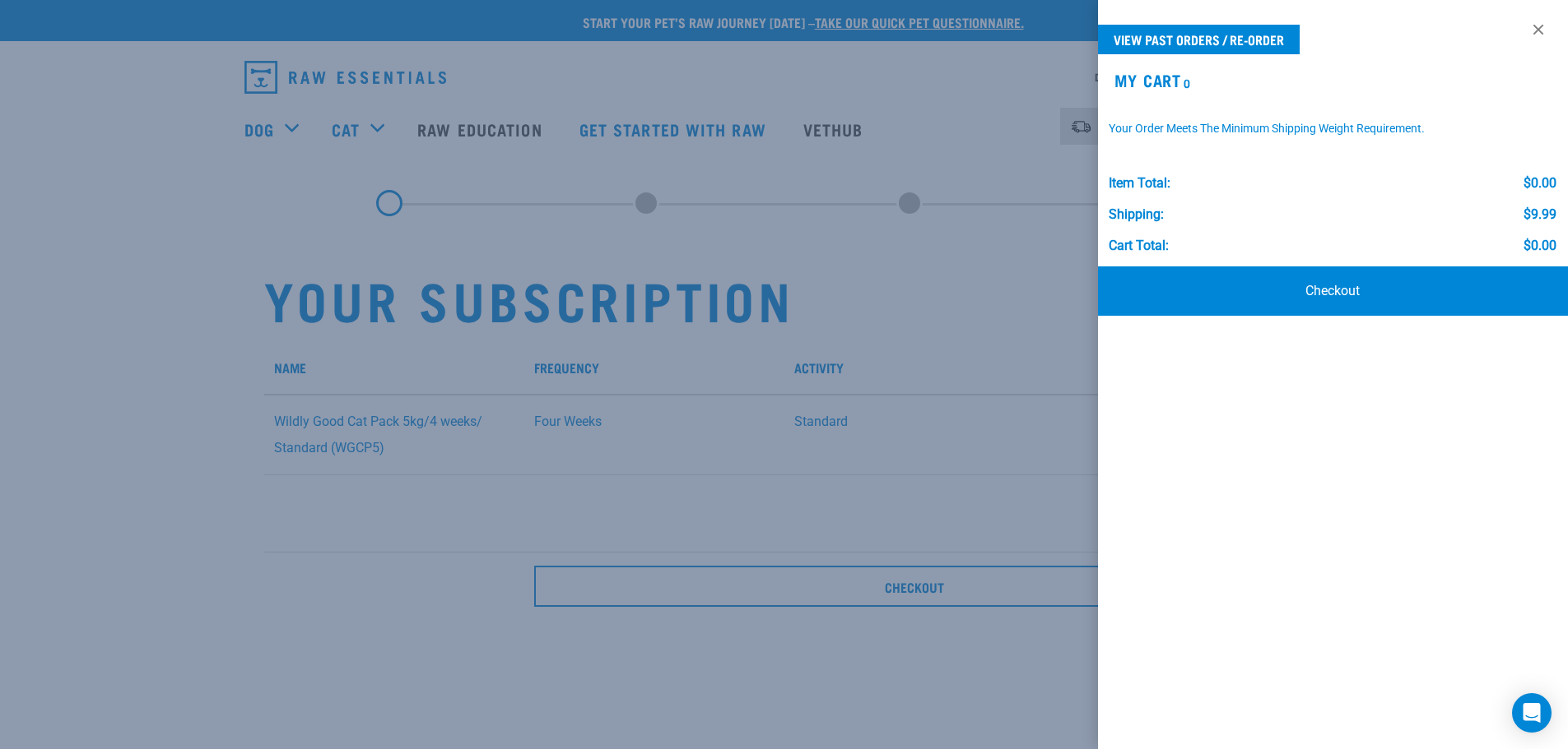
click at [82, 161] on div at bounding box center [784, 374] width 1568 height 749
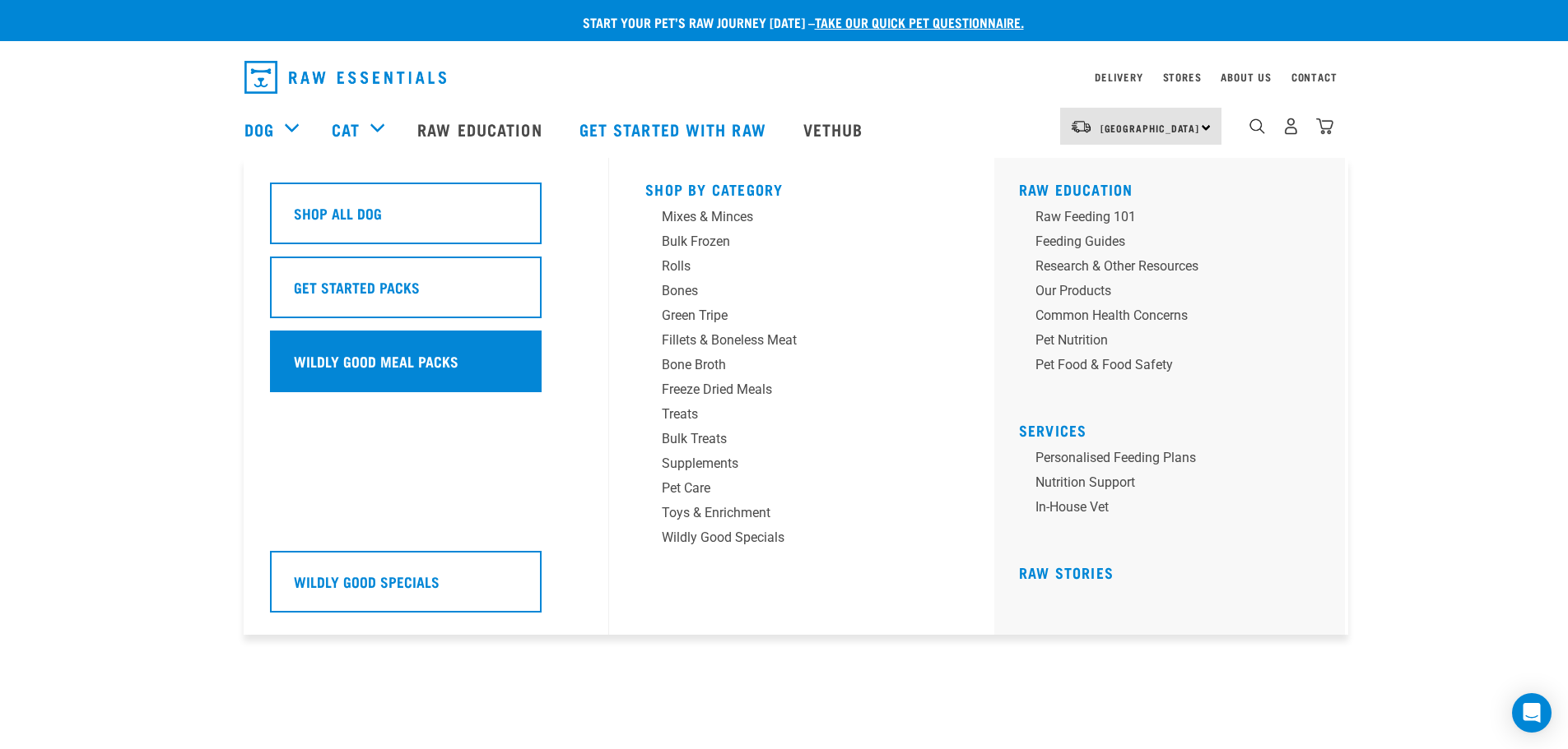
click at [327, 362] on h5 "Wildly Good Meal Packs" at bounding box center [376, 361] width 164 height 21
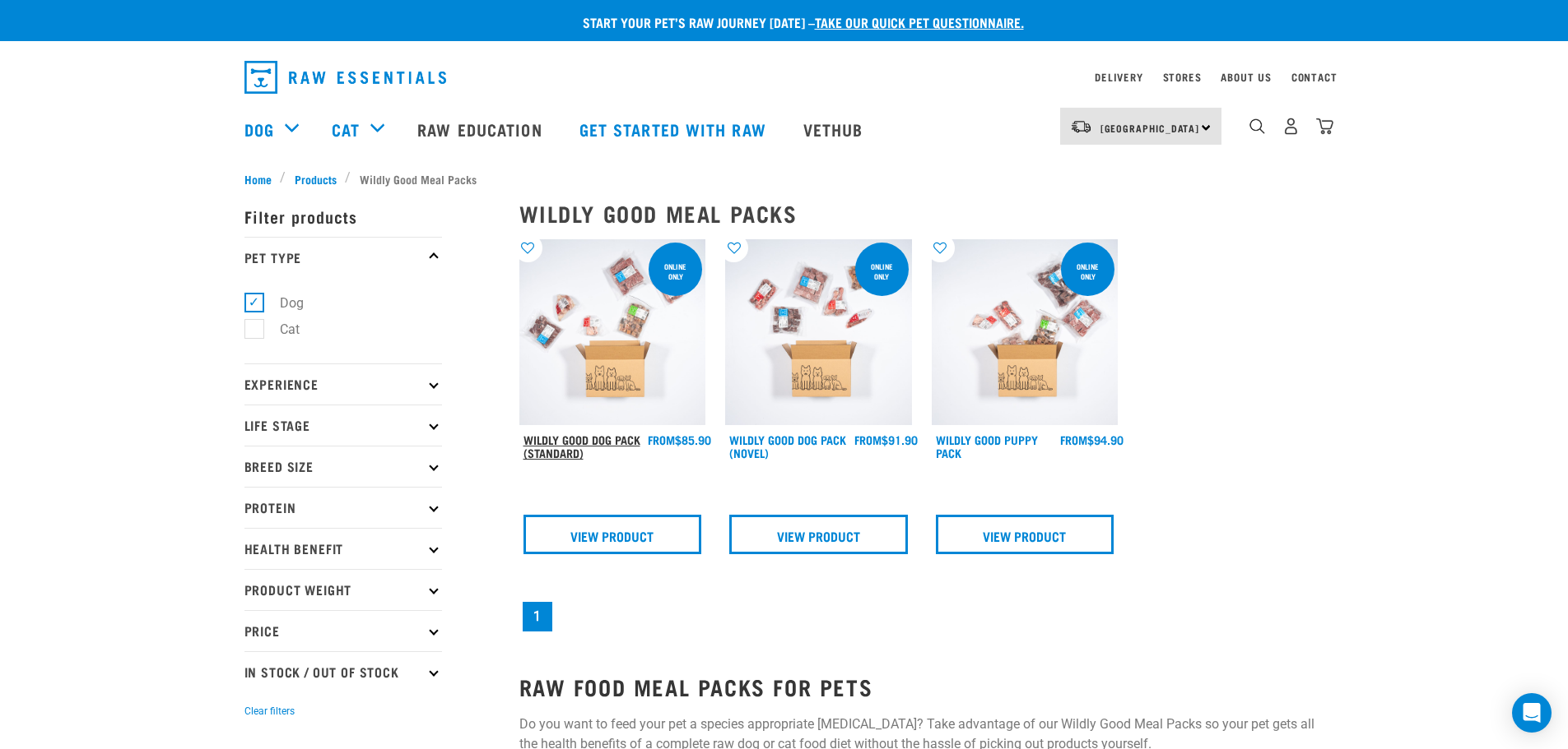
click at [580, 446] on link "Wildly Good Dog Pack (Standard)" at bounding box center [581, 446] width 117 height 19
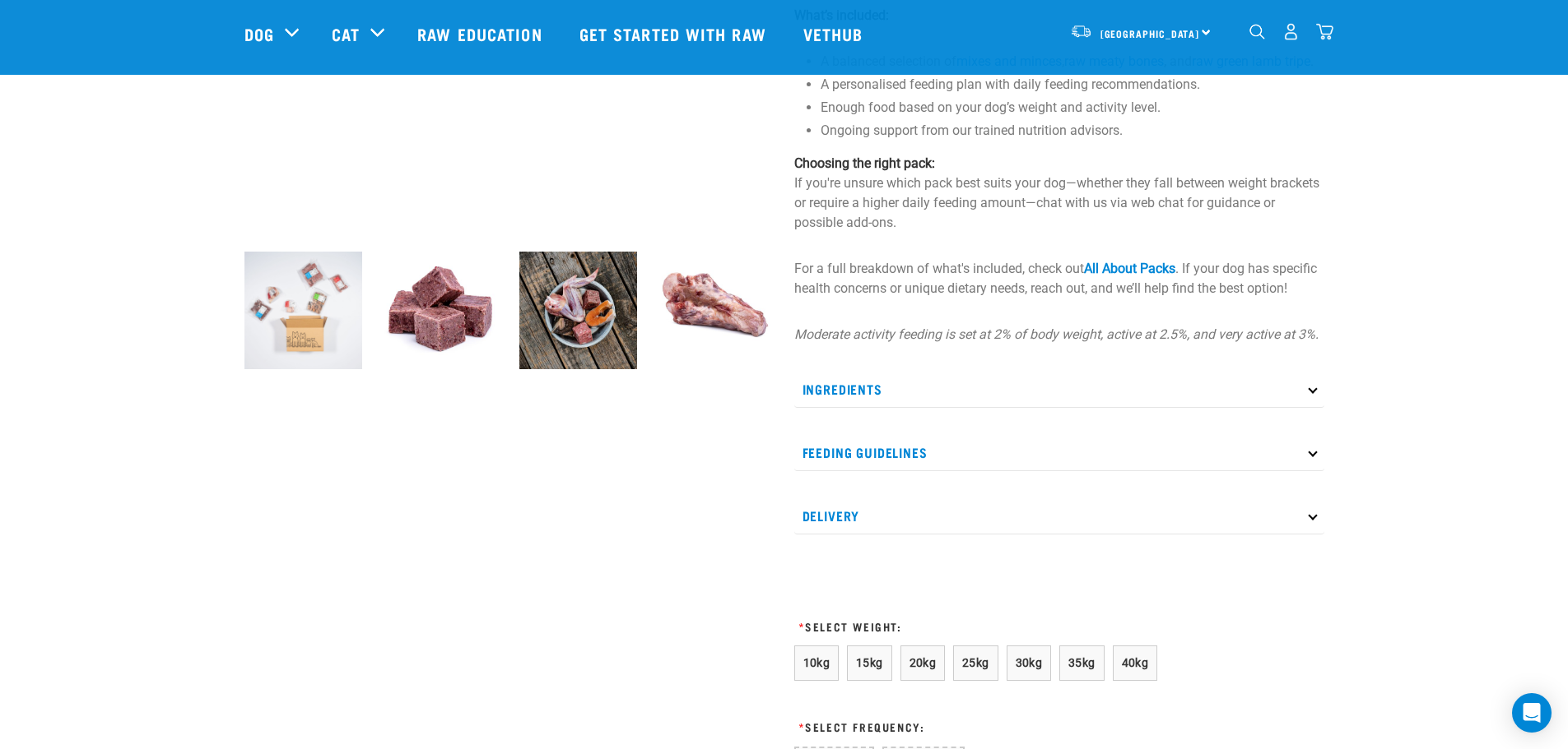
scroll to position [741, 0]
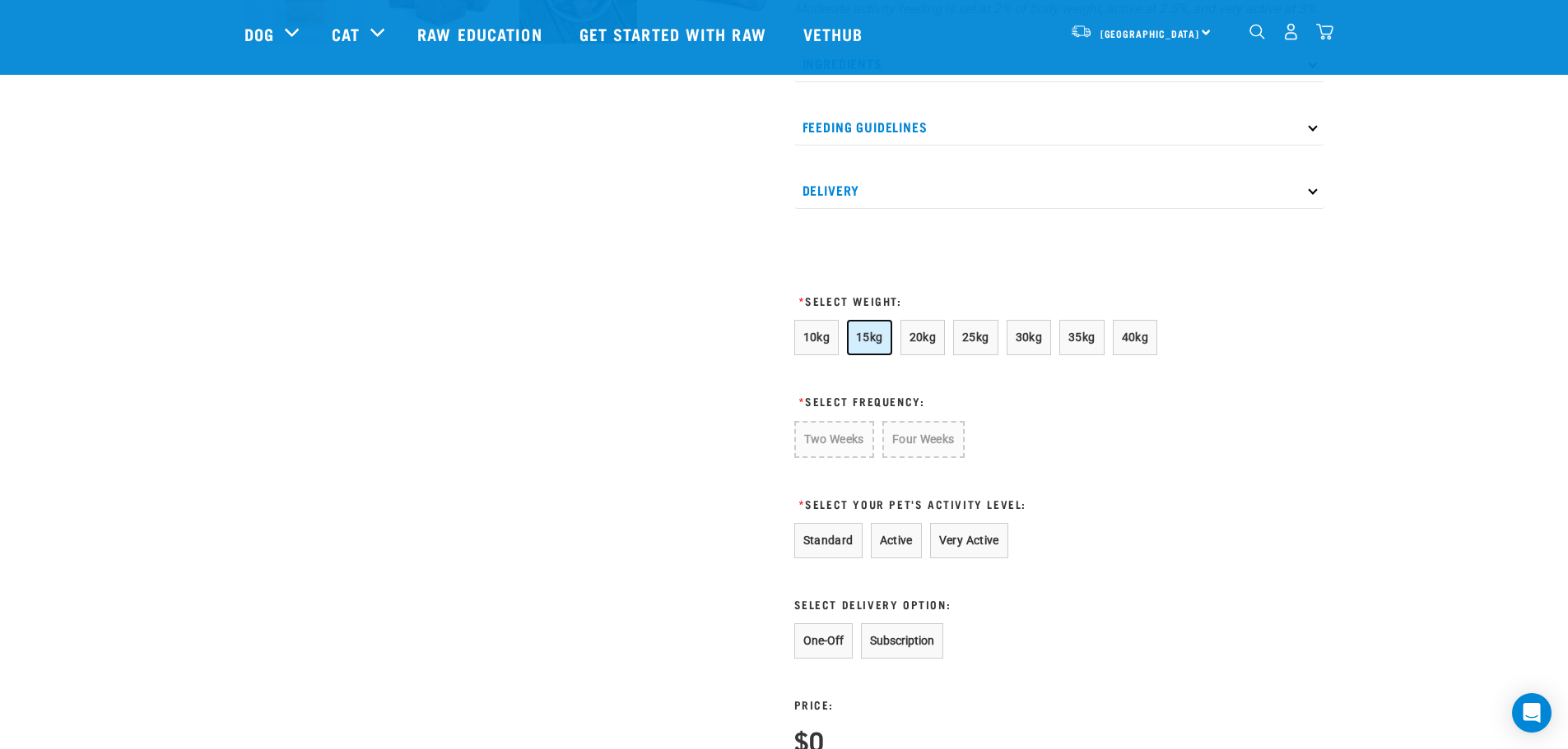
click at [869, 344] on span "15kg" at bounding box center [869, 338] width 27 height 13
click at [828, 456] on button "Two Weeks" at bounding box center [833, 439] width 78 height 35
click at [905, 548] on button "Active" at bounding box center [896, 539] width 51 height 35
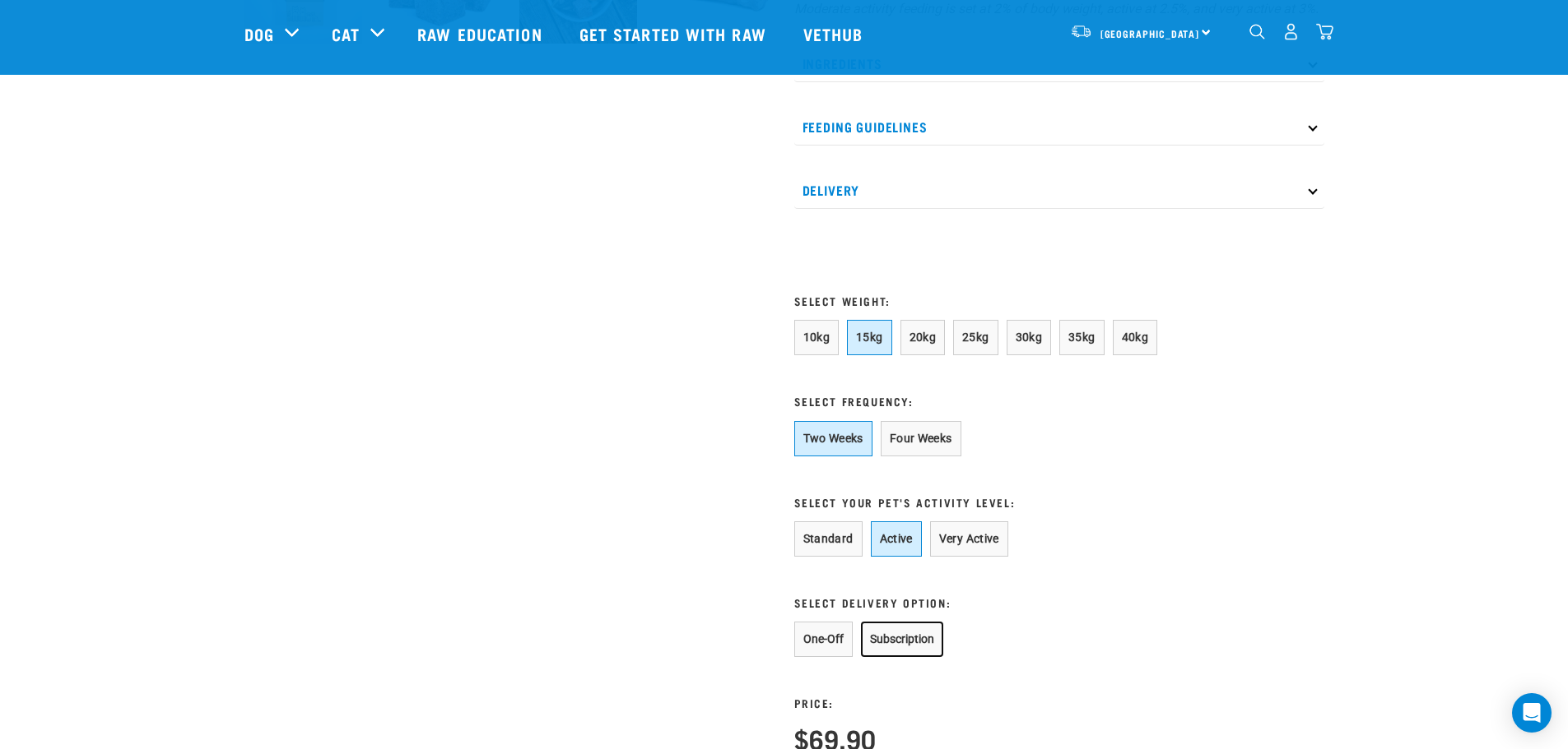
click at [896, 646] on button "Subscription" at bounding box center [903, 640] width 82 height 35
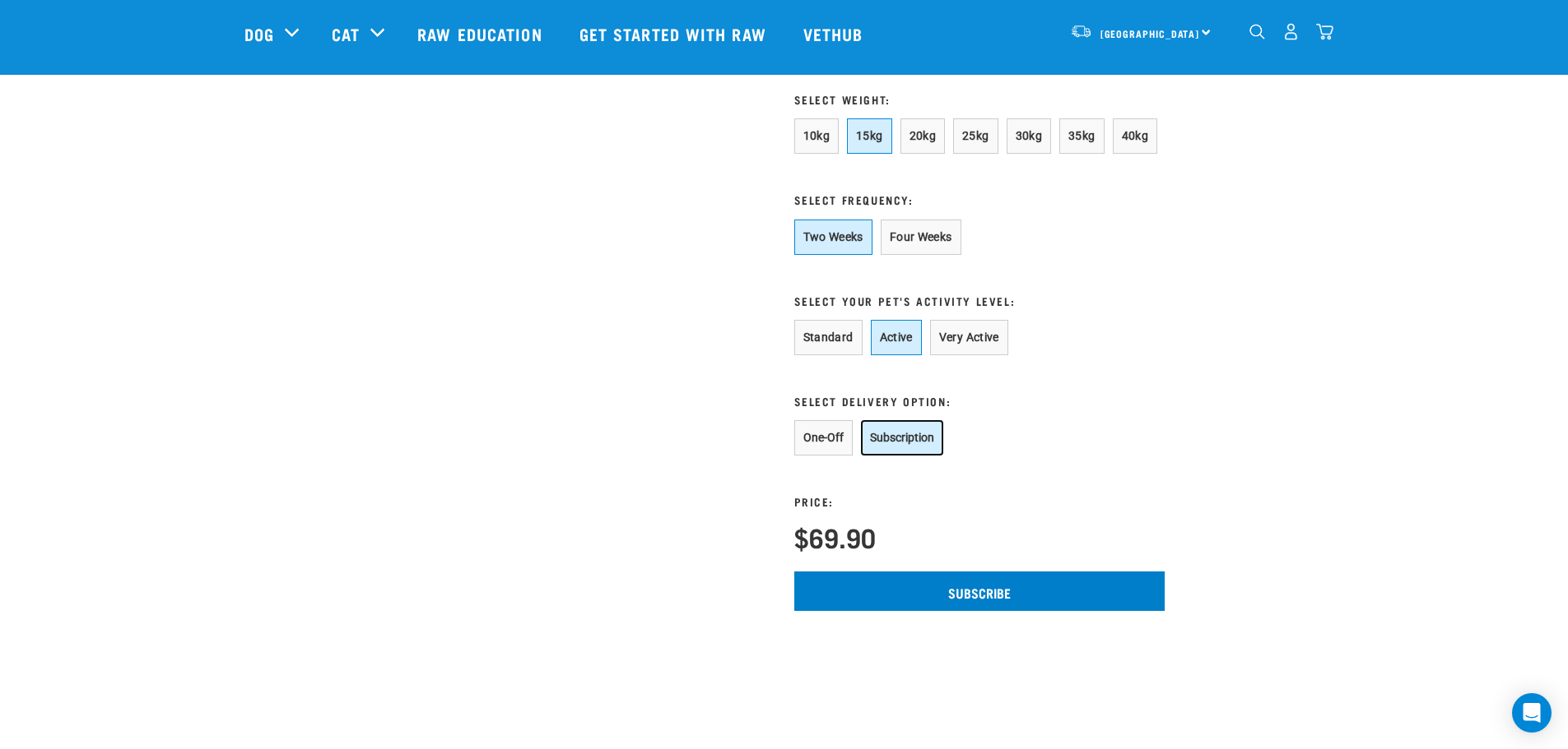
scroll to position [987, 0]
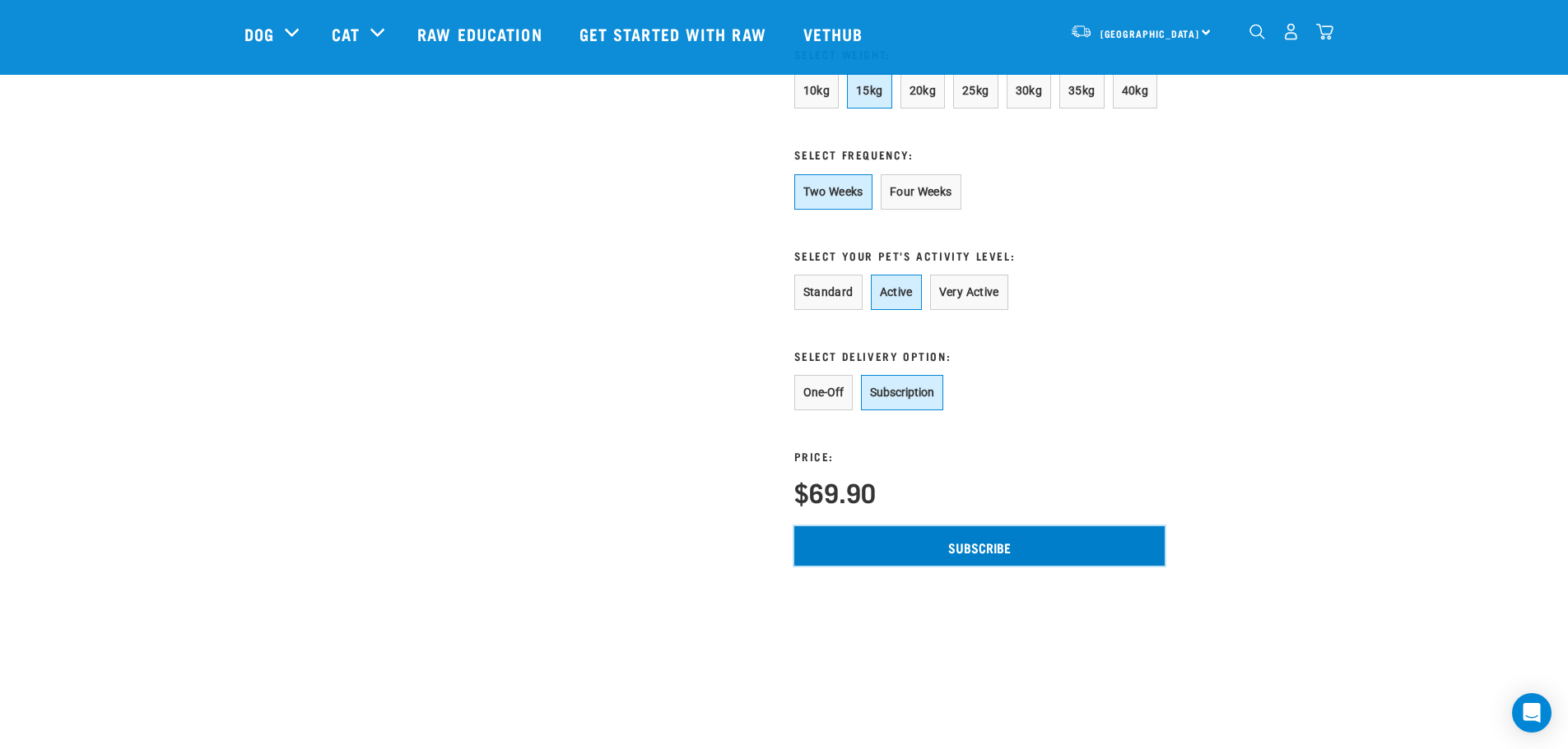
click at [940, 566] on input "Subscribe" at bounding box center [979, 546] width 371 height 39
click at [1006, 566] on input "Subscribe" at bounding box center [979, 546] width 371 height 39
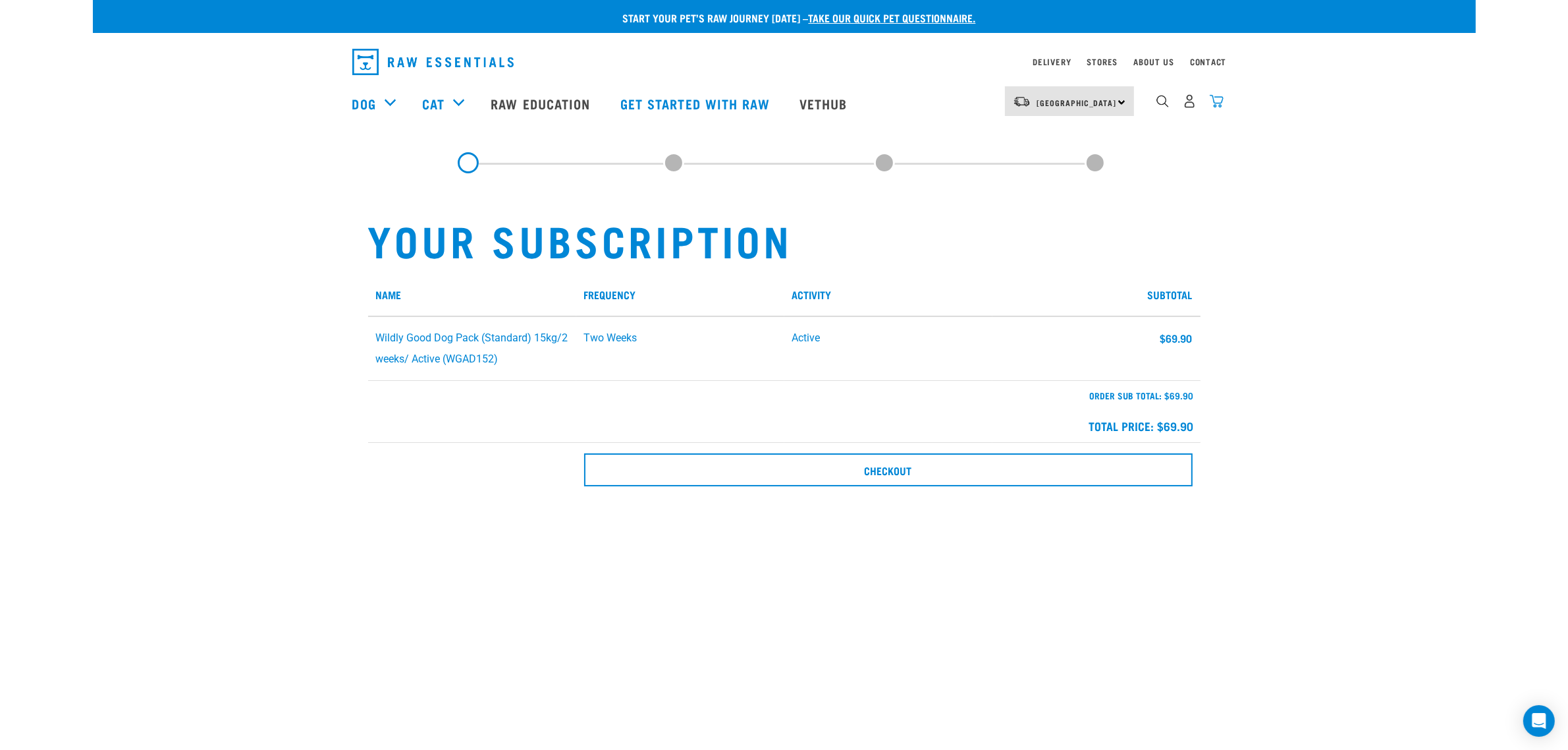
click at [1216, 99] on img "dropdown navigation" at bounding box center [1216, 101] width 14 height 14
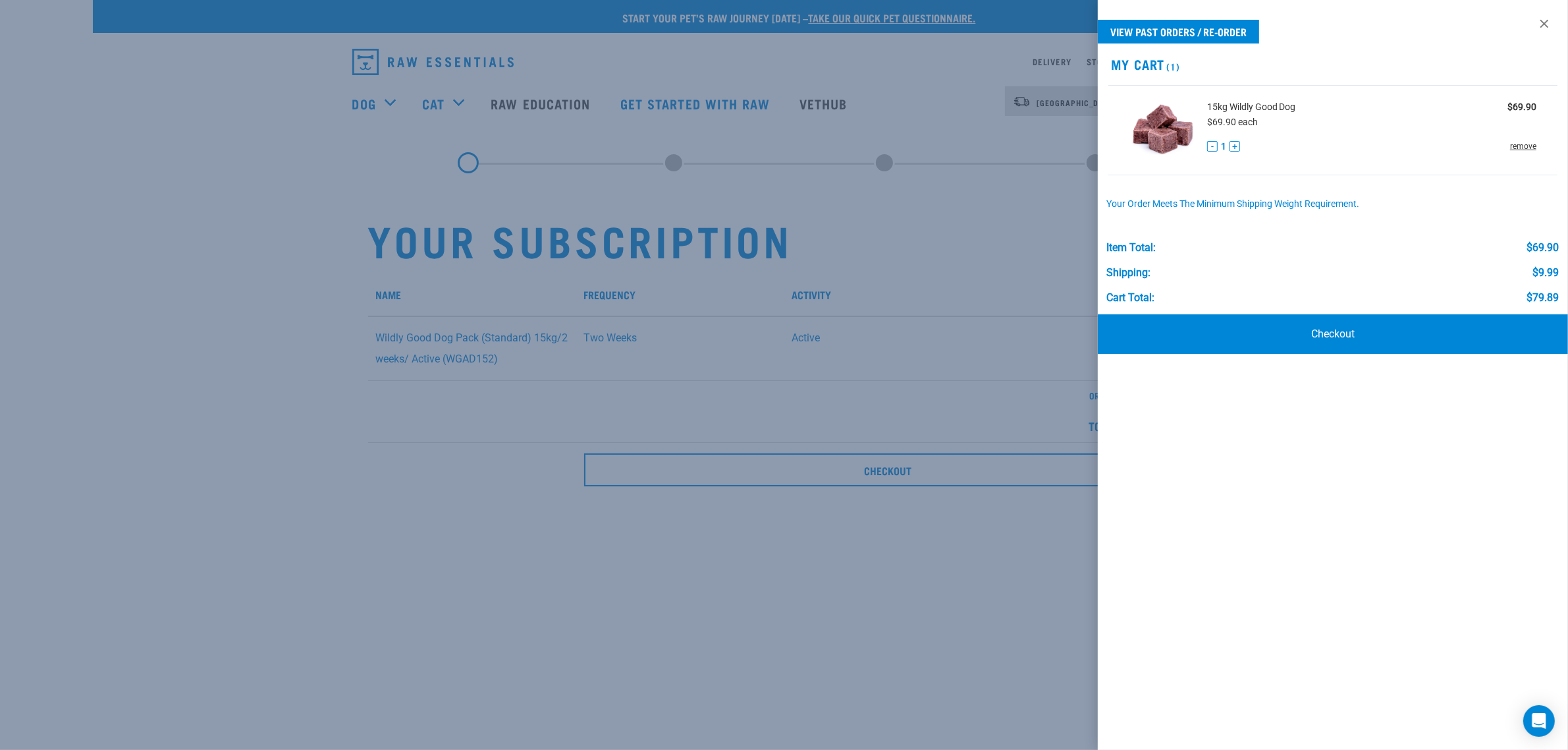
click at [1254, 143] on link "remove" at bounding box center [1522, 146] width 26 height 12
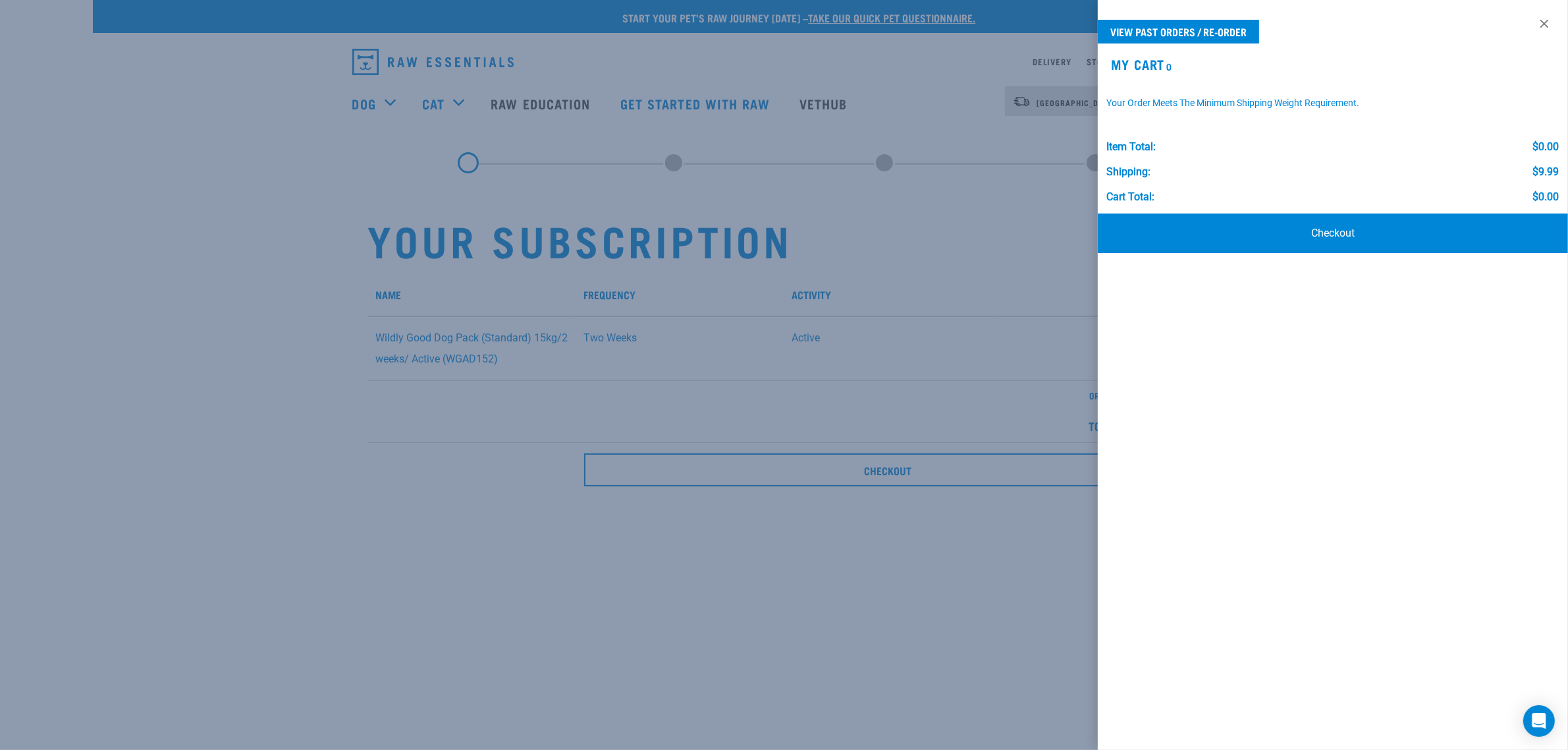
click at [228, 242] on div at bounding box center [784, 375] width 1568 height 750
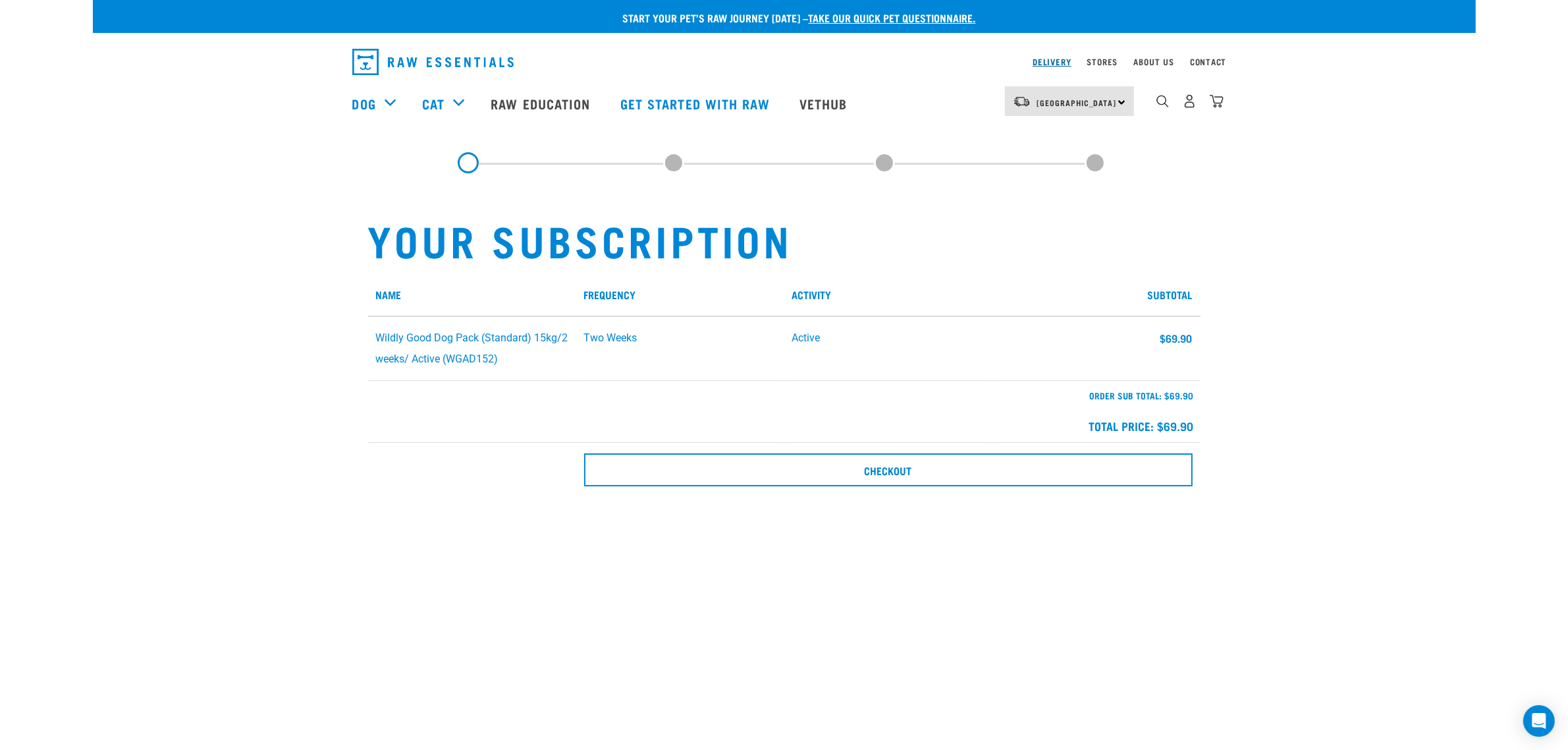
click at [1054, 59] on link "Delivery" at bounding box center [1051, 61] width 38 height 4
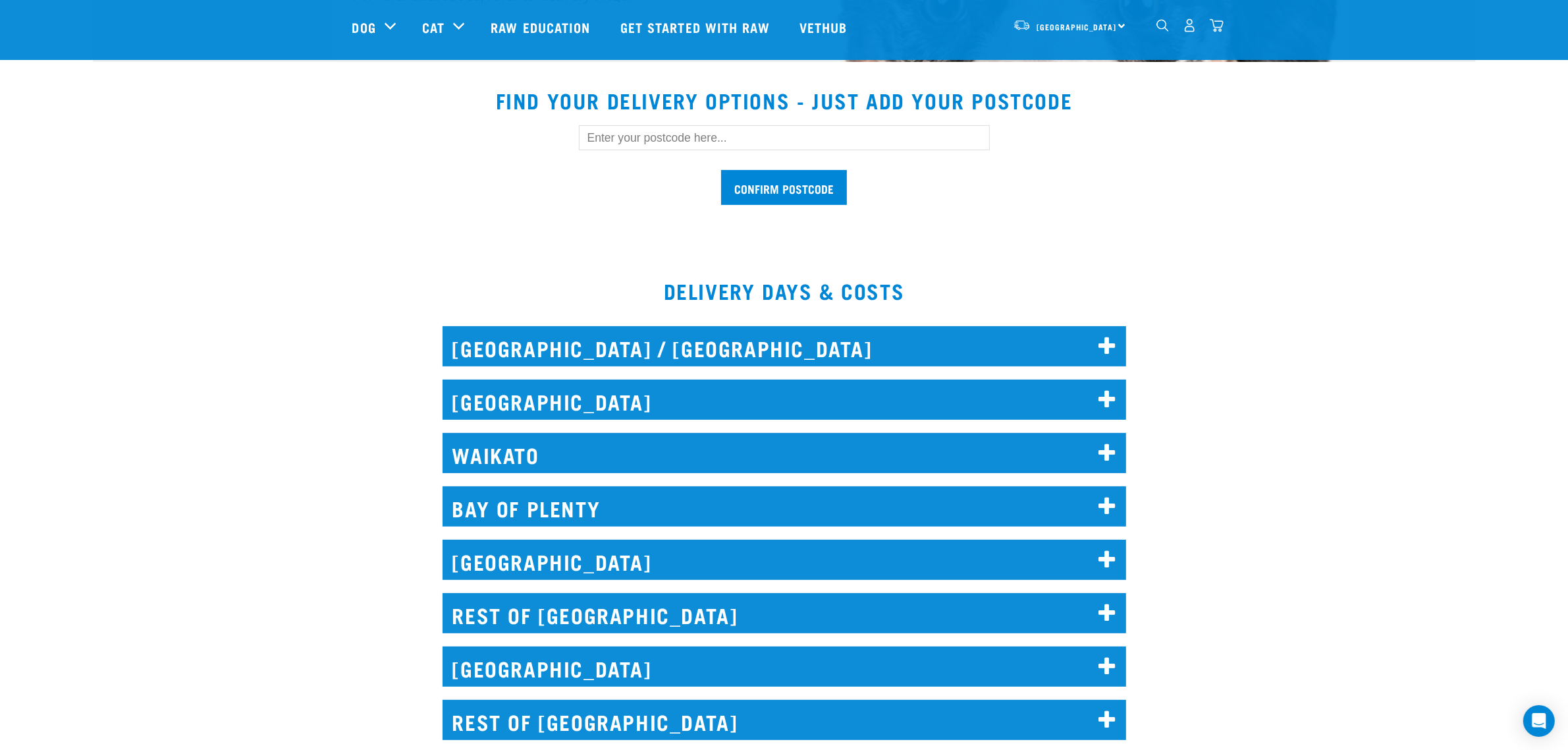
scroll to position [494, 0]
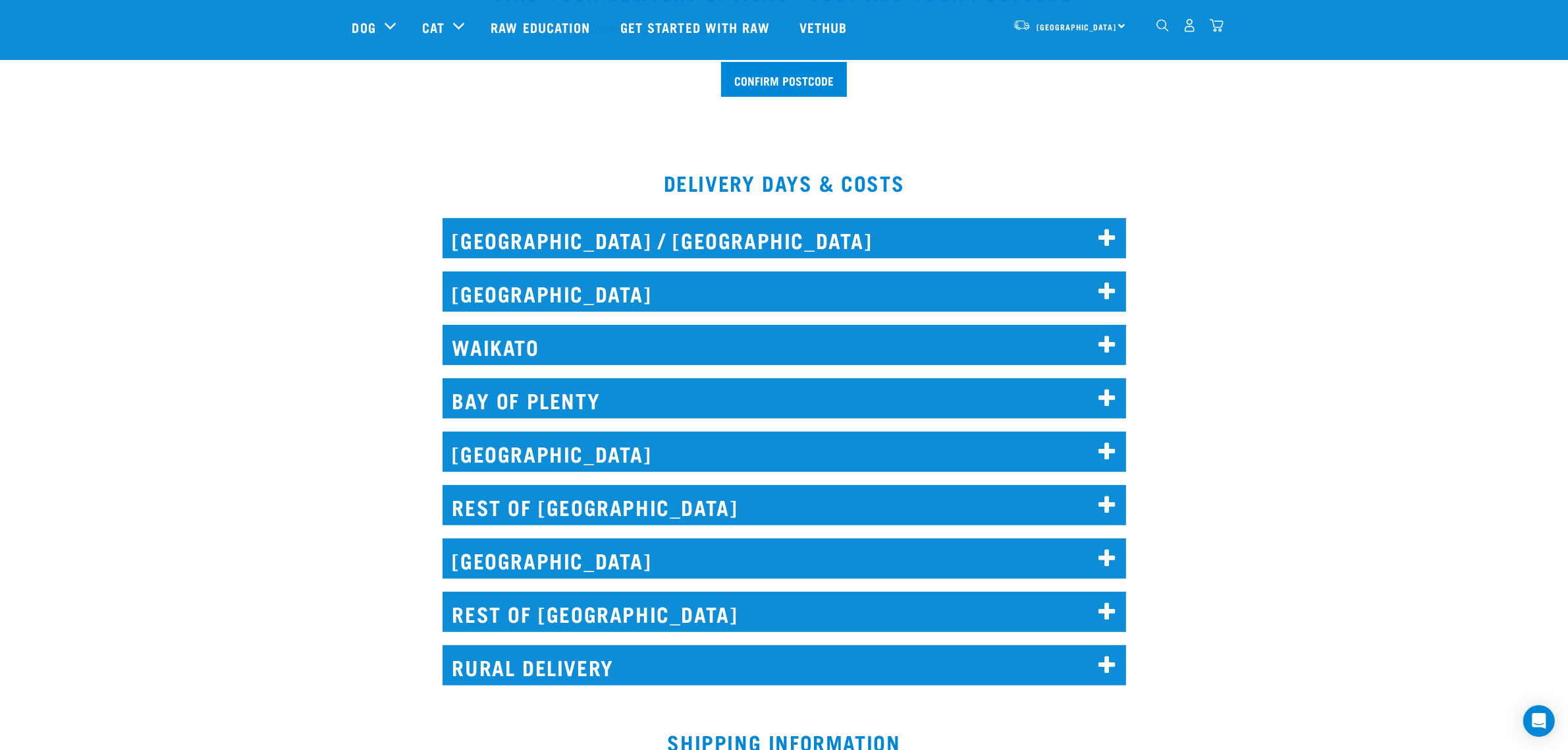
click at [542, 238] on h2 "[GEOGRAPHIC_DATA] / [GEOGRAPHIC_DATA]" at bounding box center [784, 238] width 683 height 40
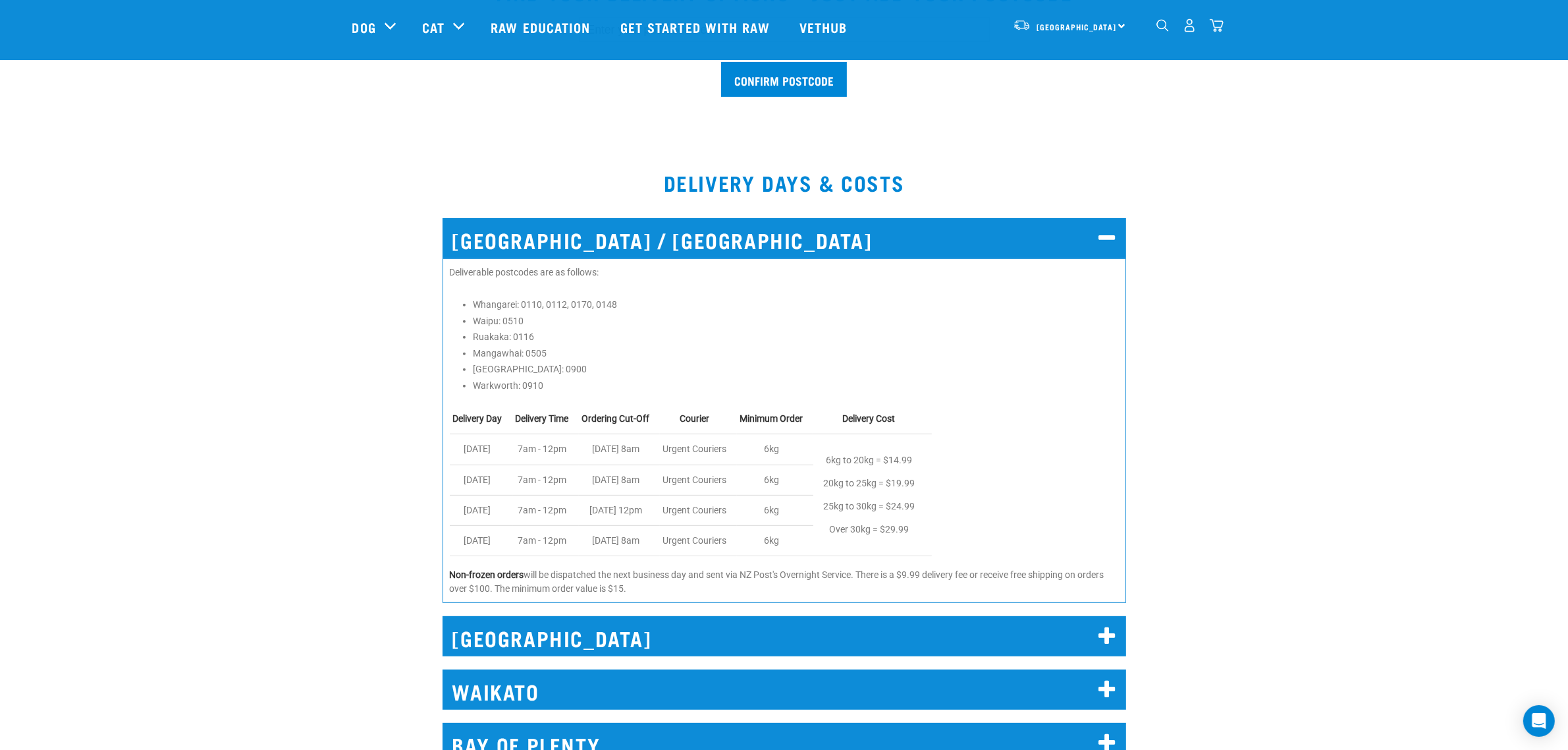
click at [544, 236] on h2 "[GEOGRAPHIC_DATA] / [GEOGRAPHIC_DATA]" at bounding box center [784, 238] width 683 height 40
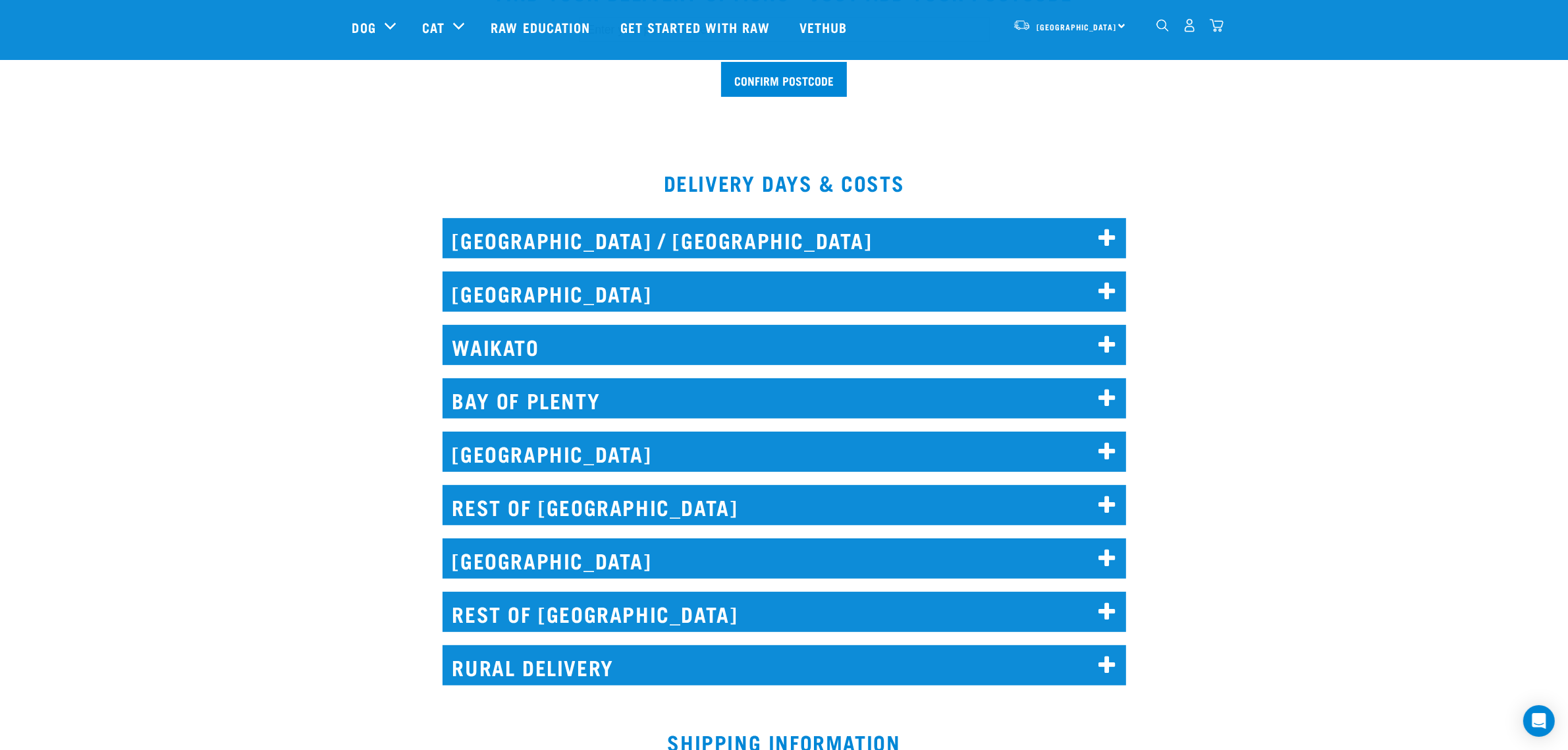
click at [789, 232] on h2 "[GEOGRAPHIC_DATA] / [GEOGRAPHIC_DATA]" at bounding box center [784, 238] width 683 height 40
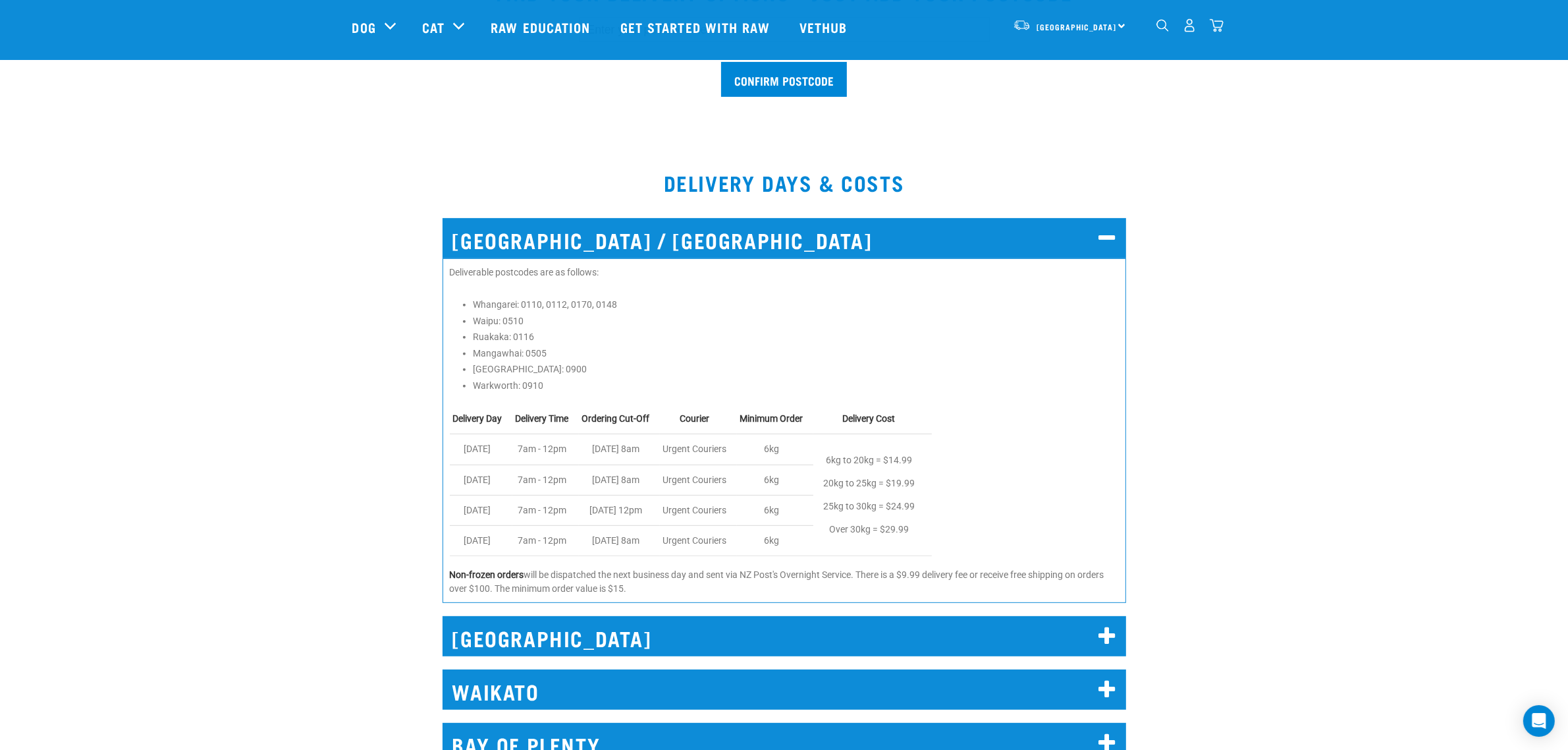
click at [789, 232] on h2 "NORTH AUCKLAND / WHANGAREI" at bounding box center [784, 238] width 683 height 40
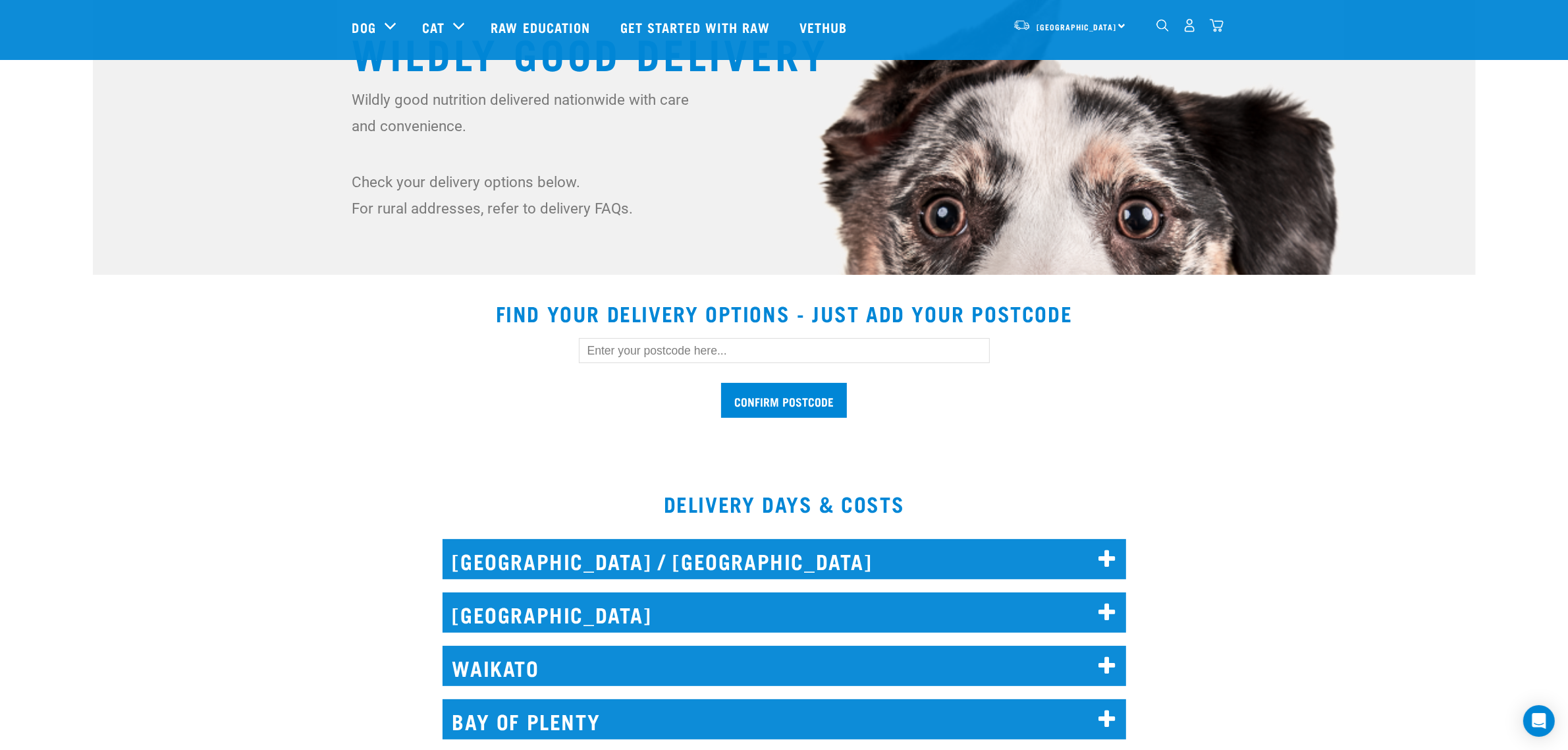
scroll to position [164, 0]
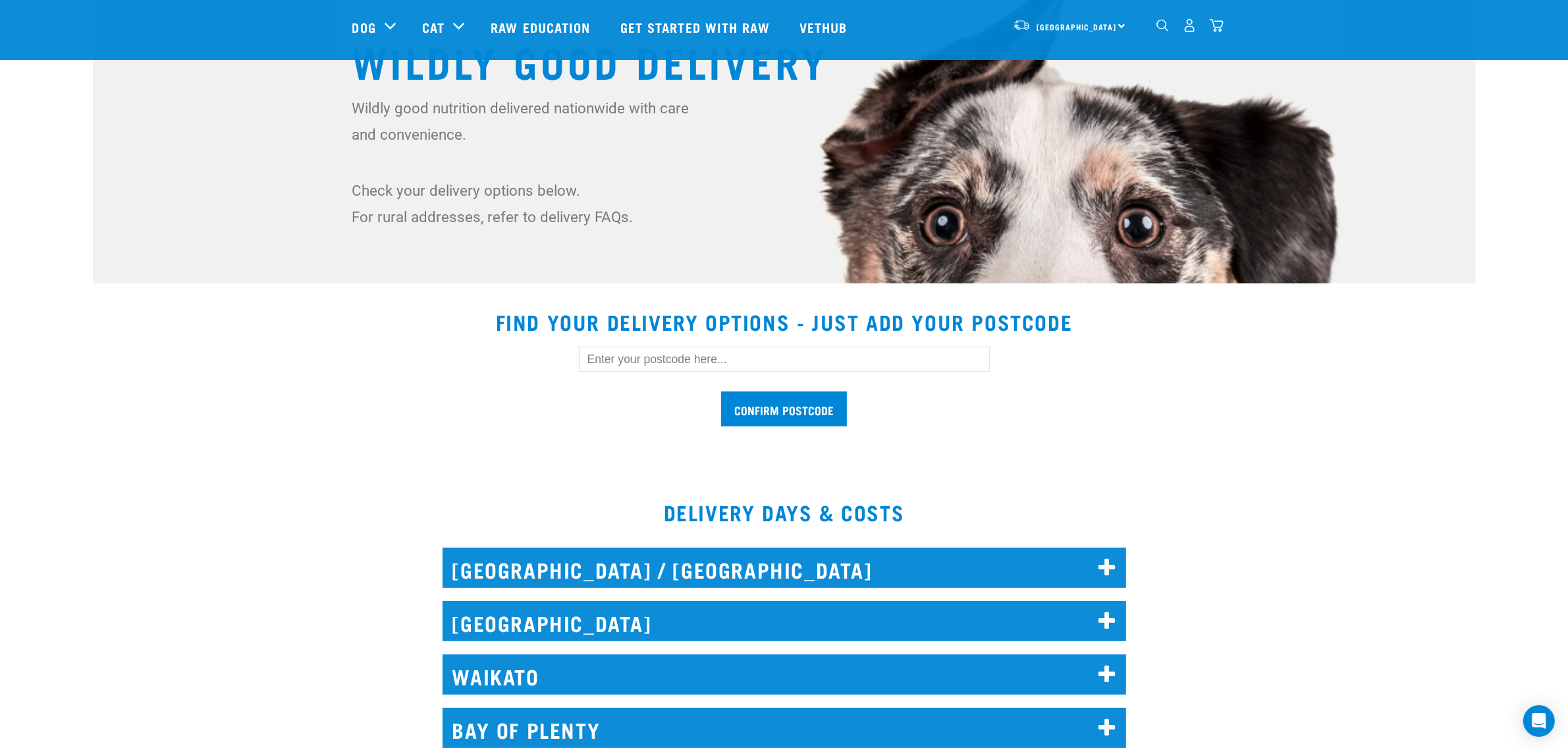
click at [689, 347] on input "text" at bounding box center [784, 359] width 411 height 25
type input "0110"
click at [721, 391] on input "Confirm postcode" at bounding box center [784, 409] width 125 height 35
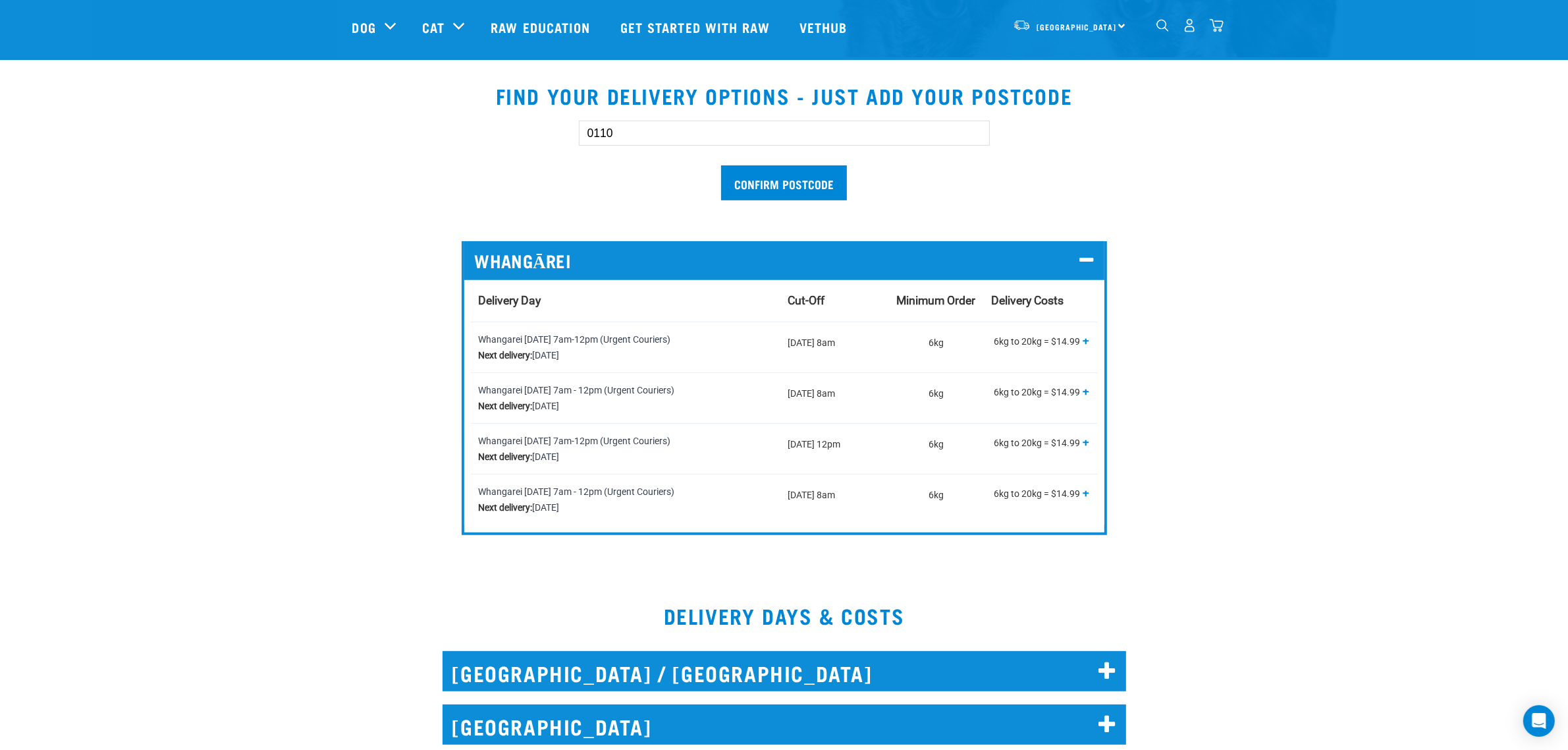
scroll to position [741, 0]
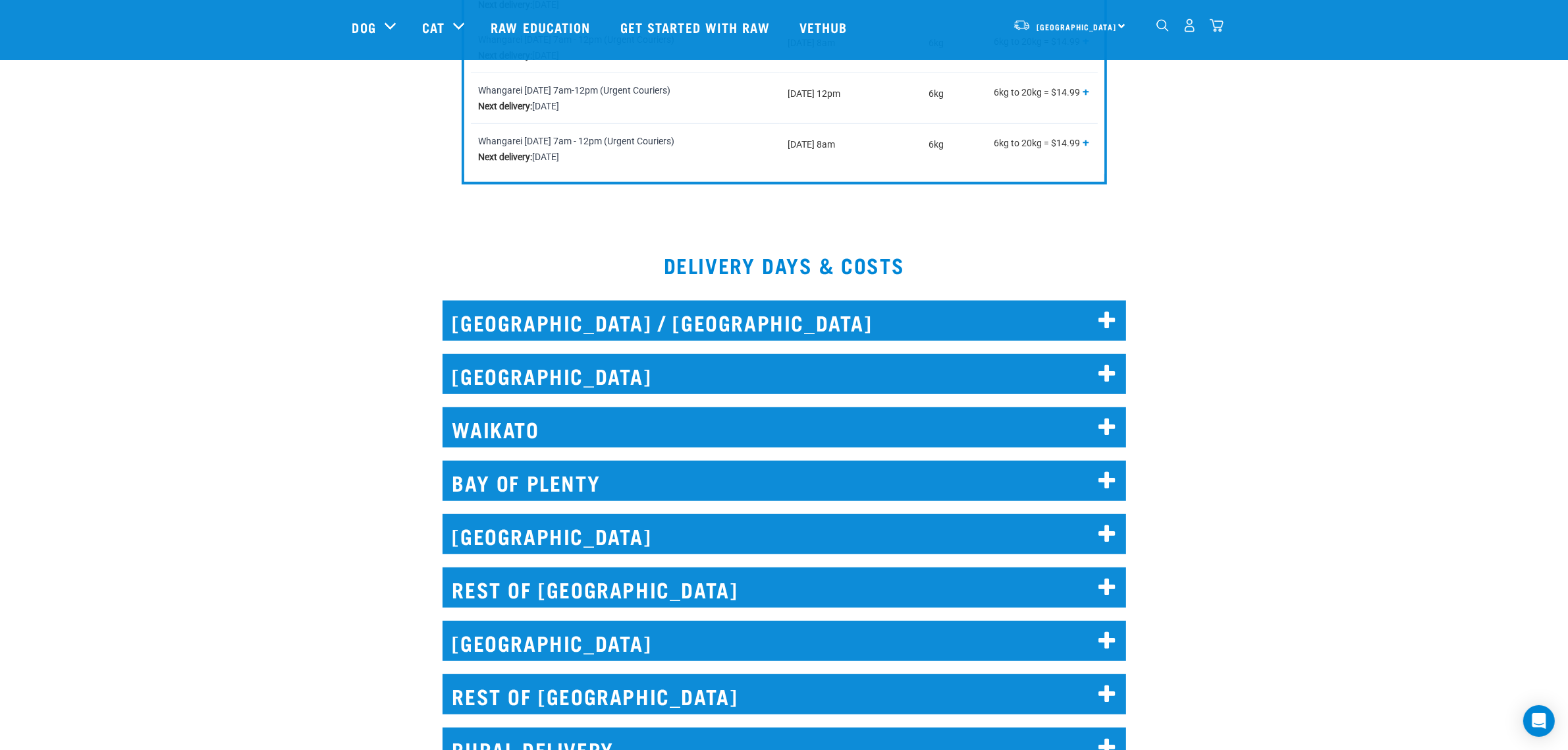
click at [558, 585] on h2 "REST OF NORTH ISLAND" at bounding box center [784, 587] width 683 height 40
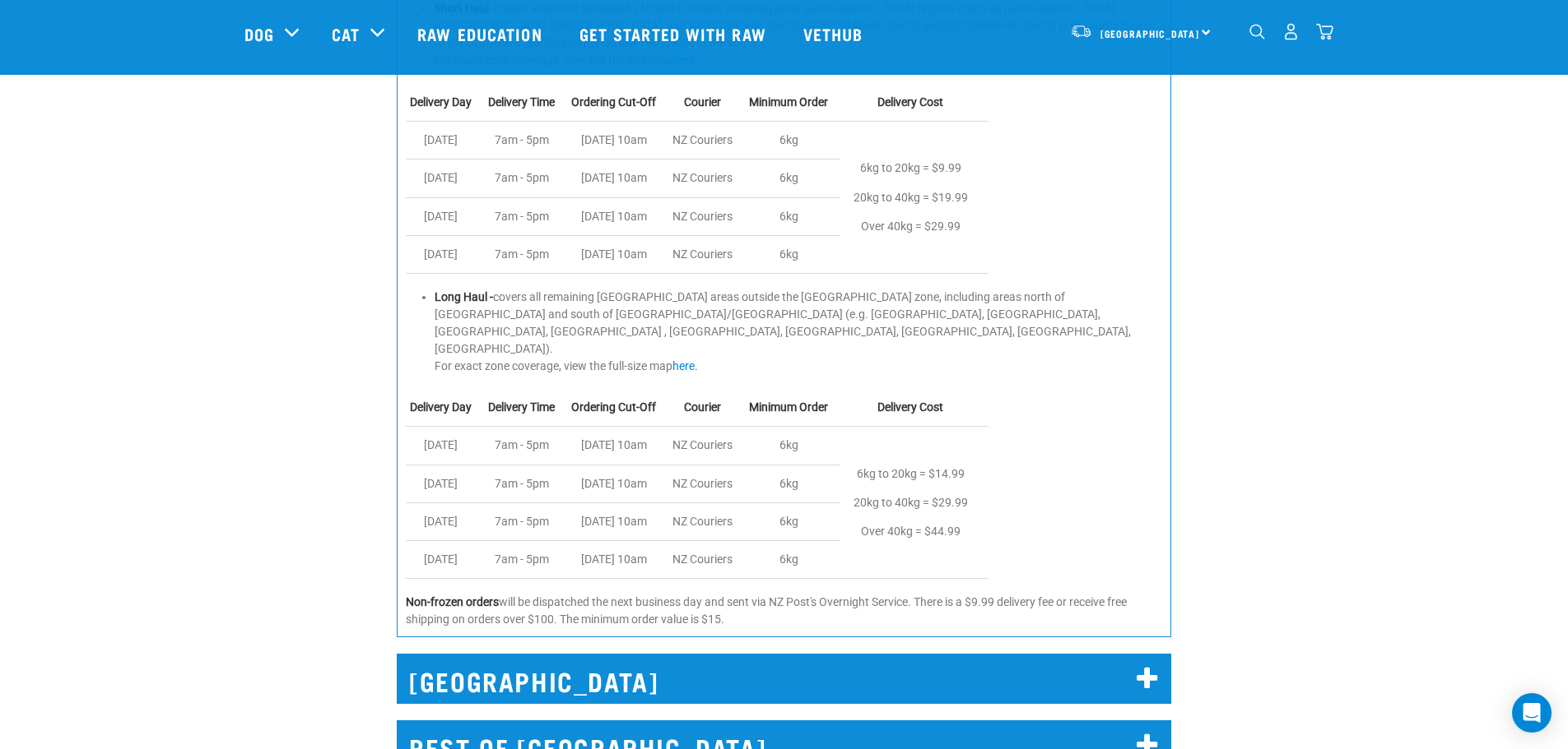
scroll to position [1913, 0]
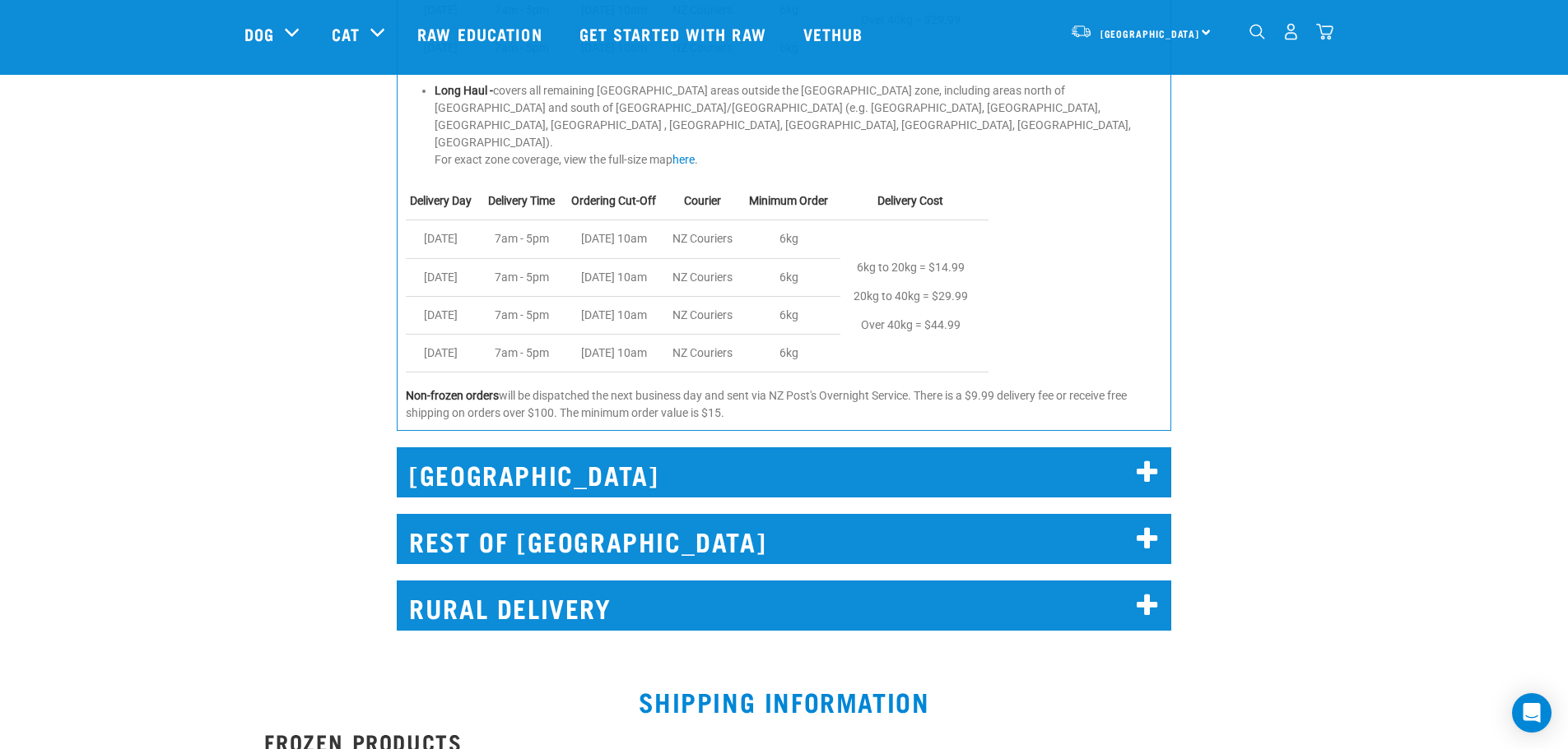
click at [552, 448] on h2 "CHRISTCHURCH" at bounding box center [784, 473] width 775 height 50
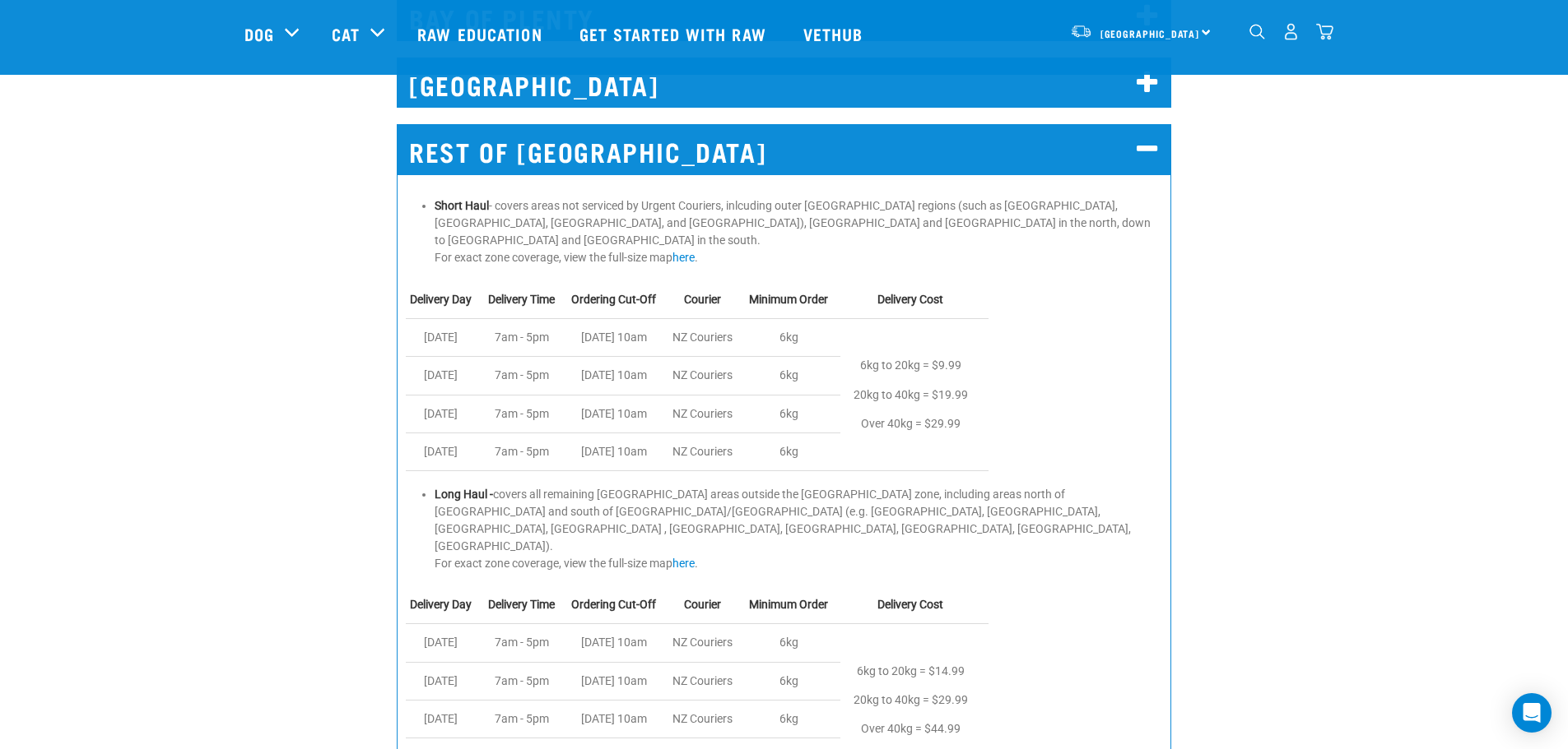
scroll to position [1420, 0]
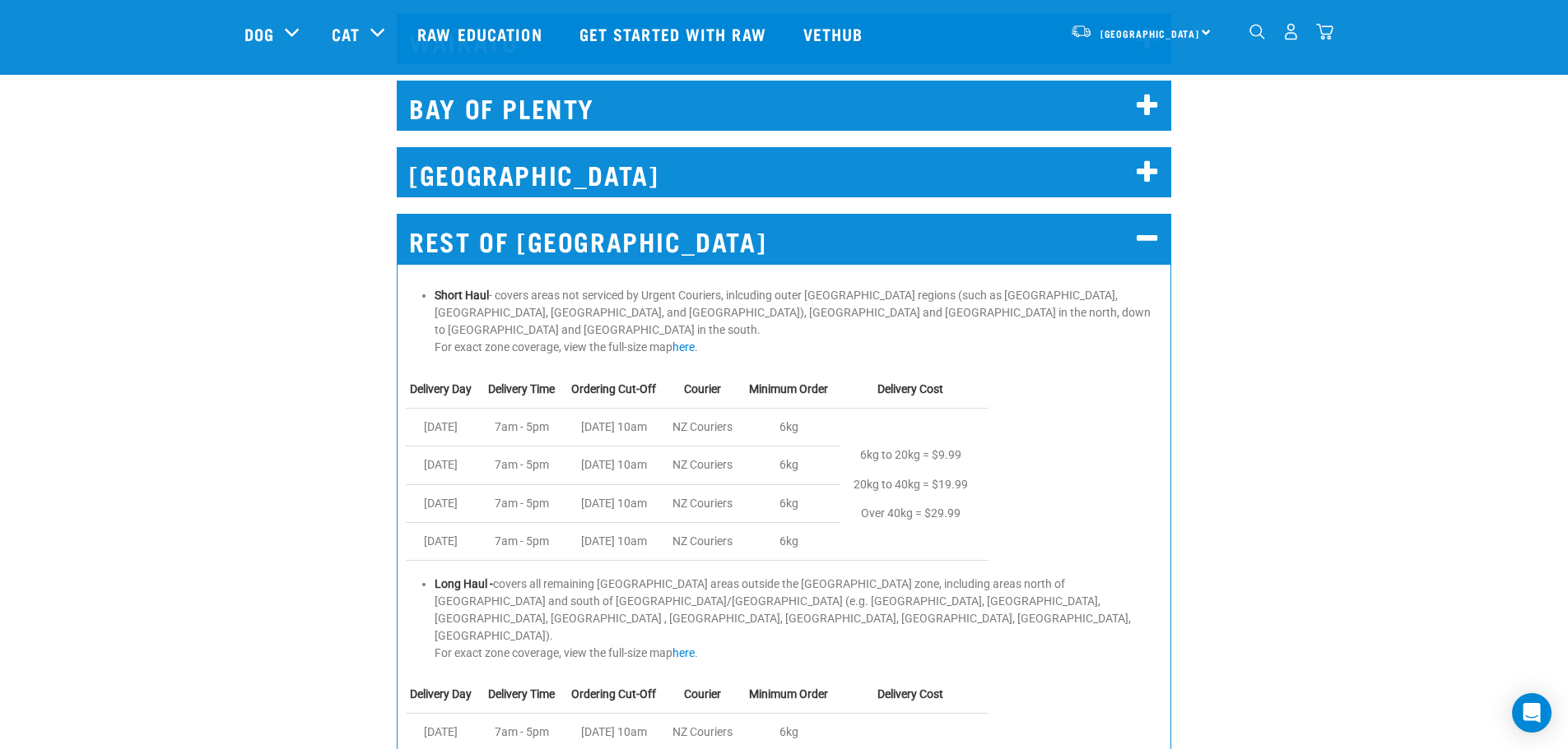
click at [604, 255] on h2 "REST OF NORTH ISLAND" at bounding box center [784, 239] width 775 height 50
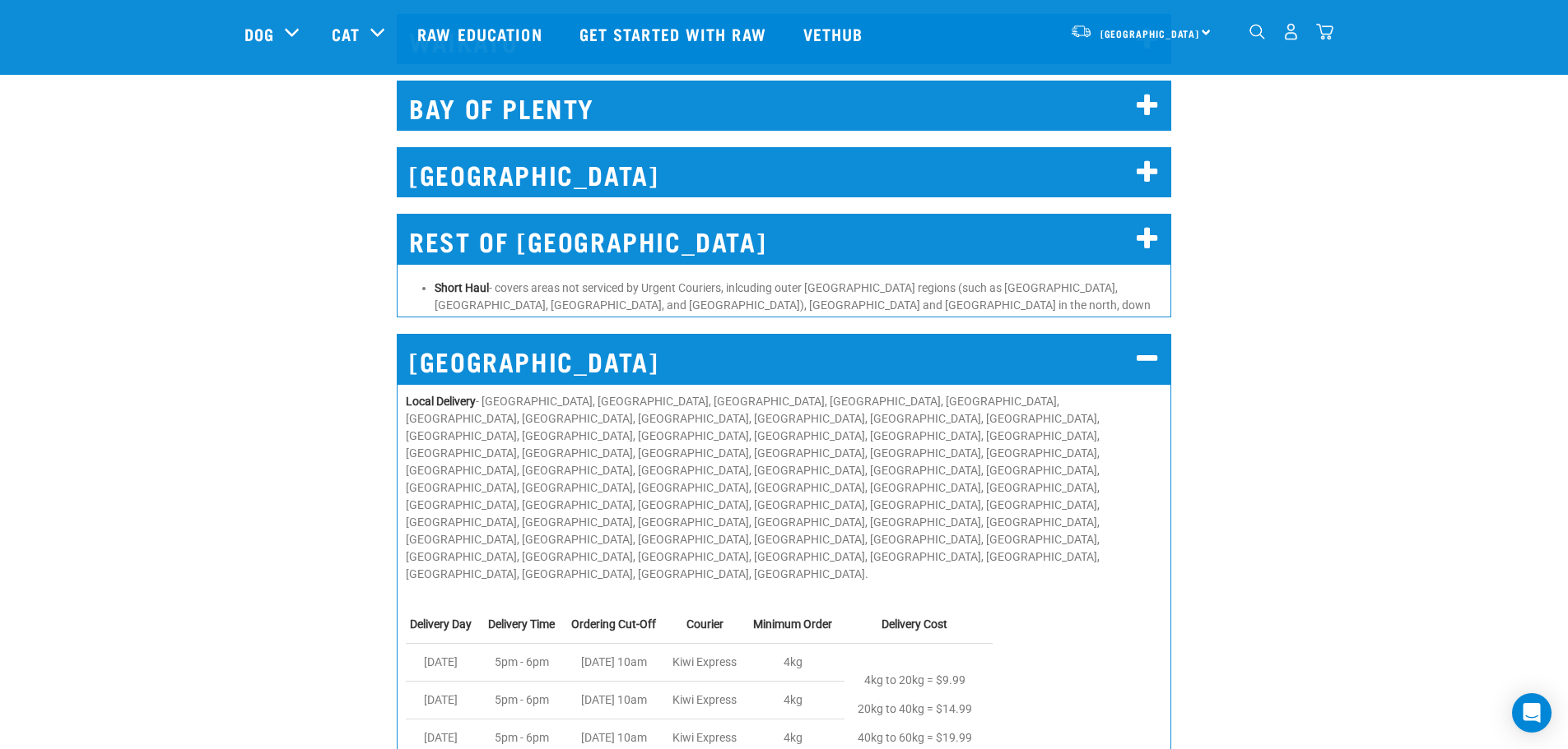
click at [582, 148] on h2 "WELLINGTON" at bounding box center [784, 173] width 775 height 50
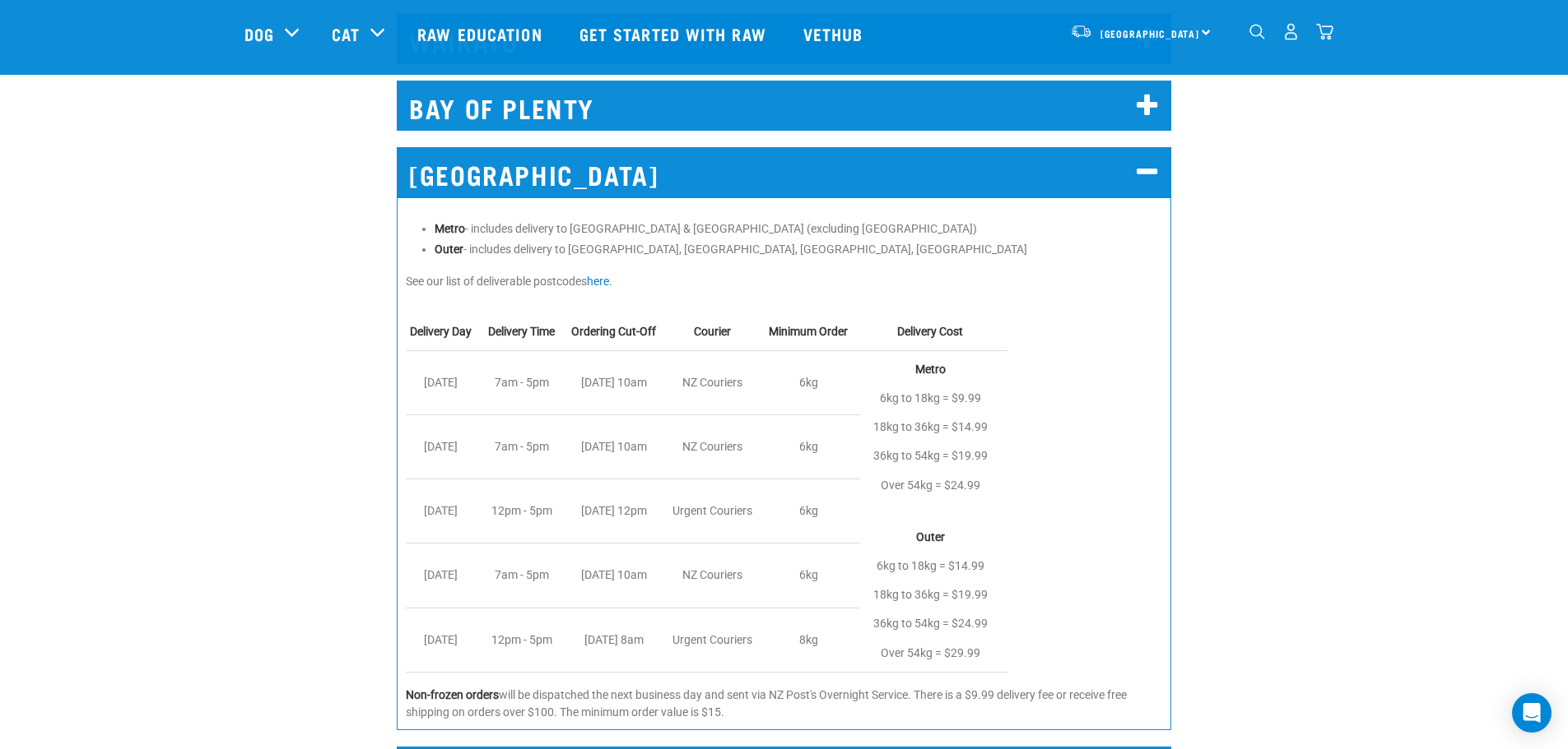
click at [575, 167] on h2 "WELLINGTON" at bounding box center [784, 173] width 775 height 50
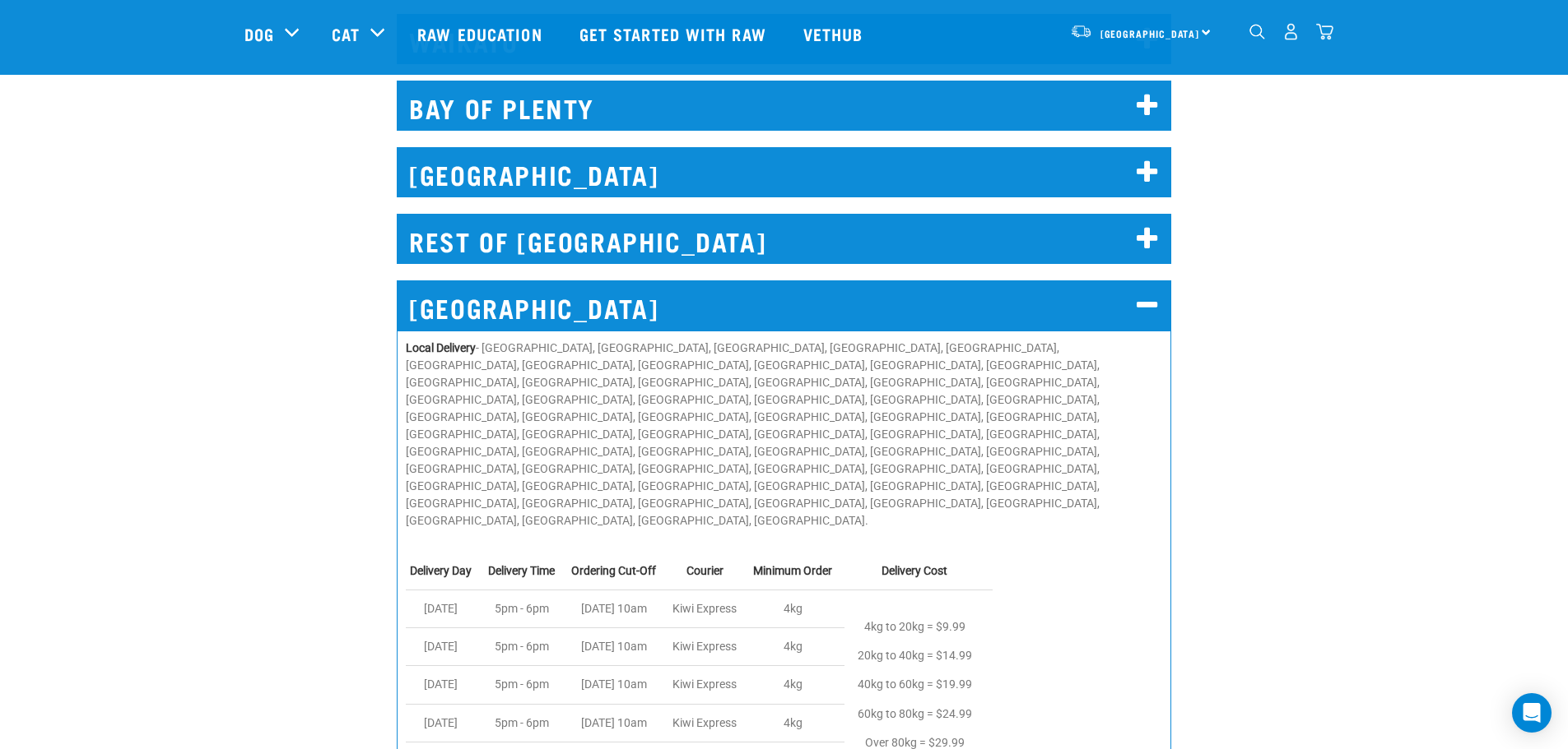
click at [558, 187] on h2 "WELLINGTON" at bounding box center [784, 173] width 775 height 50
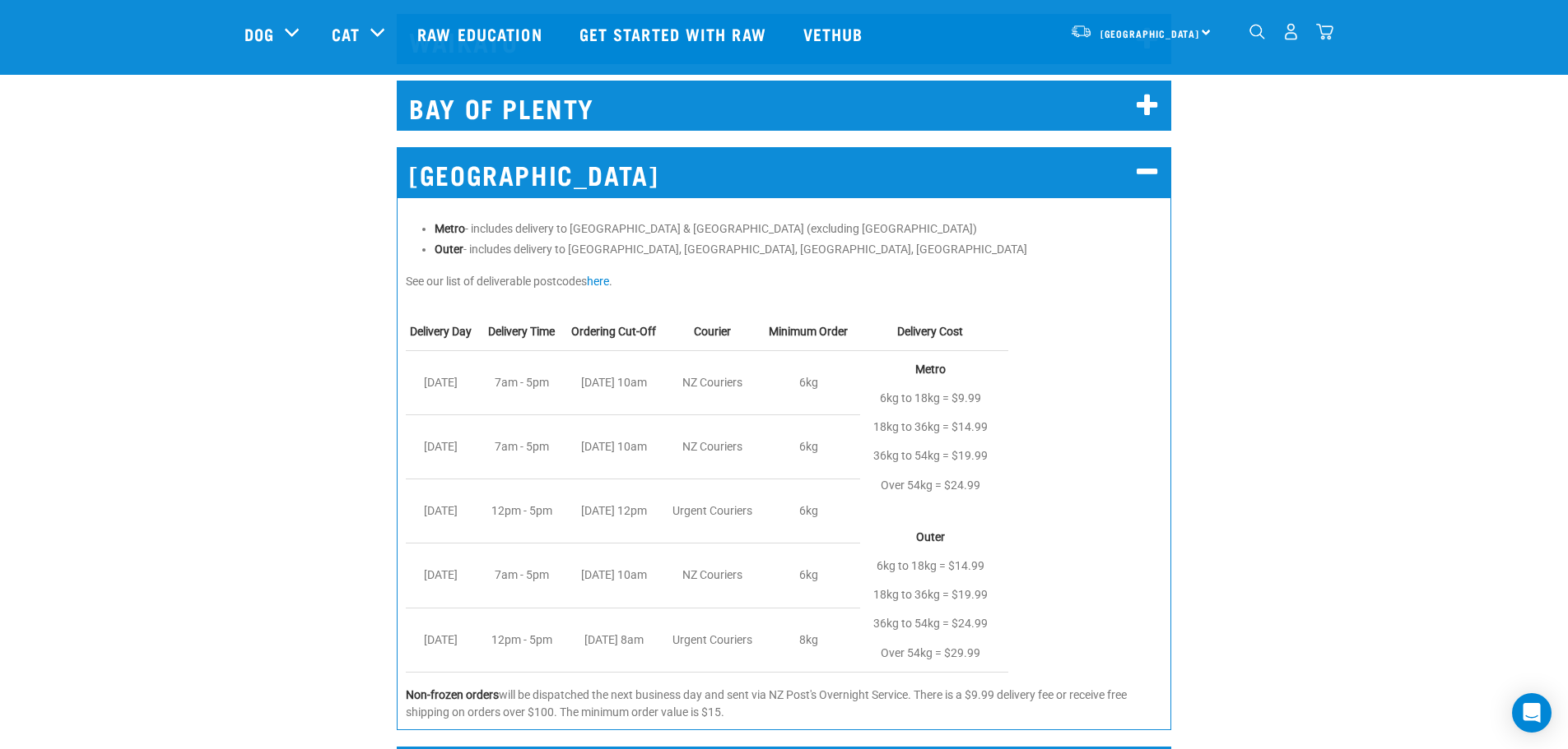
click at [554, 229] on li "Metro - includes delivery to Central Wellington & Lower Hutt (excluding Eastbou…" at bounding box center [798, 229] width 727 height 18
click at [562, 192] on h2 "WELLINGTON" at bounding box center [784, 173] width 775 height 50
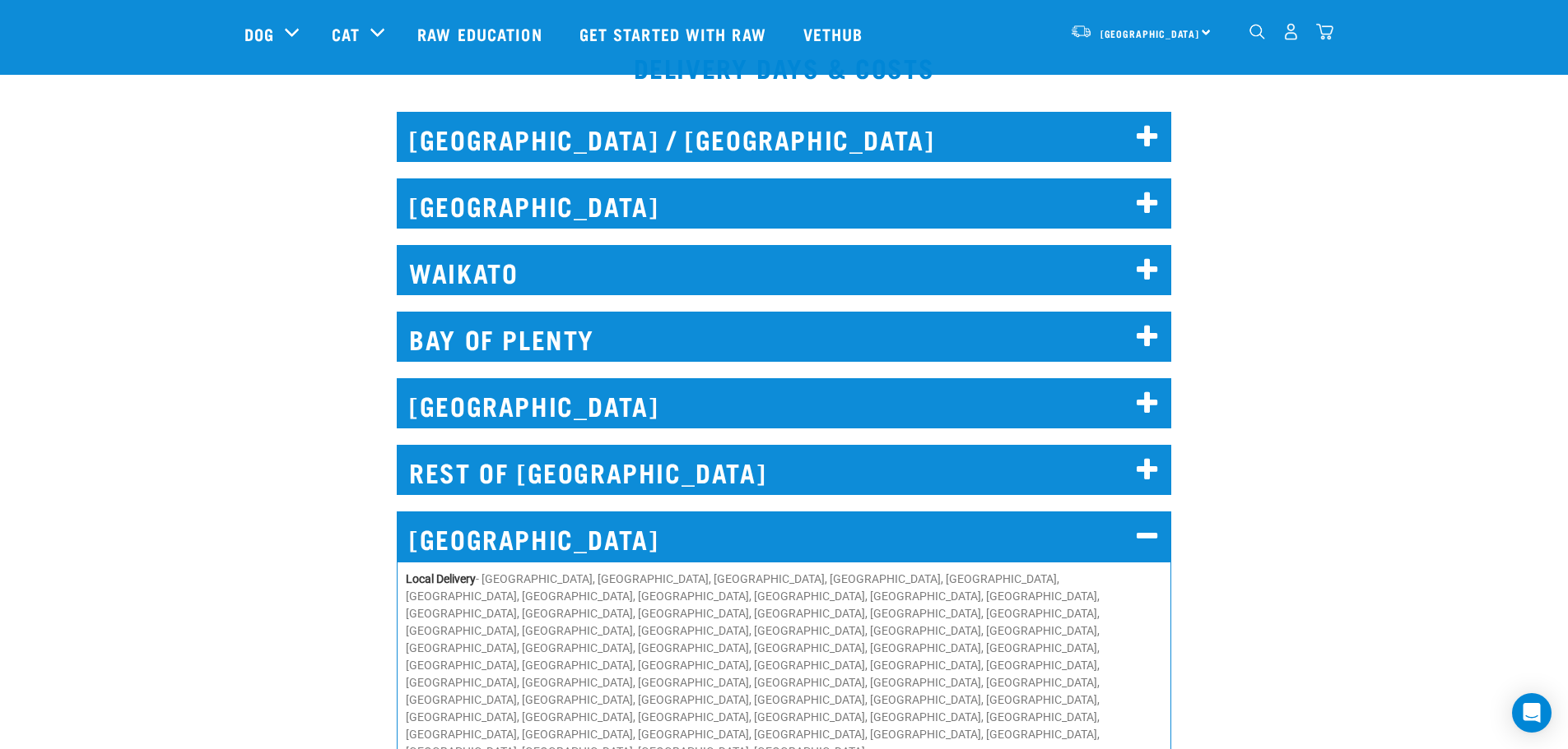
scroll to position [1173, 0]
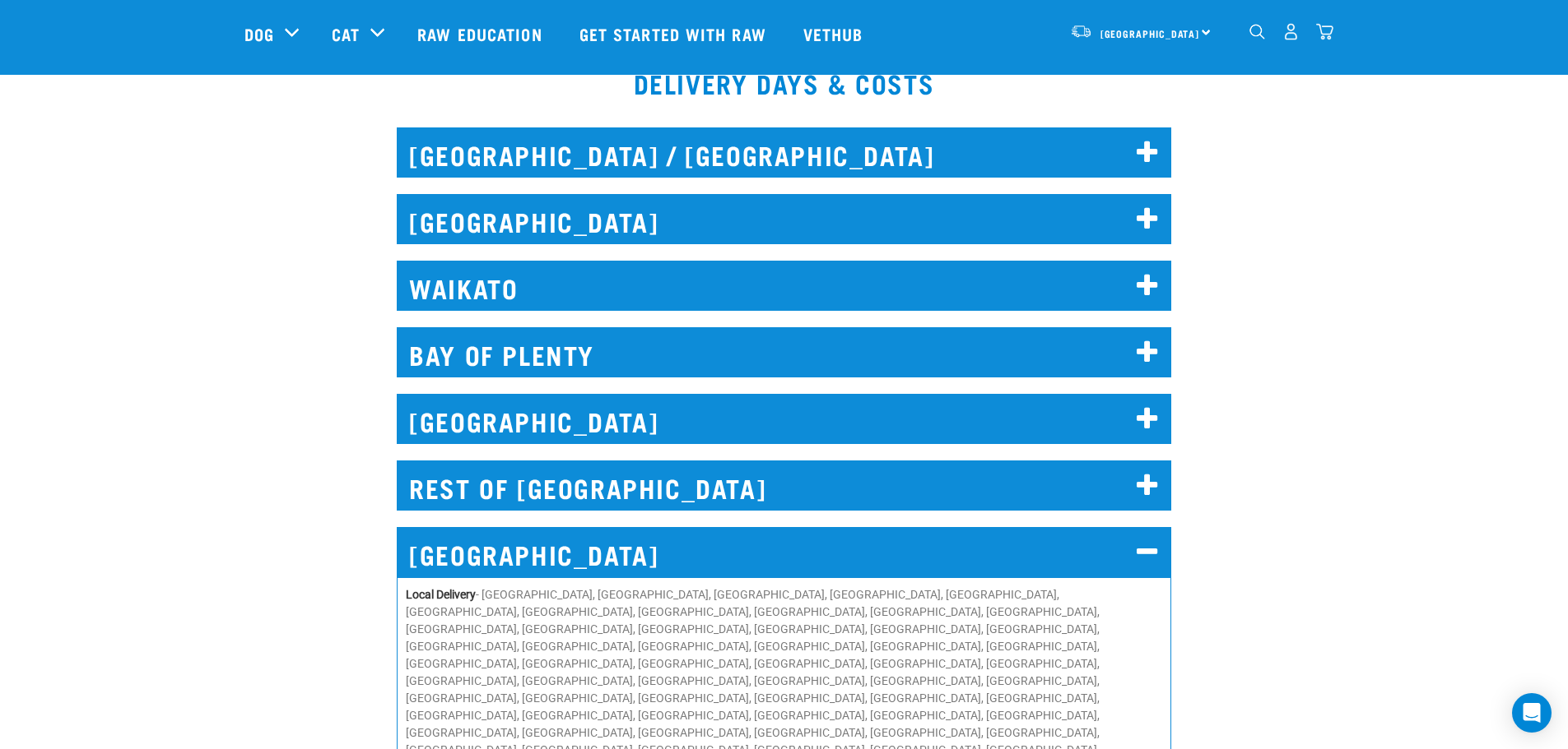
click at [520, 331] on h2 "BAY OF PLENTY" at bounding box center [784, 353] width 775 height 50
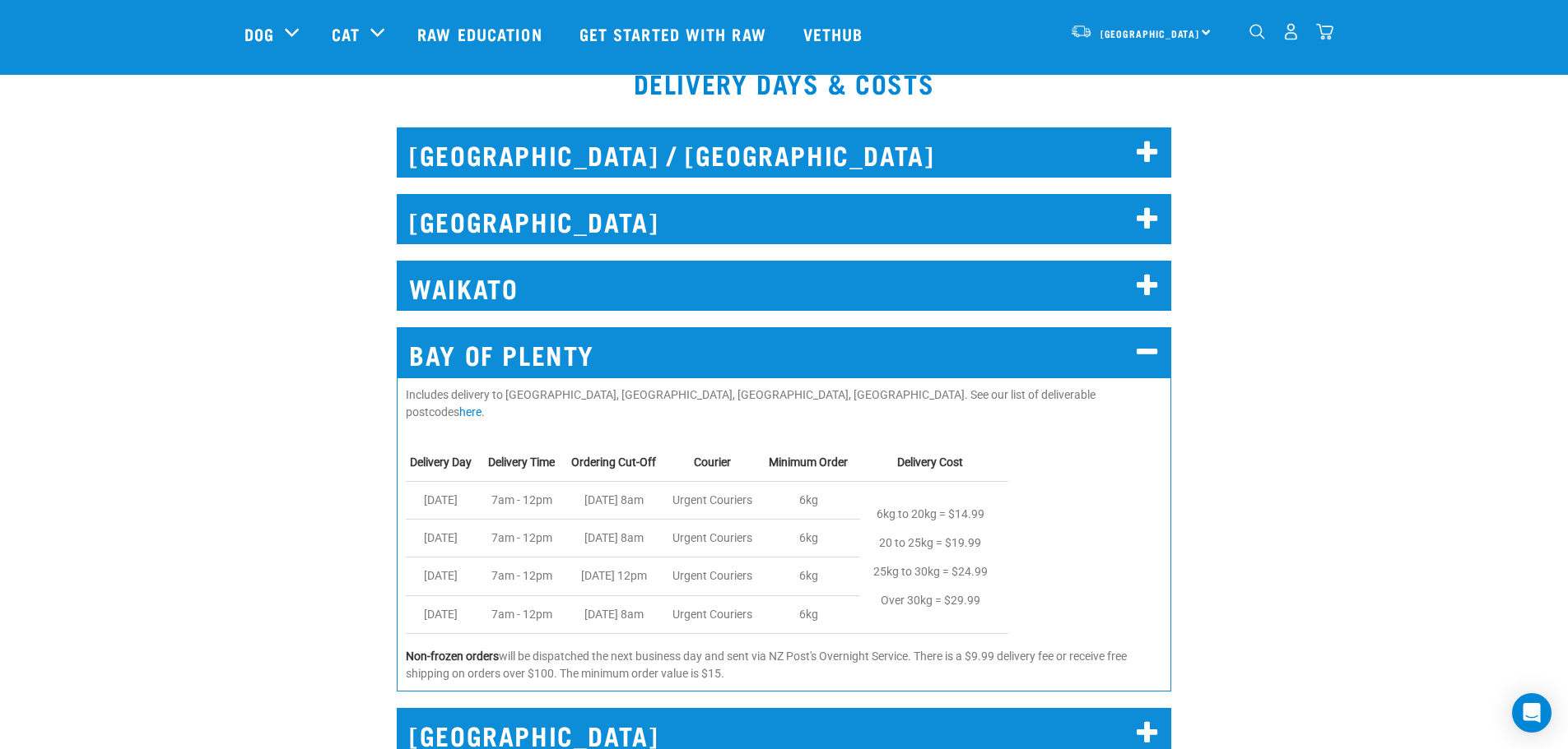
click at [524, 341] on h2 "BAY OF PLENTY" at bounding box center [784, 353] width 775 height 50
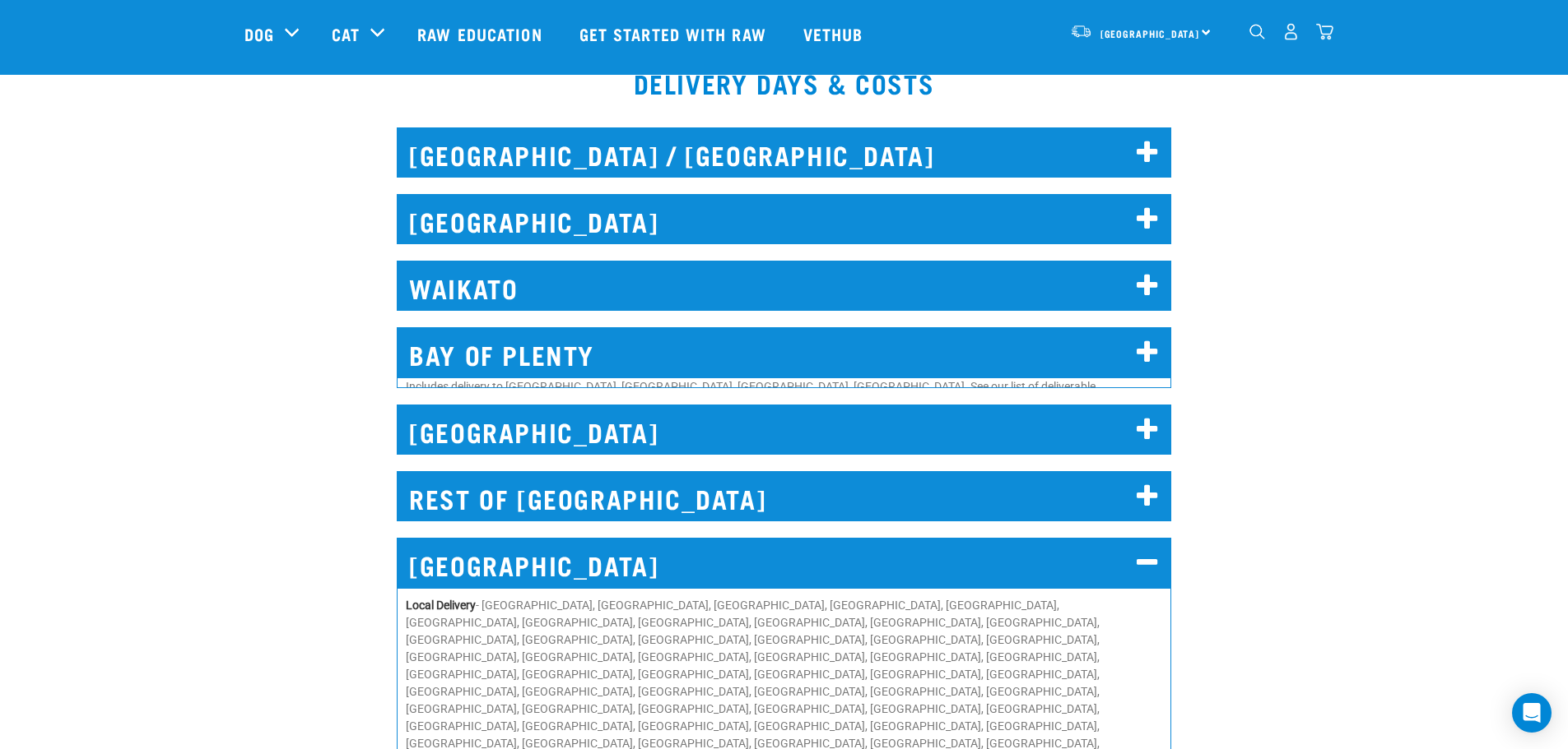
click at [527, 269] on h2 "WAIKATO" at bounding box center [784, 286] width 775 height 50
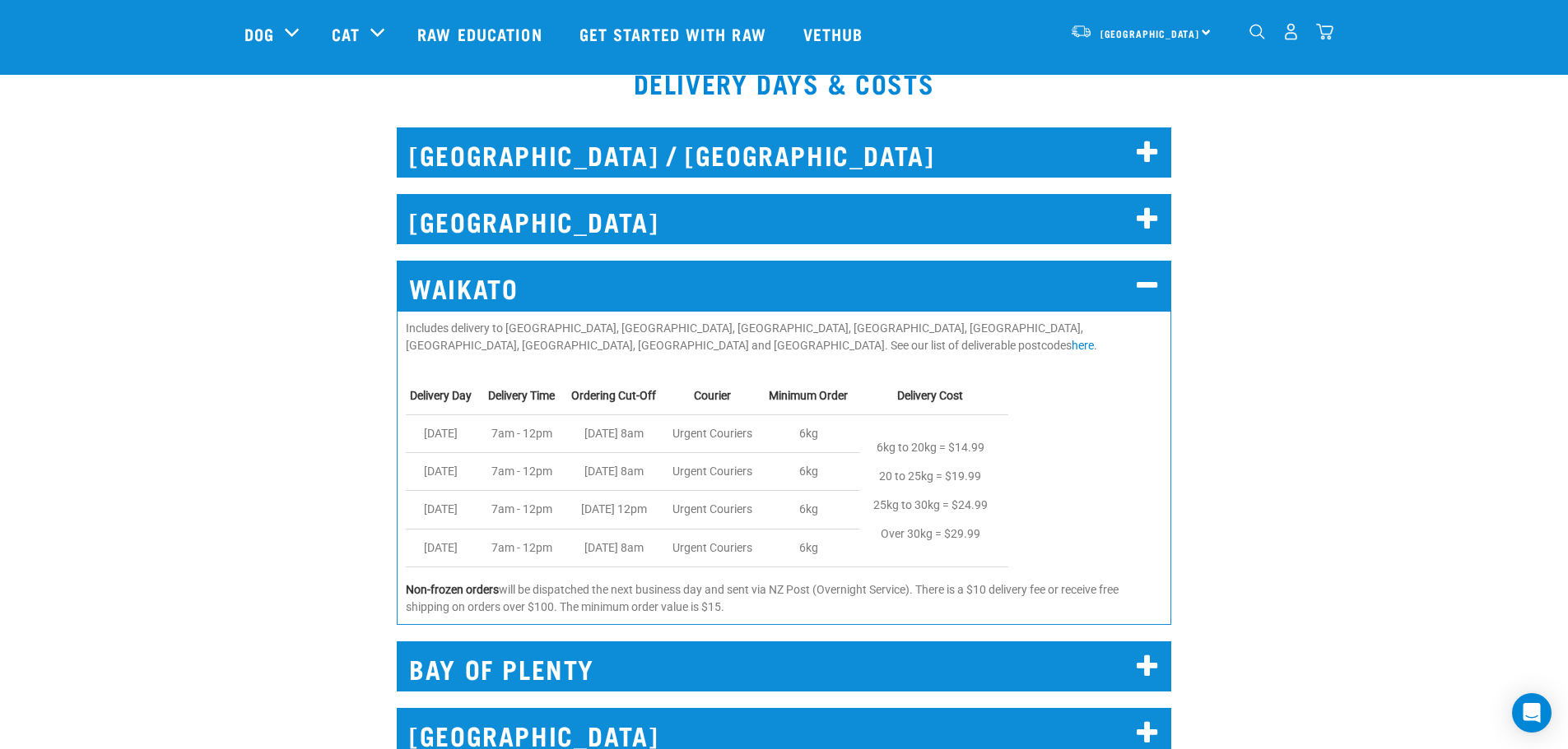
click at [527, 269] on h2 "WAIKATO" at bounding box center [784, 286] width 775 height 50
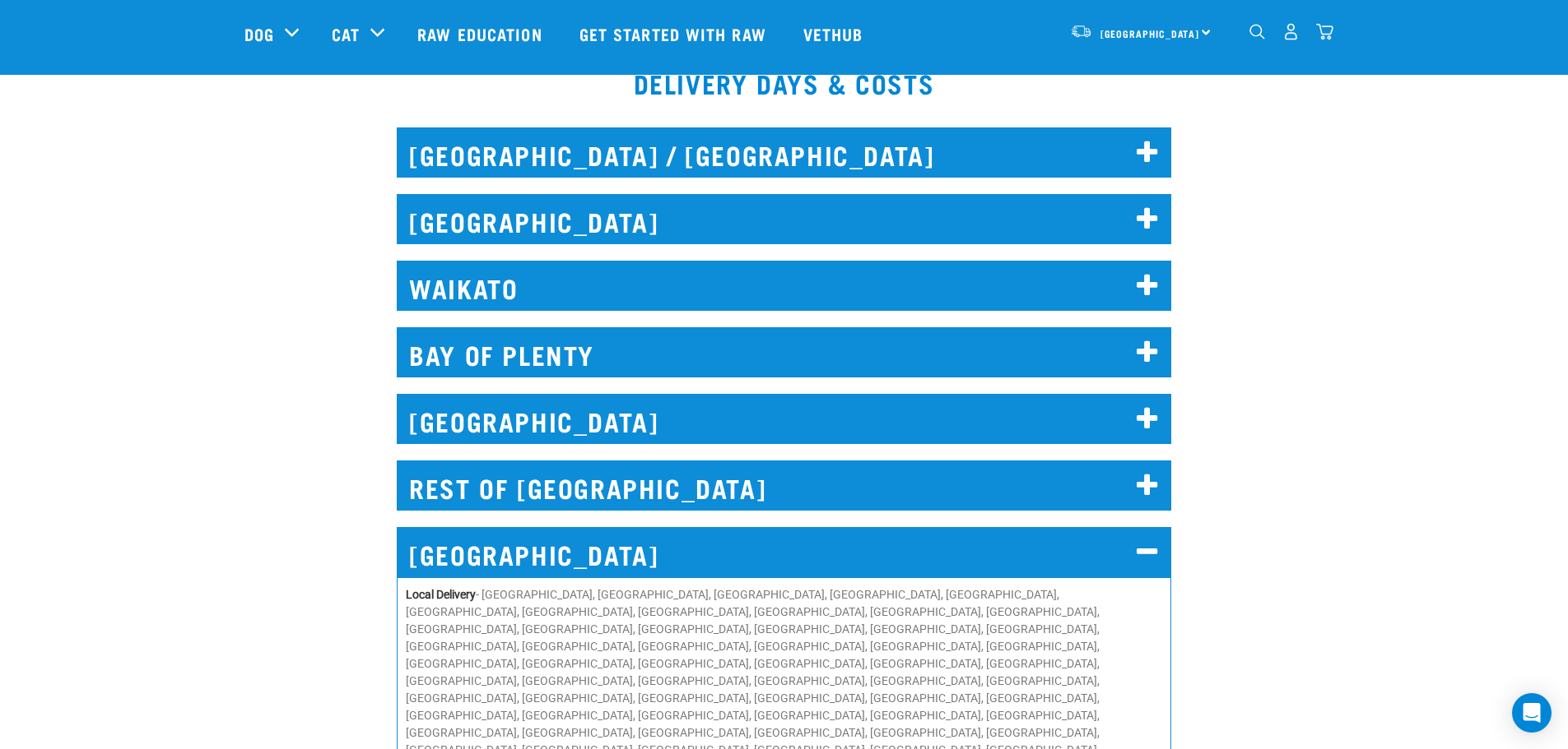
click at [539, 219] on h2 "AUCKLAND" at bounding box center [784, 219] width 775 height 50
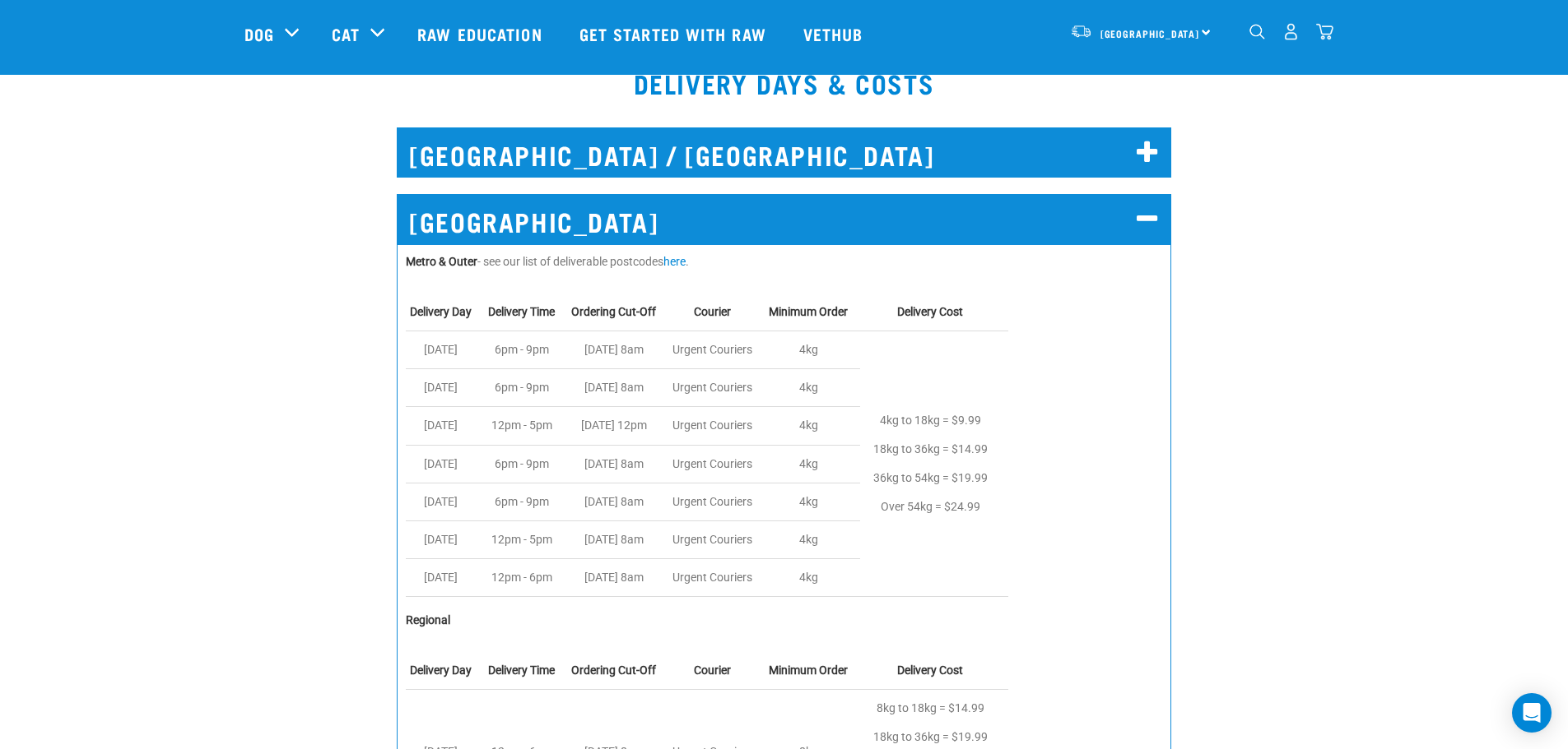
click at [537, 222] on h2 "AUCKLAND" at bounding box center [784, 219] width 775 height 50
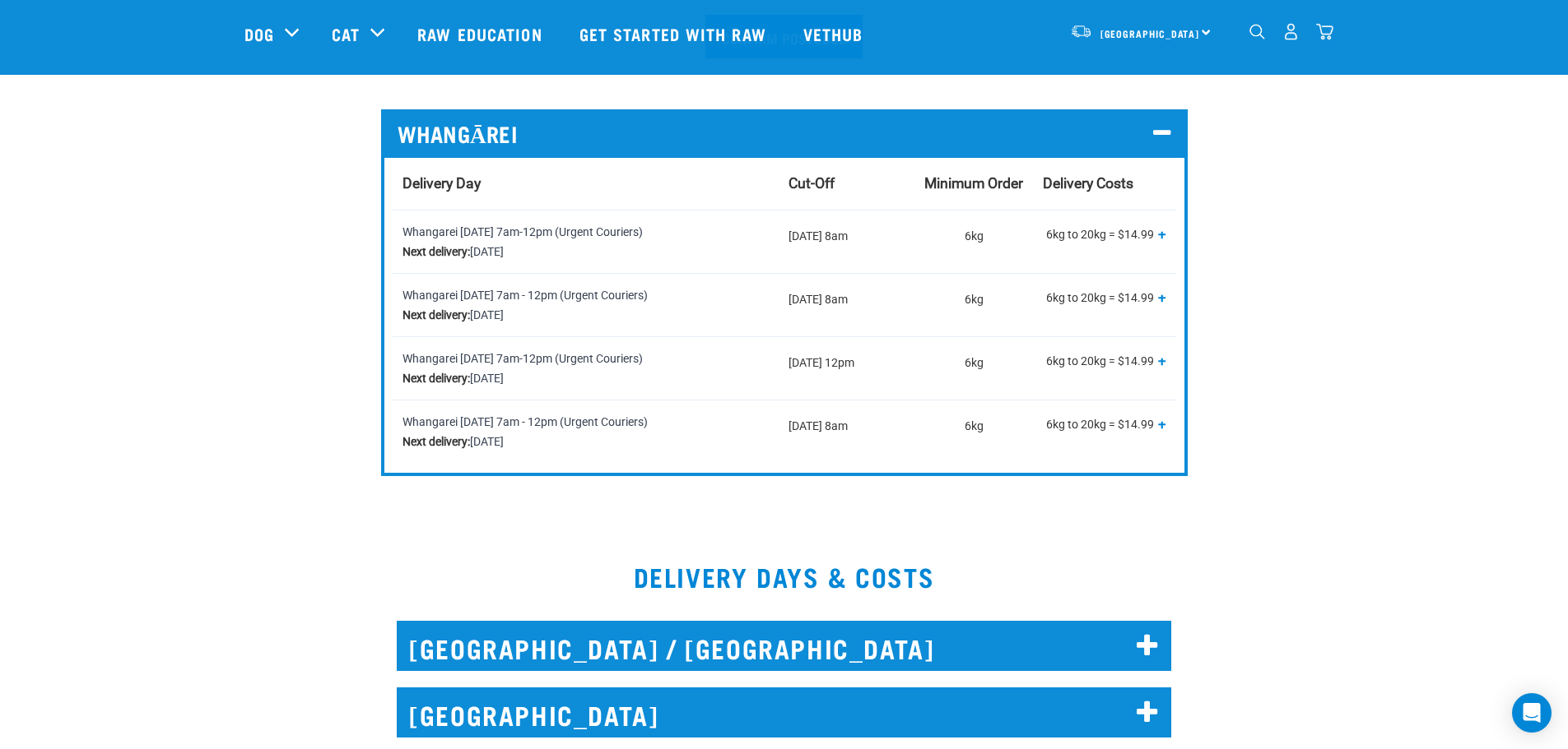
scroll to position [597, 0]
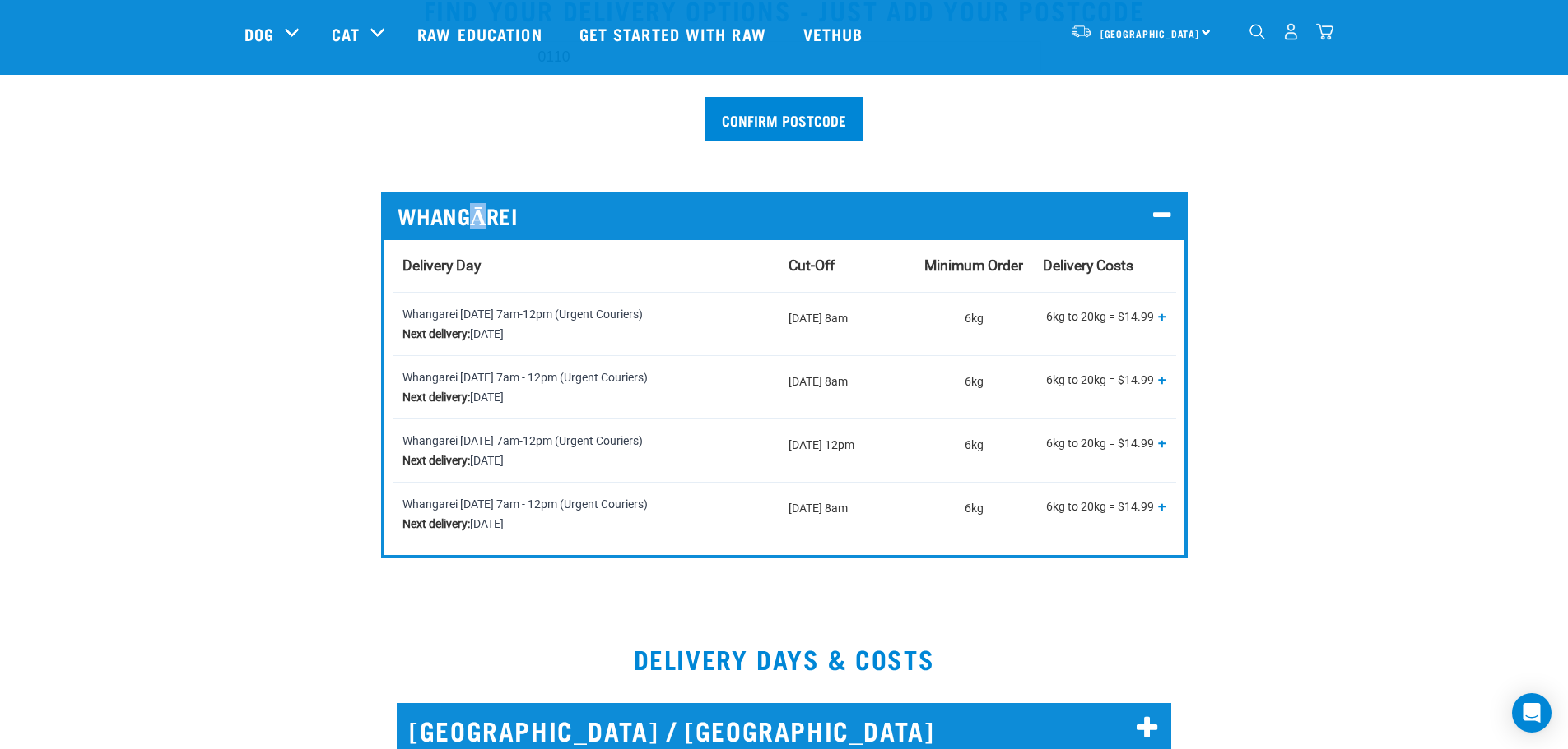
drag, startPoint x: 470, startPoint y: 215, endPoint x: 485, endPoint y: 216, distance: 15.0
click at [485, 216] on span "WHANGĀREI" at bounding box center [458, 215] width 121 height 25
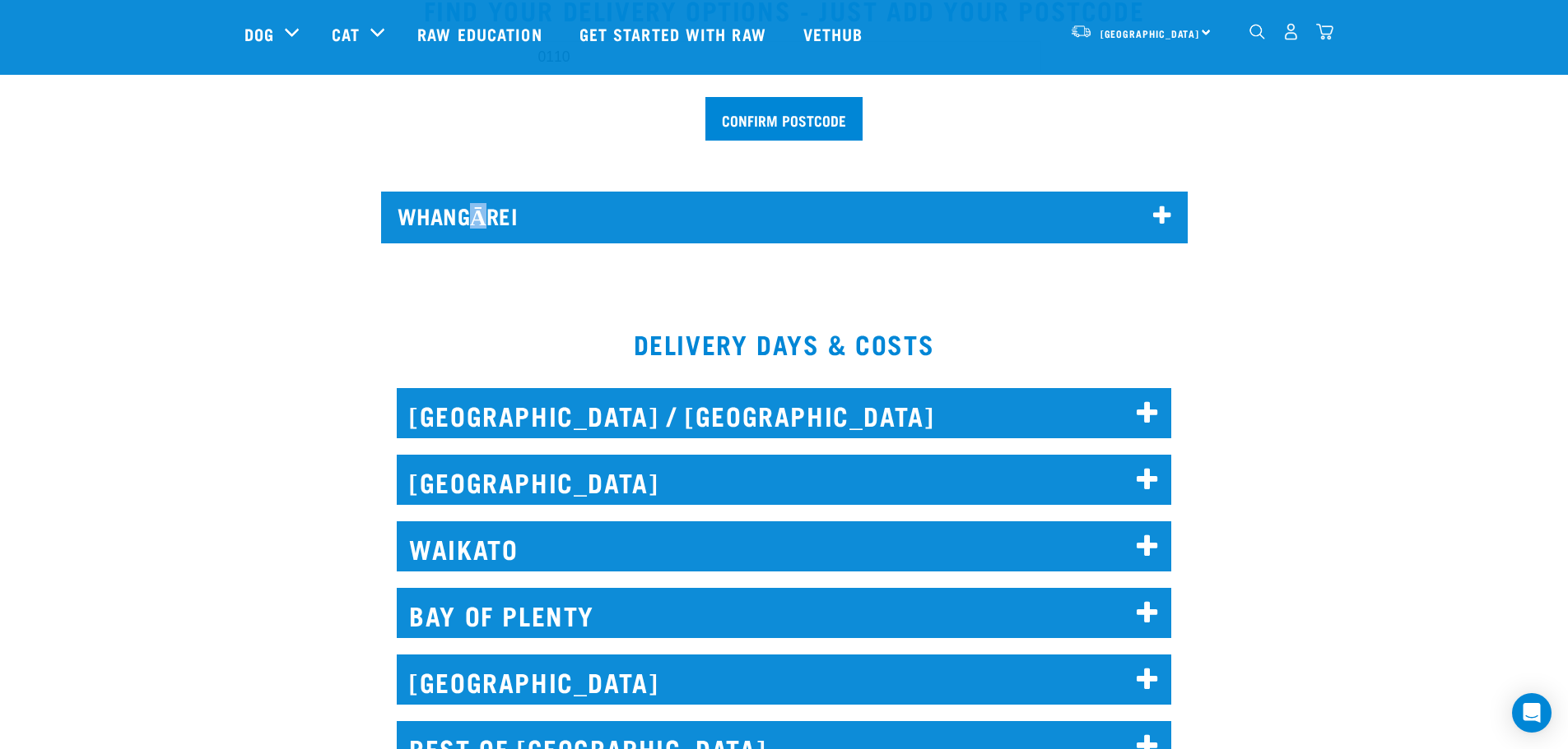
copy span "Ā"
drag, startPoint x: 215, startPoint y: 371, endPoint x: 201, endPoint y: 381, distance: 17.2
click at [215, 371] on div at bounding box center [783, 373] width 1588 height 23
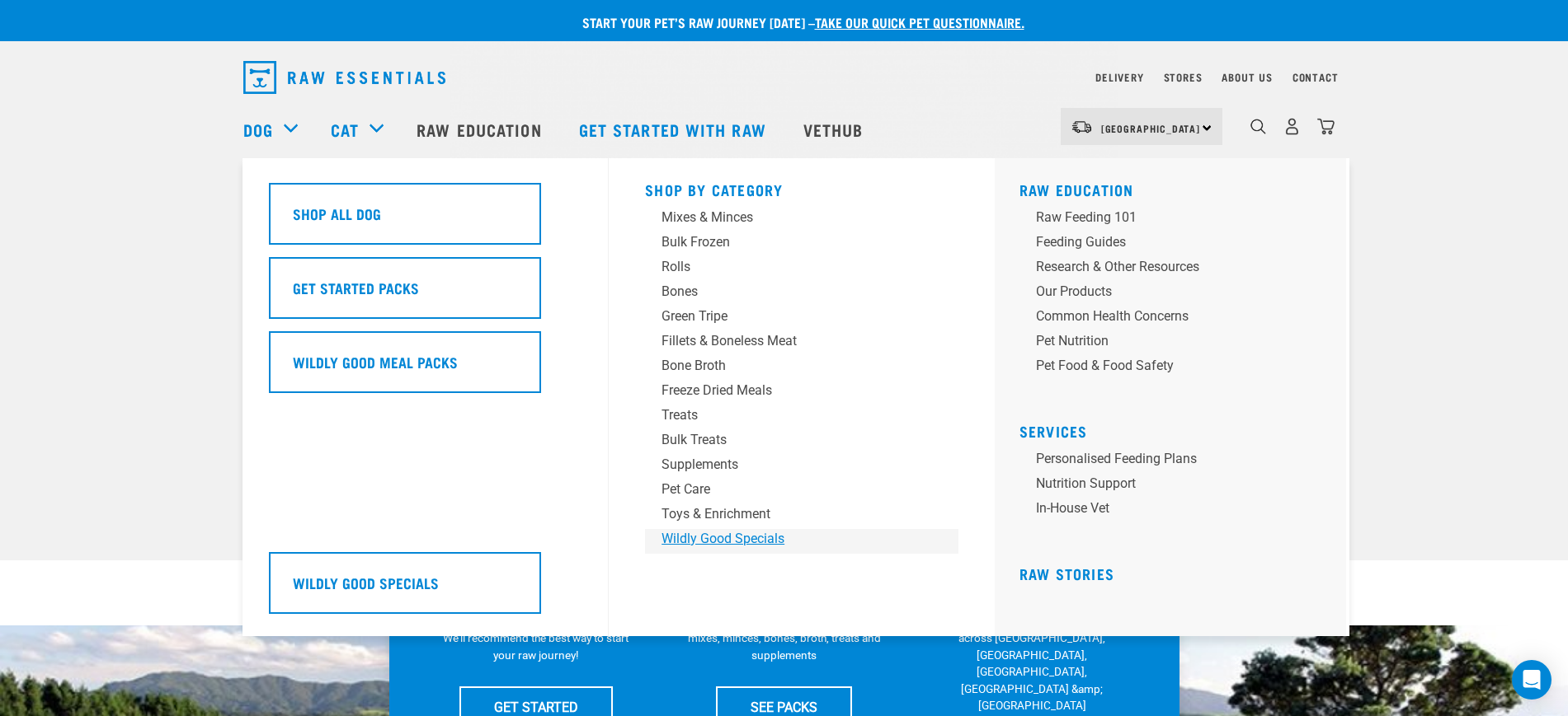
click at [716, 536] on div "Wildly Good Specials" at bounding box center [789, 538] width 257 height 20
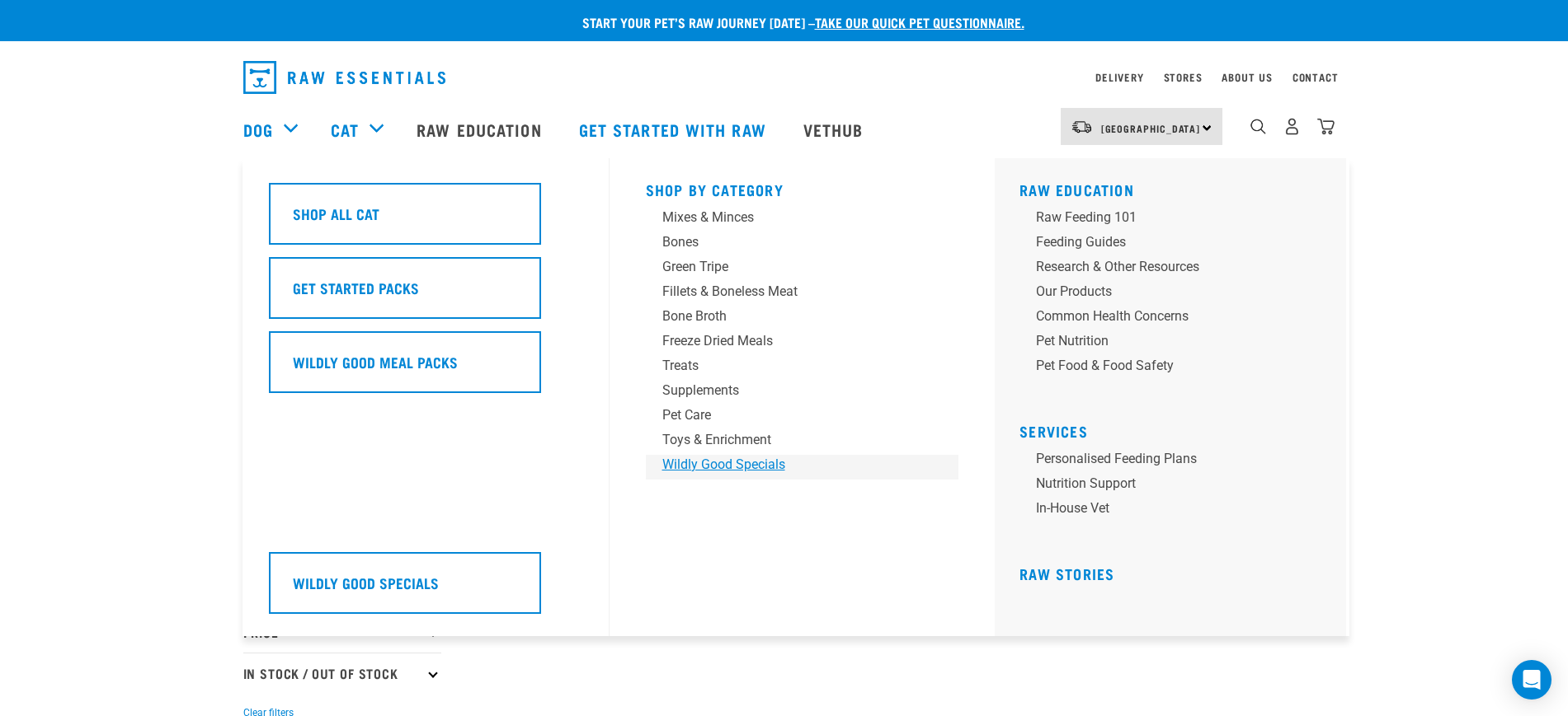
click at [745, 471] on div "Wildly Good Specials" at bounding box center [790, 465] width 257 height 20
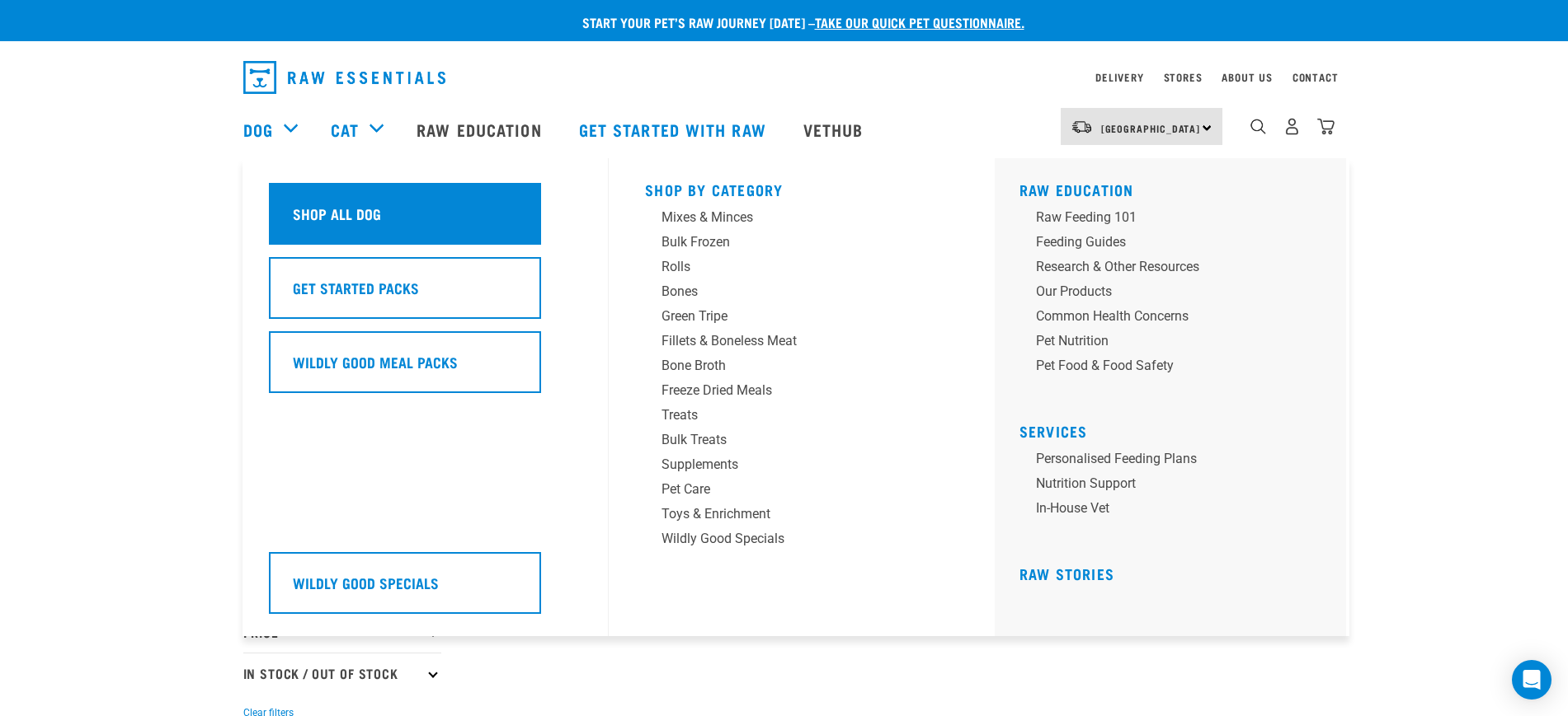
click at [482, 202] on div "Shop All Dog" at bounding box center [405, 214] width 272 height 62
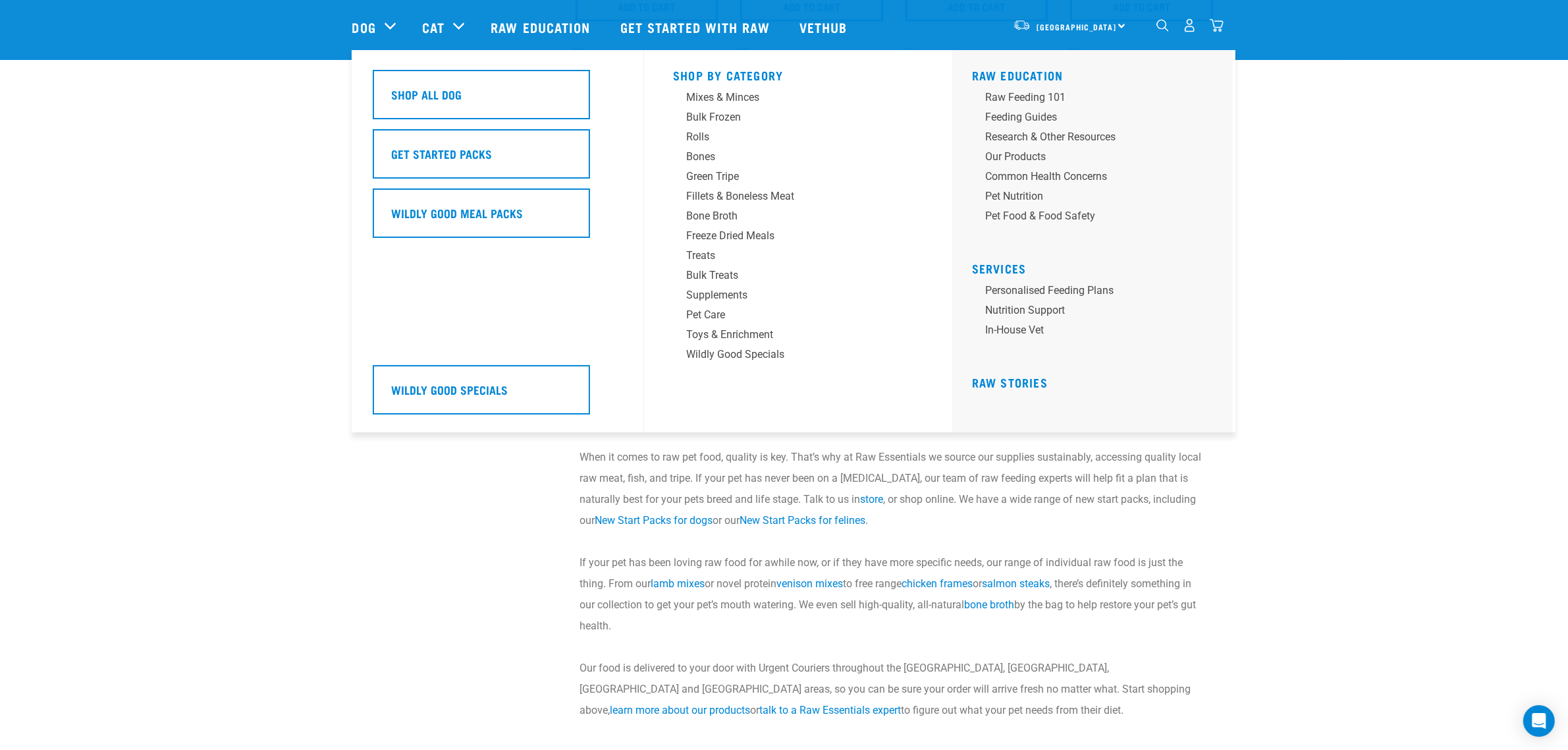
scroll to position [1894, 0]
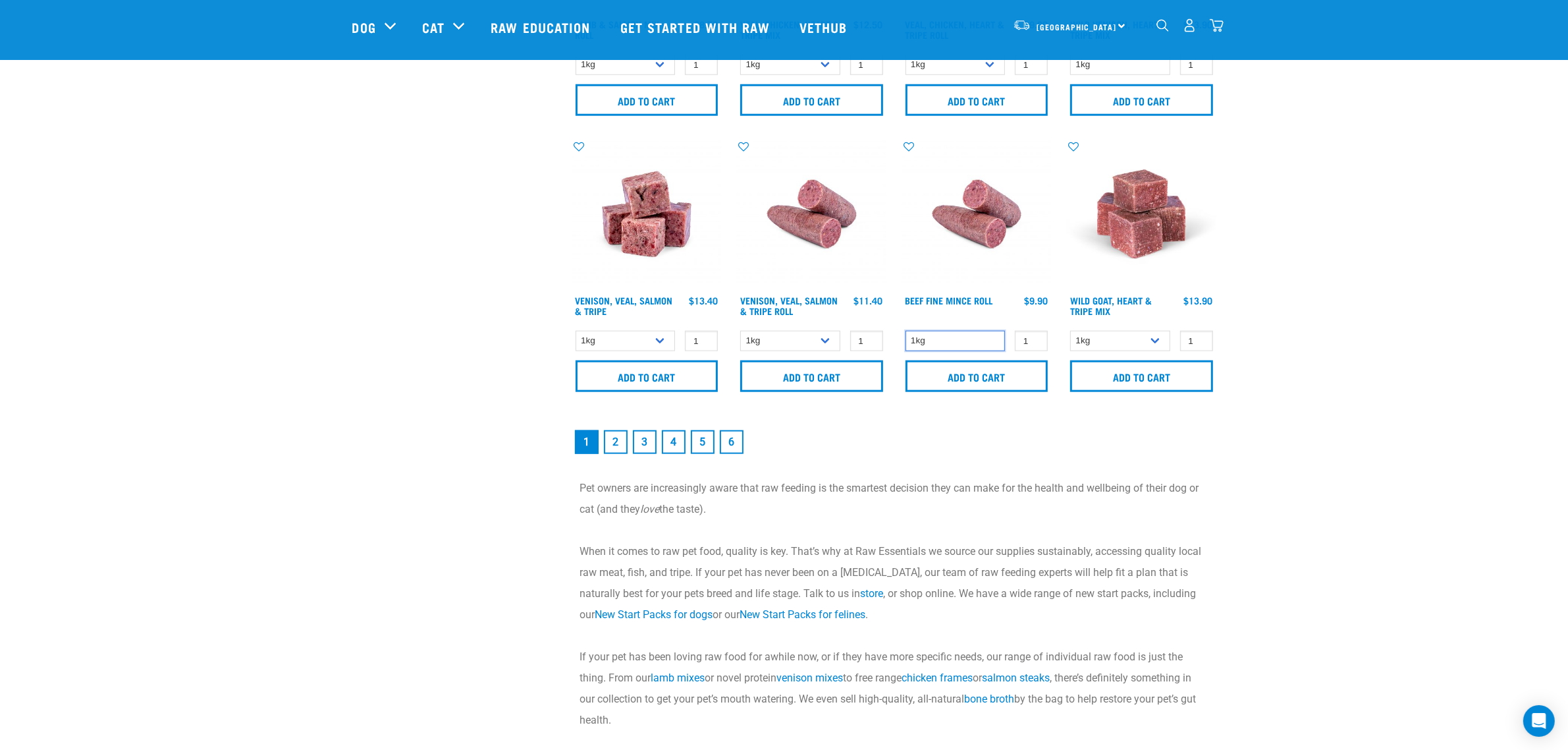
click at [946, 339] on select "1kg" at bounding box center [956, 341] width 100 height 20
click at [772, 344] on select "1kg Bulk (10kg)" at bounding box center [790, 341] width 100 height 20
click at [932, 329] on div "1kg 1 0 100" at bounding box center [977, 341] width 149 height 23
click at [932, 333] on select "1kg" at bounding box center [956, 341] width 100 height 20
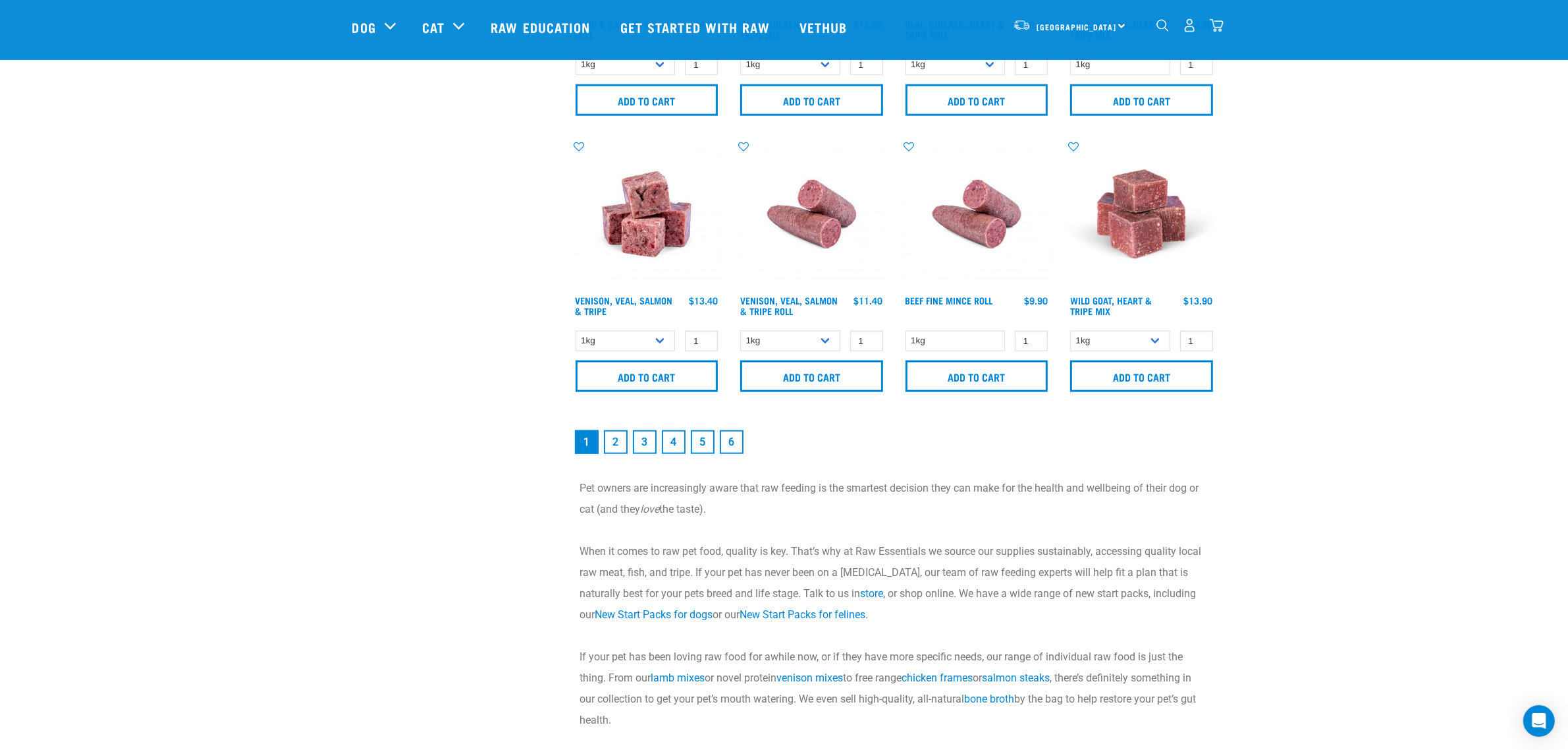
click at [607, 436] on link "2" at bounding box center [616, 442] width 24 height 24
click at [1141, 339] on select "1kg 3kg" at bounding box center [1120, 341] width 100 height 20
